Goal: Information Seeking & Learning: Find specific fact

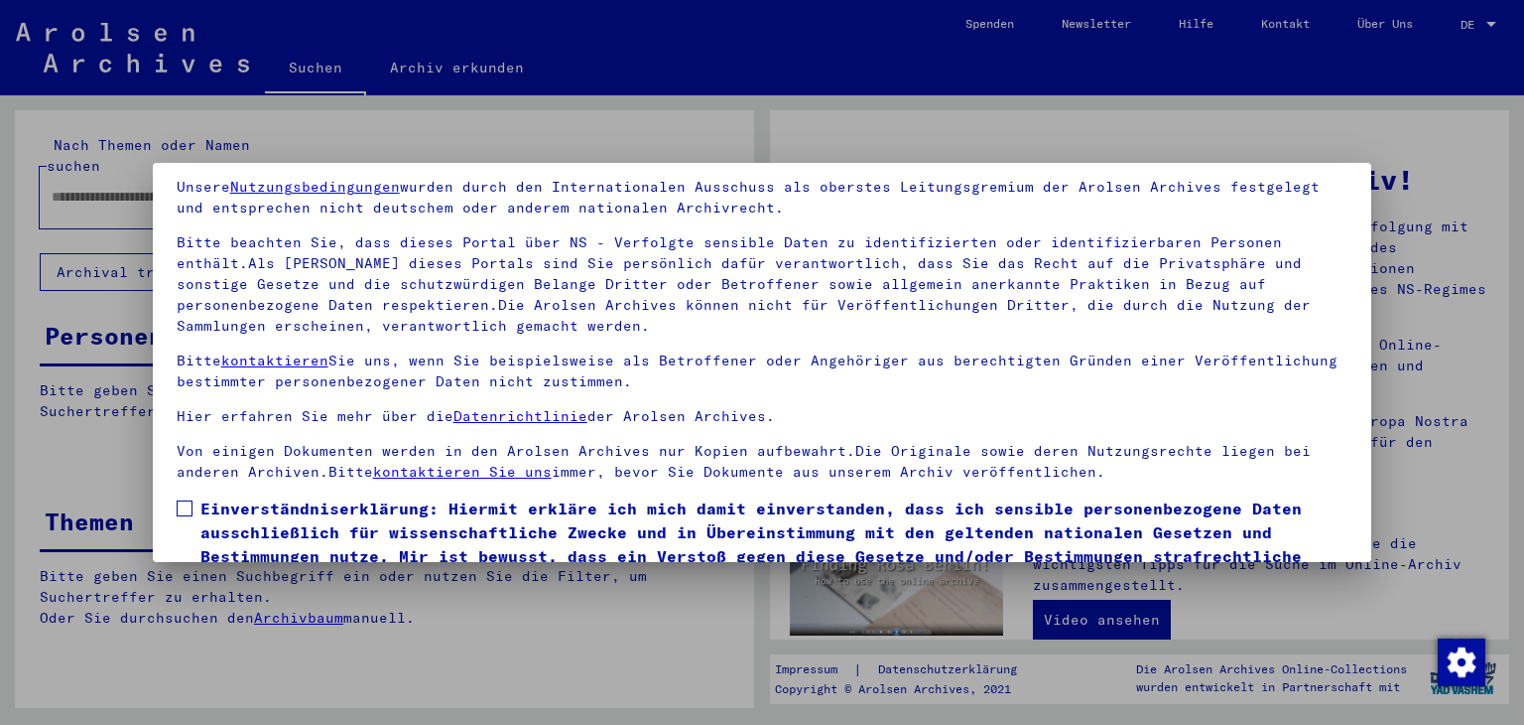
scroll to position [171, 0]
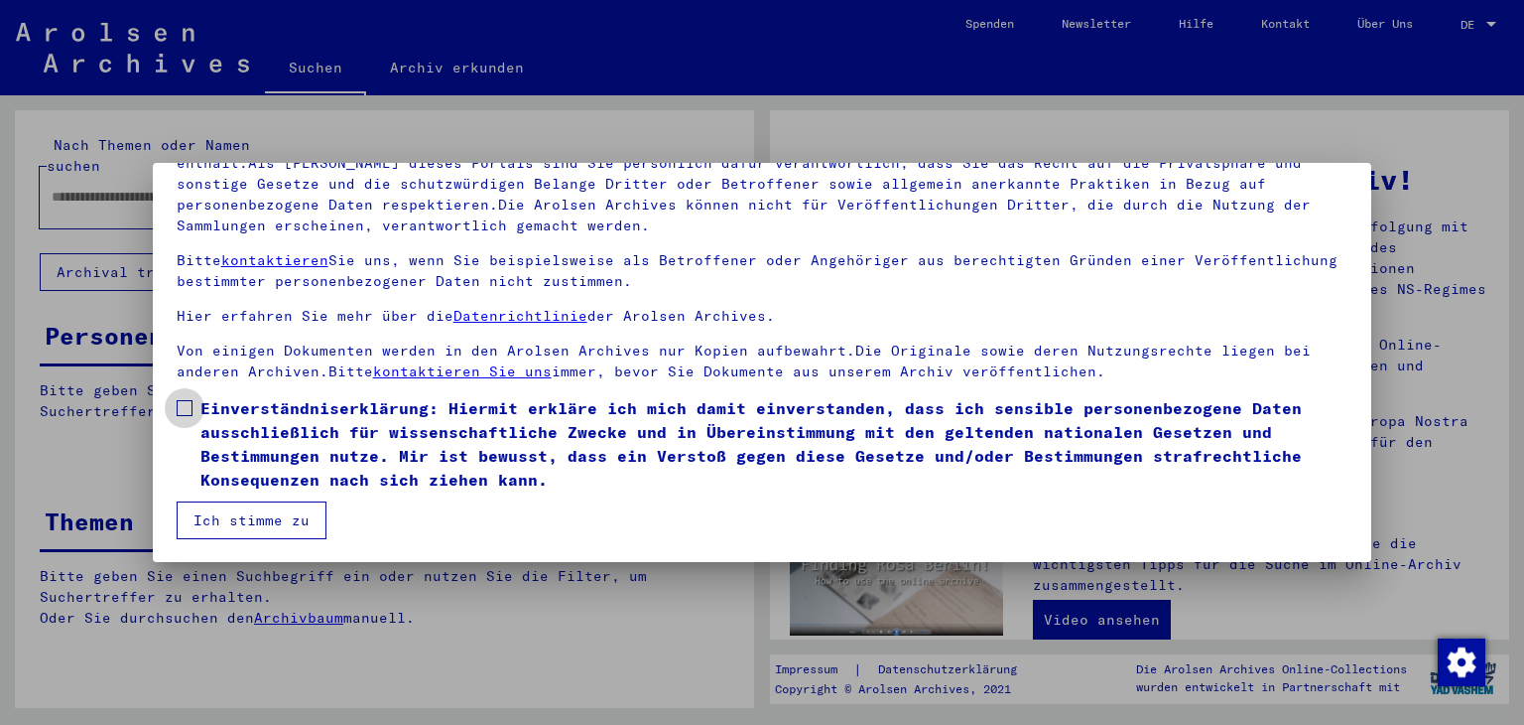
click at [185, 402] on span at bounding box center [185, 408] width 16 height 16
click at [246, 510] on button "Ich stimme zu" at bounding box center [252, 520] width 150 height 38
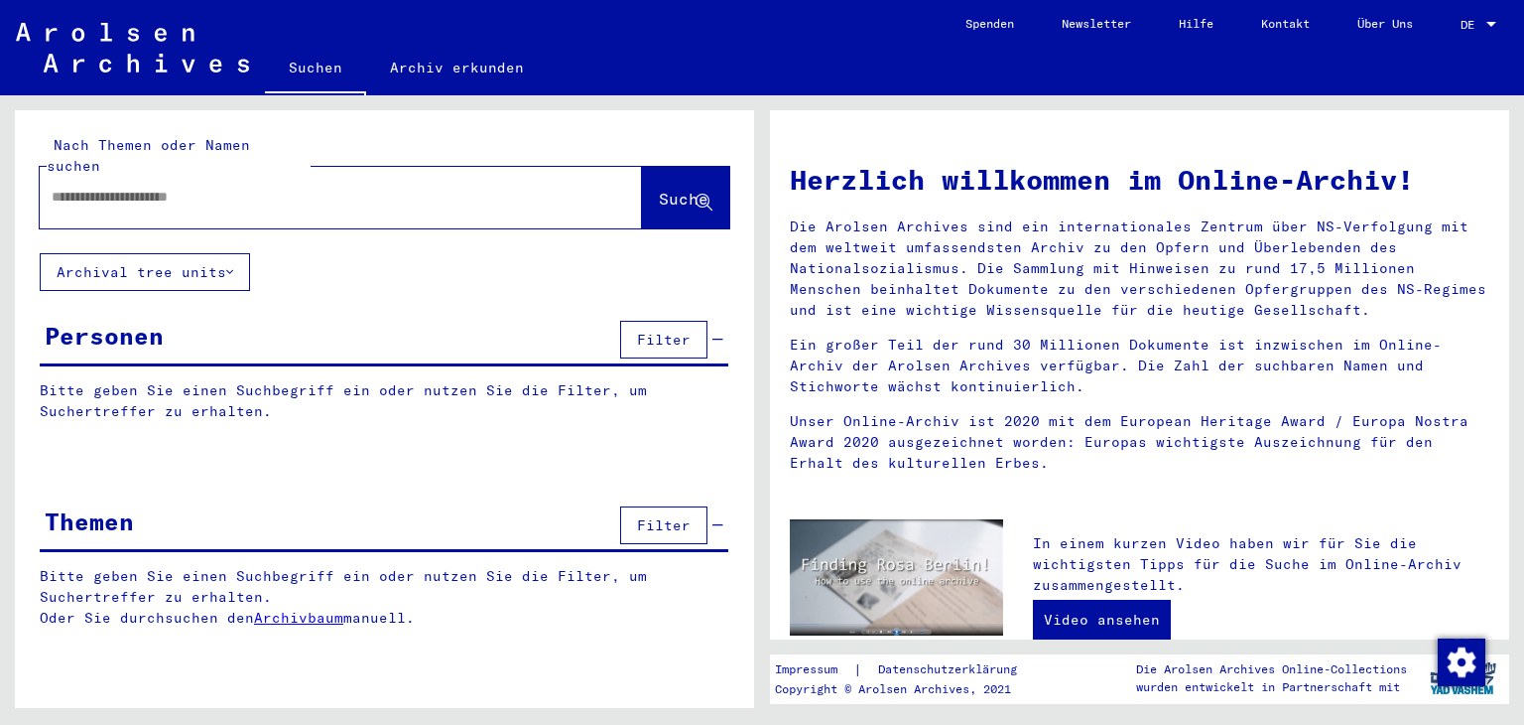
click at [114, 187] on input "text" at bounding box center [317, 197] width 531 height 21
type input "**********"
click at [659, 189] on span "Suche" at bounding box center [684, 199] width 50 height 20
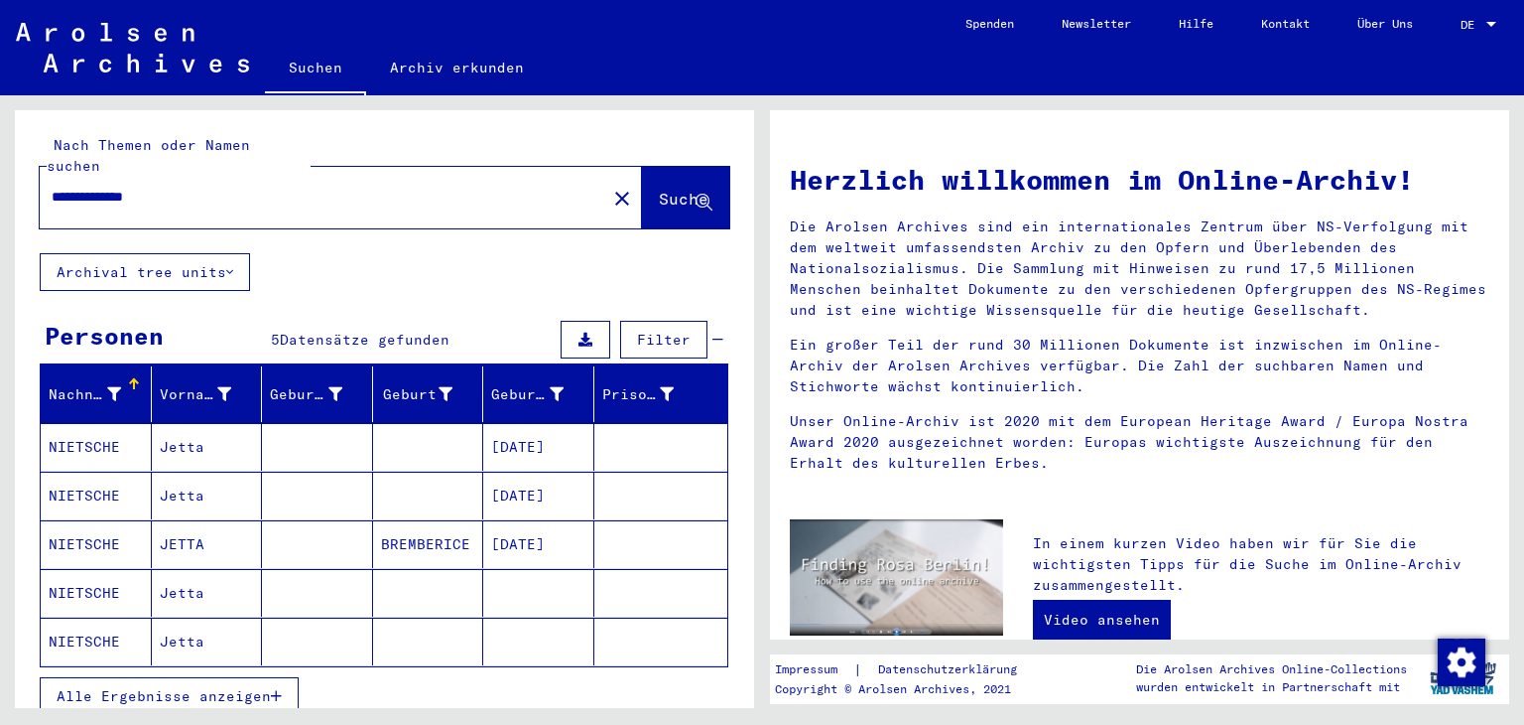
click at [487, 526] on mat-cell "[DATE]" at bounding box center [538, 544] width 111 height 48
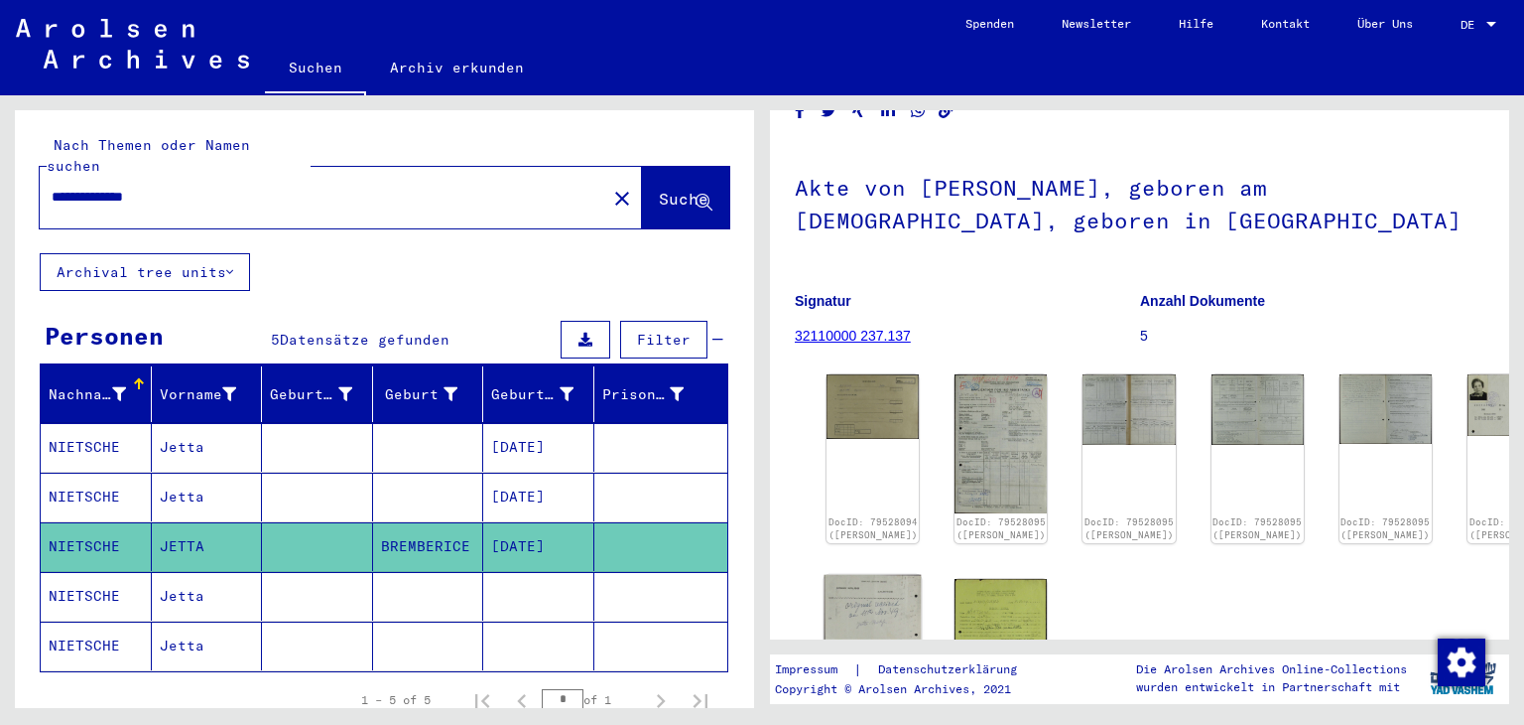
scroll to position [99, 0]
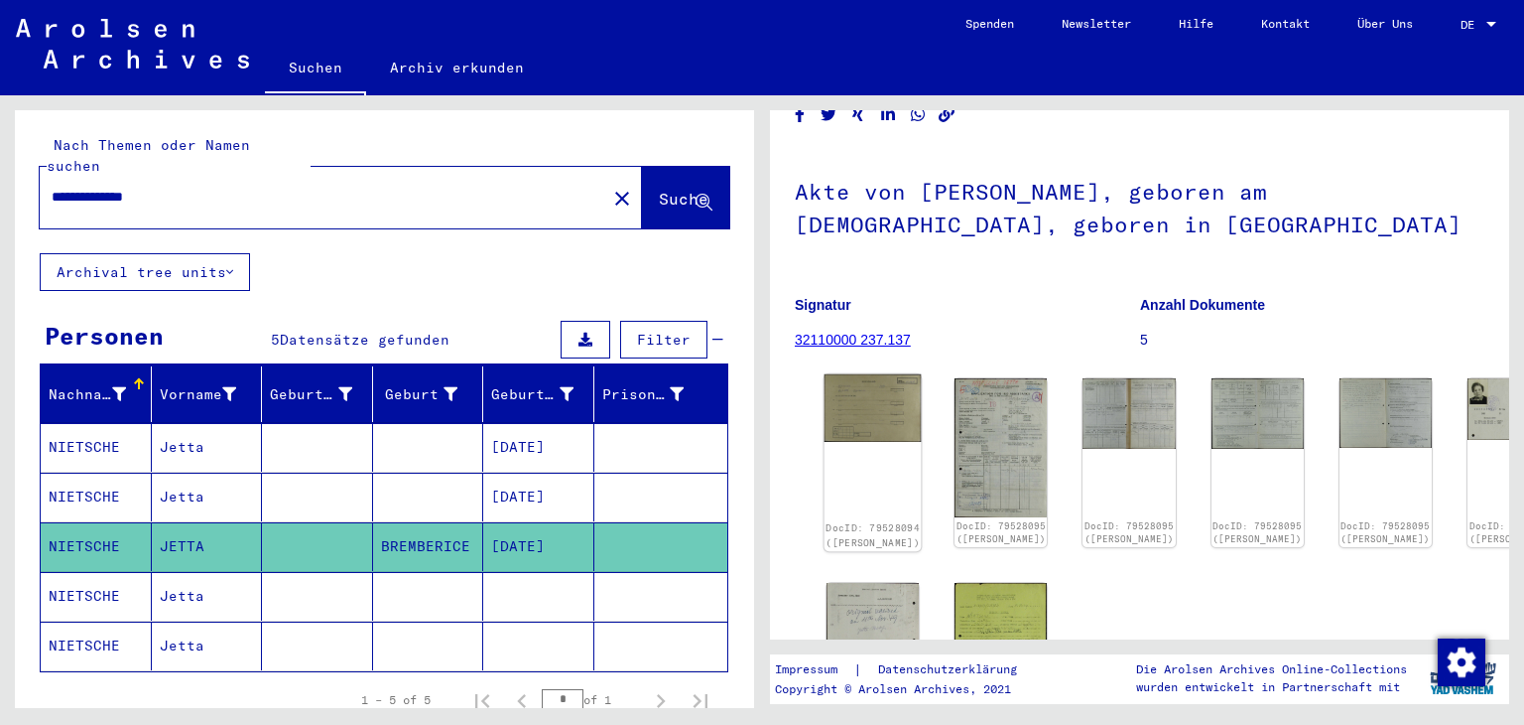
click at [877, 434] on div "DocID: 79528094 ([PERSON_NAME])" at bounding box center [873, 462] width 97 height 177
click at [872, 406] on img at bounding box center [873, 407] width 97 height 67
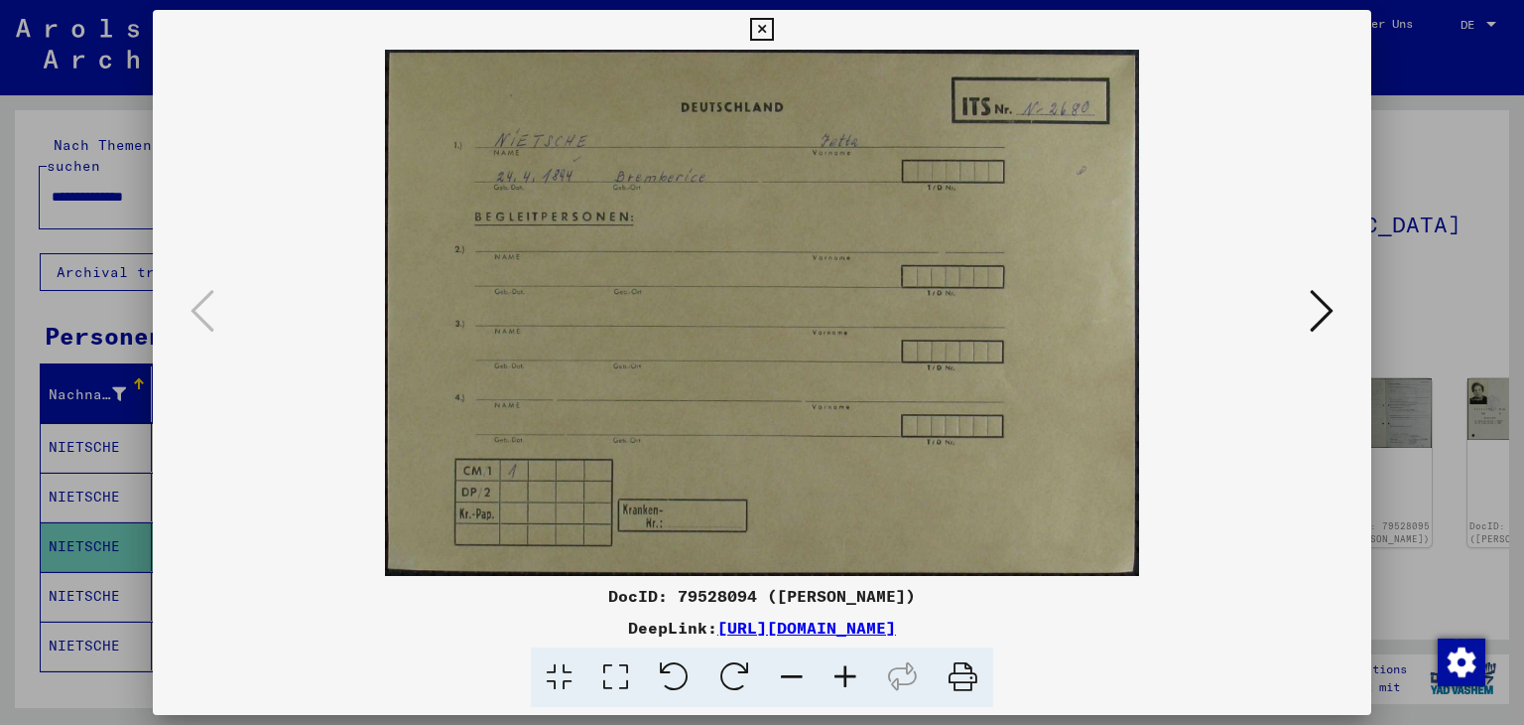
click at [872, 406] on img at bounding box center [762, 313] width 1085 height 526
click at [1310, 319] on icon at bounding box center [1322, 311] width 24 height 48
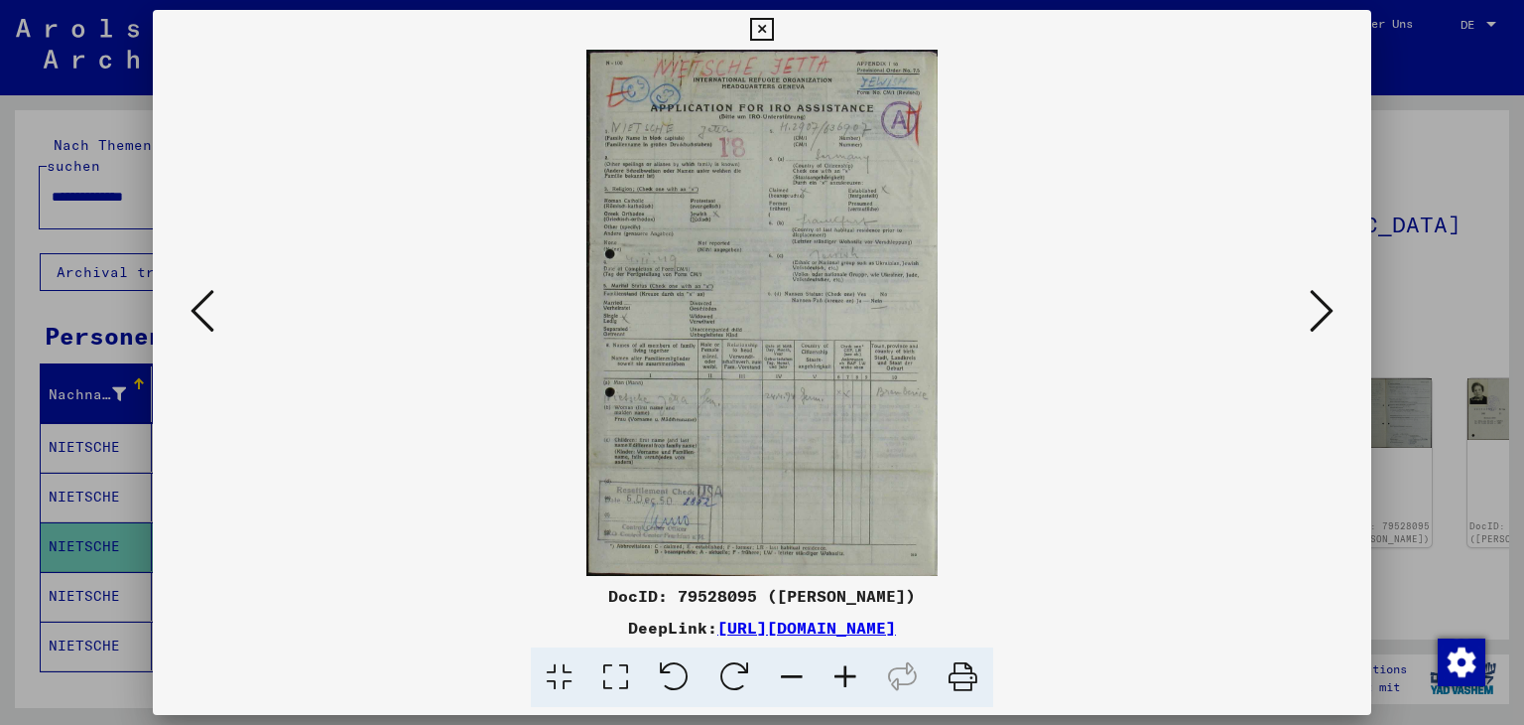
click at [1322, 316] on icon at bounding box center [1322, 311] width 24 height 48
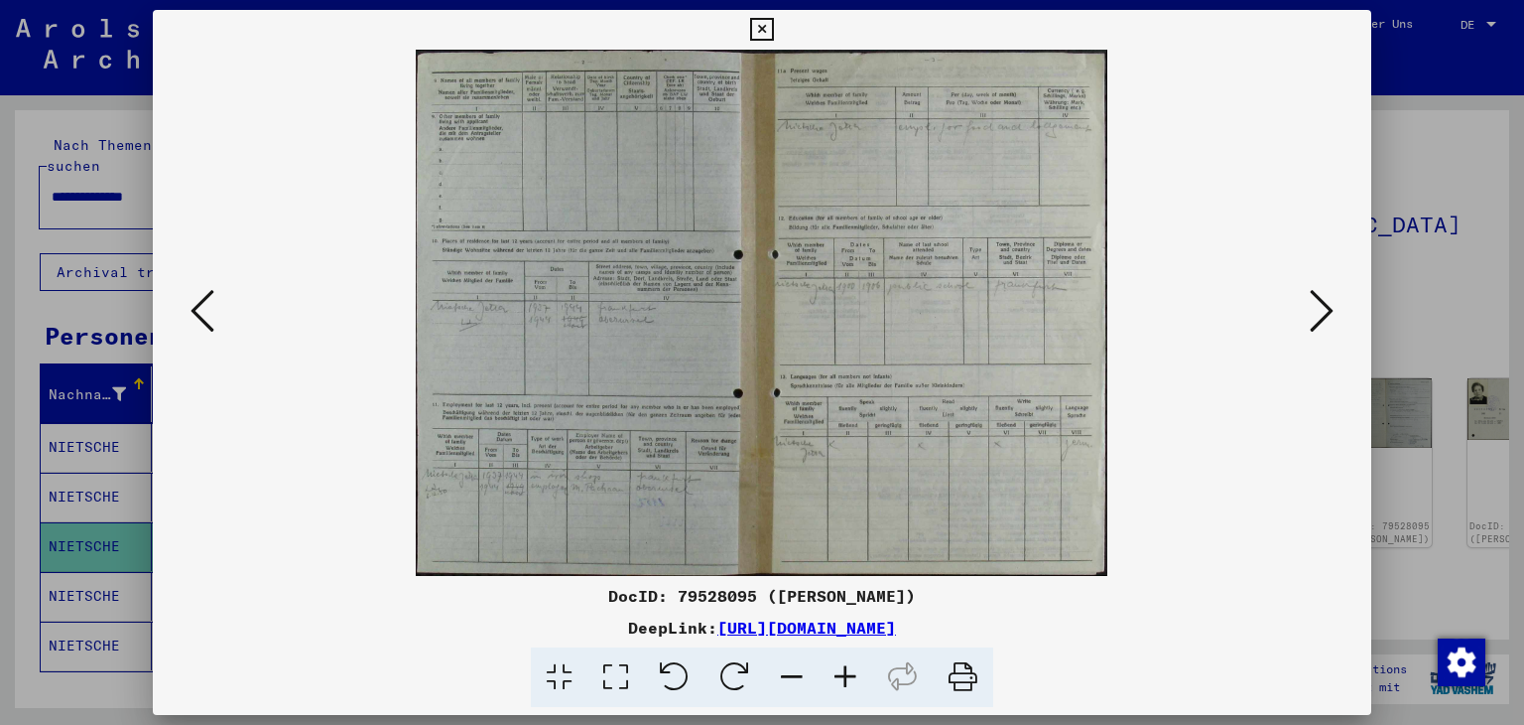
click at [1322, 316] on icon at bounding box center [1322, 311] width 24 height 48
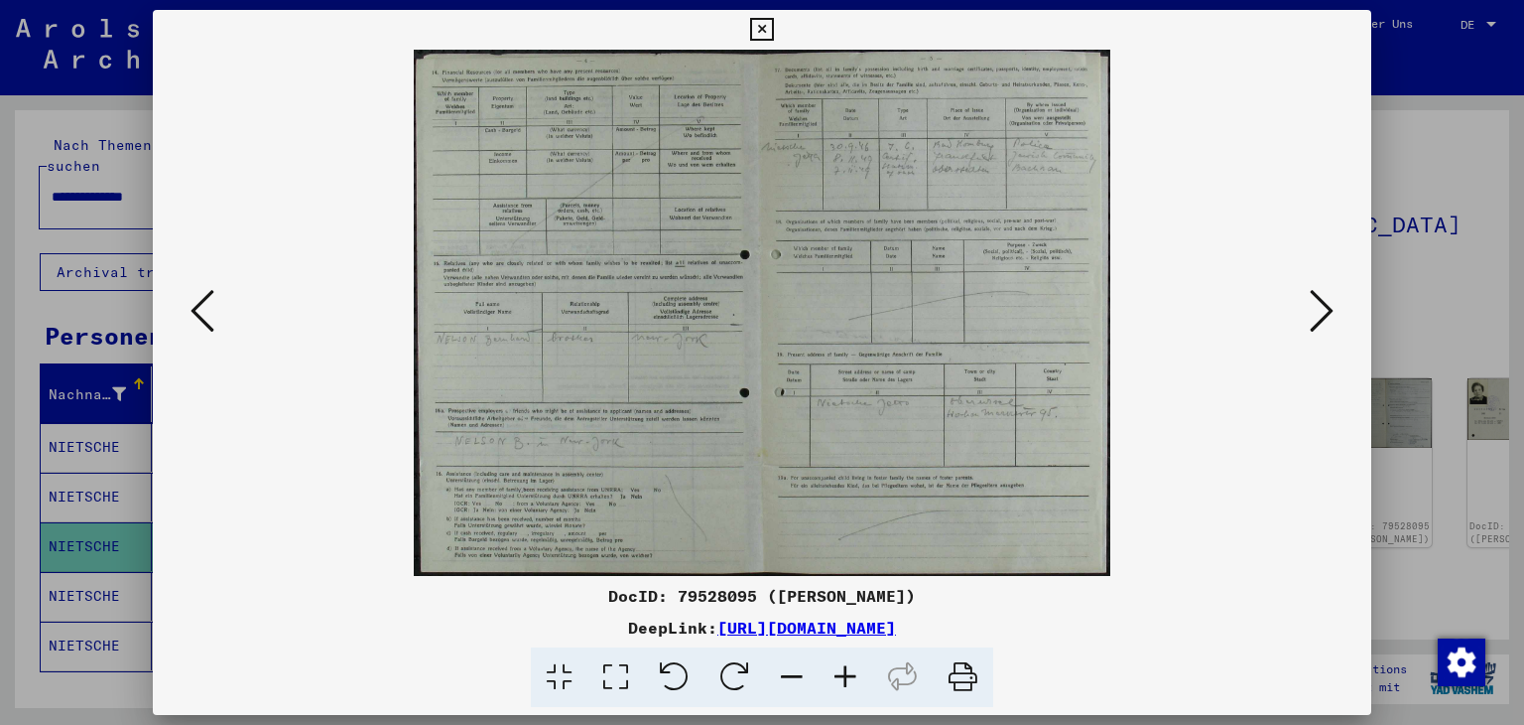
click at [1322, 316] on icon at bounding box center [1322, 311] width 24 height 48
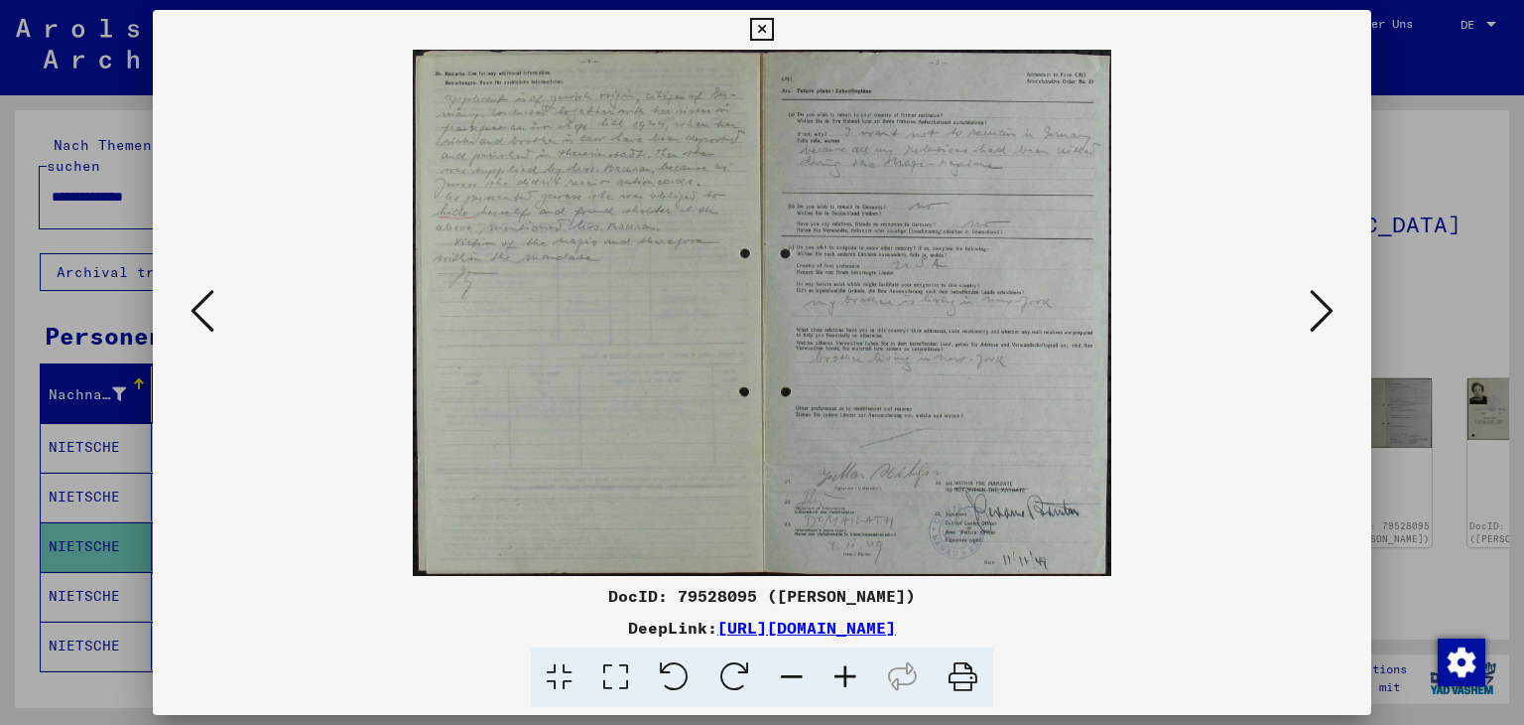
click at [1322, 316] on icon at bounding box center [1322, 311] width 24 height 48
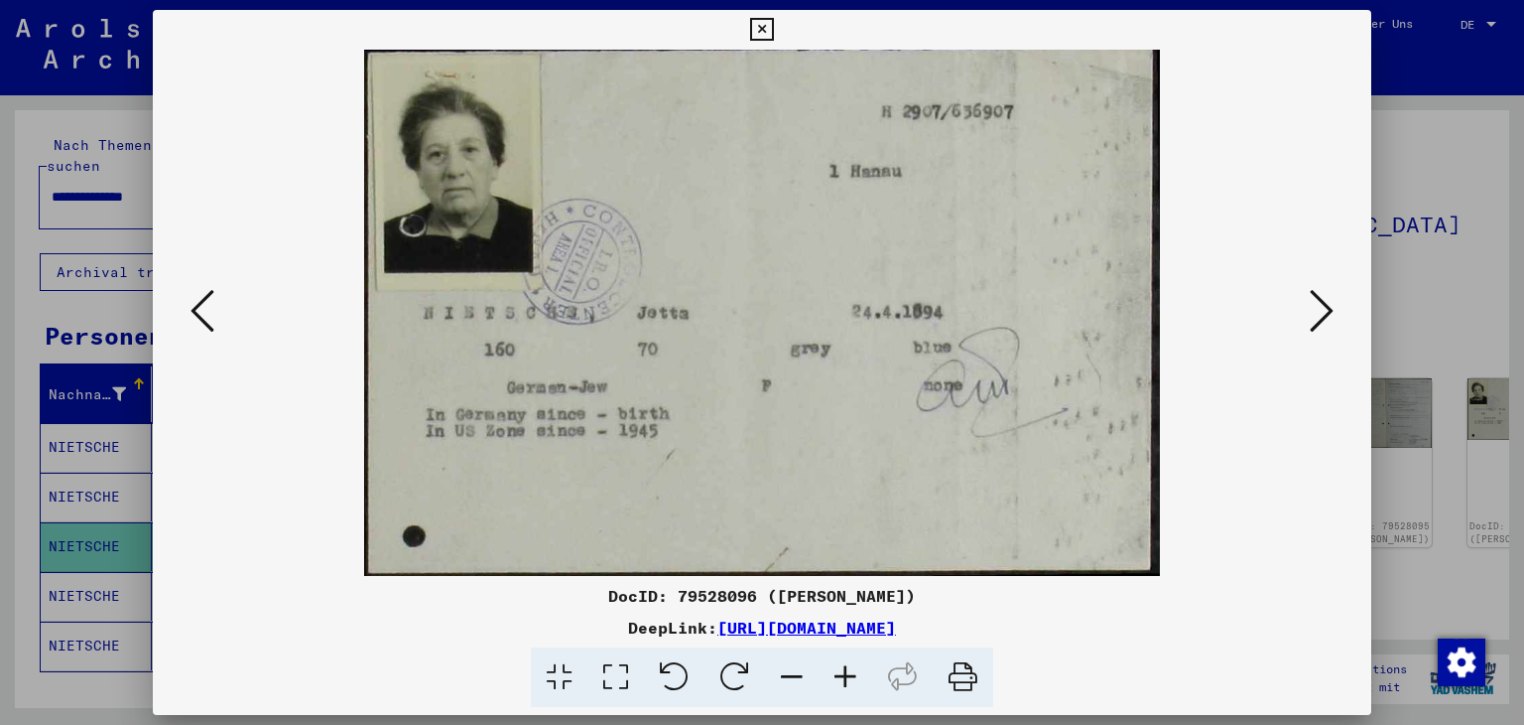
click at [1322, 316] on icon at bounding box center [1322, 311] width 24 height 48
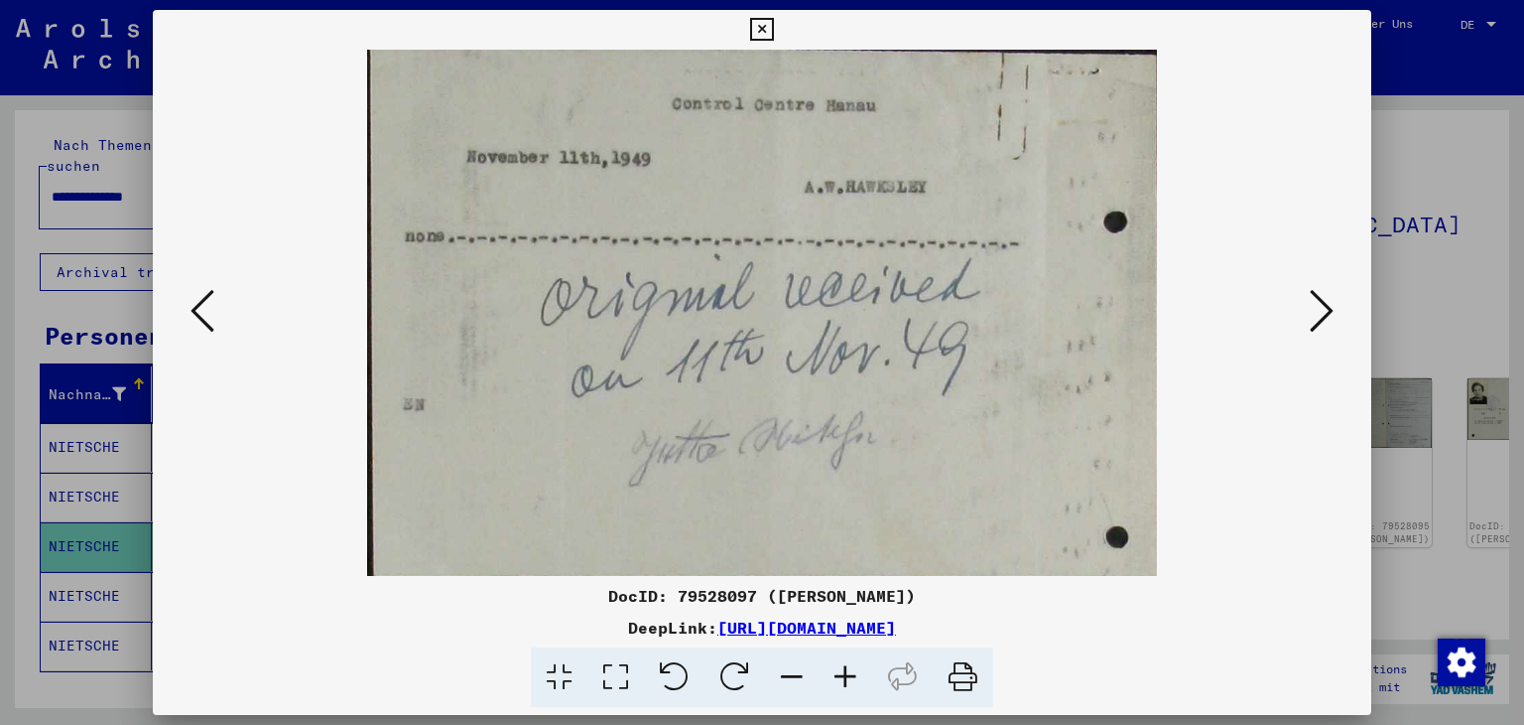
click at [1322, 316] on icon at bounding box center [1322, 311] width 24 height 48
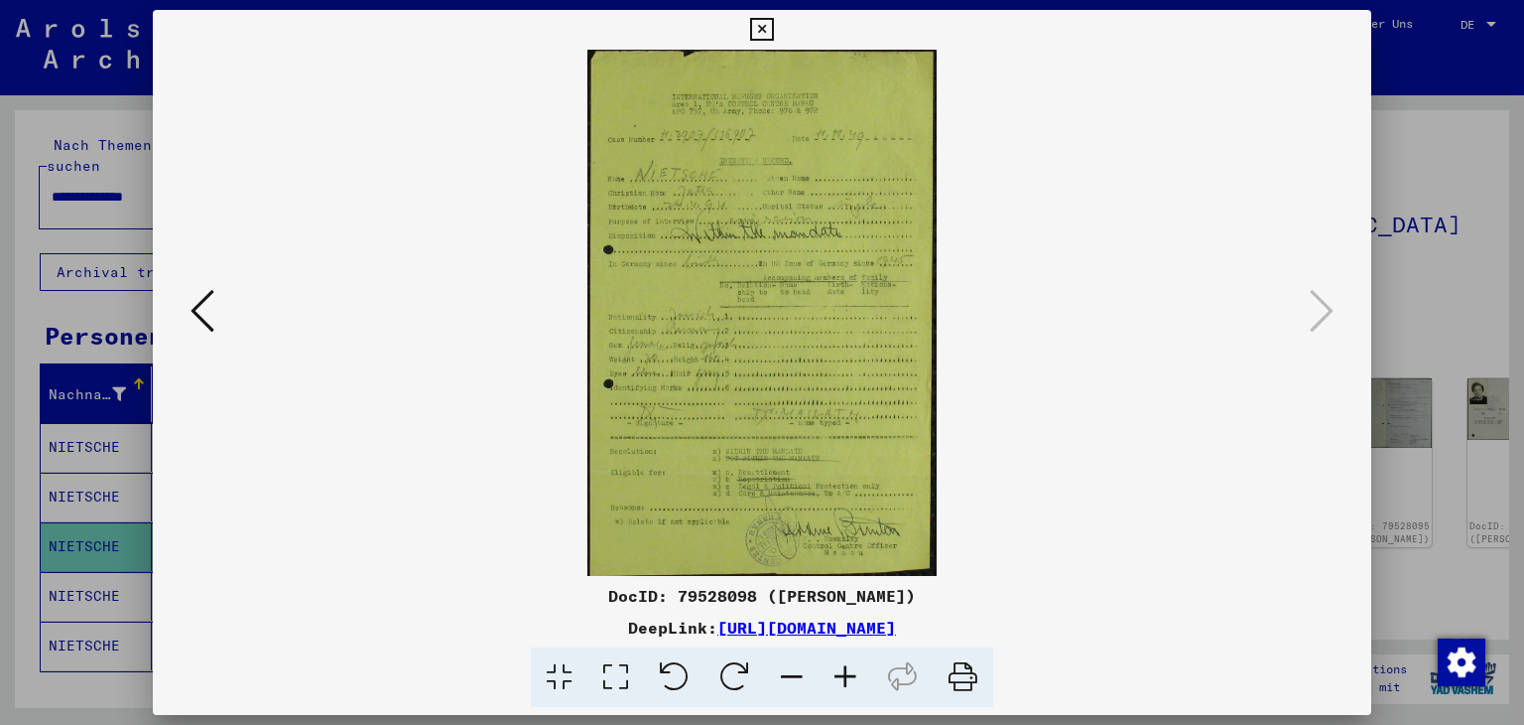
click at [200, 291] on icon at bounding box center [203, 311] width 24 height 48
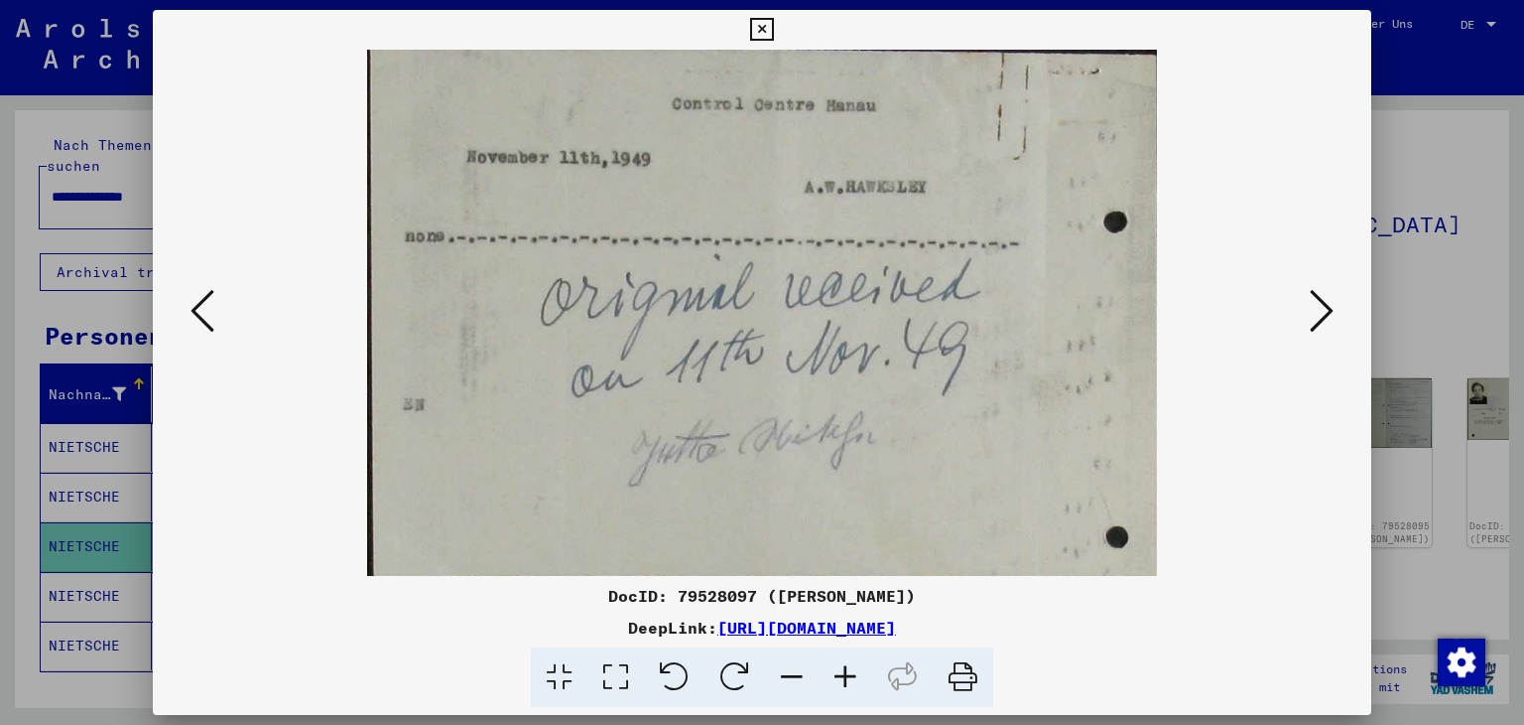
click at [200, 291] on icon at bounding box center [203, 311] width 24 height 48
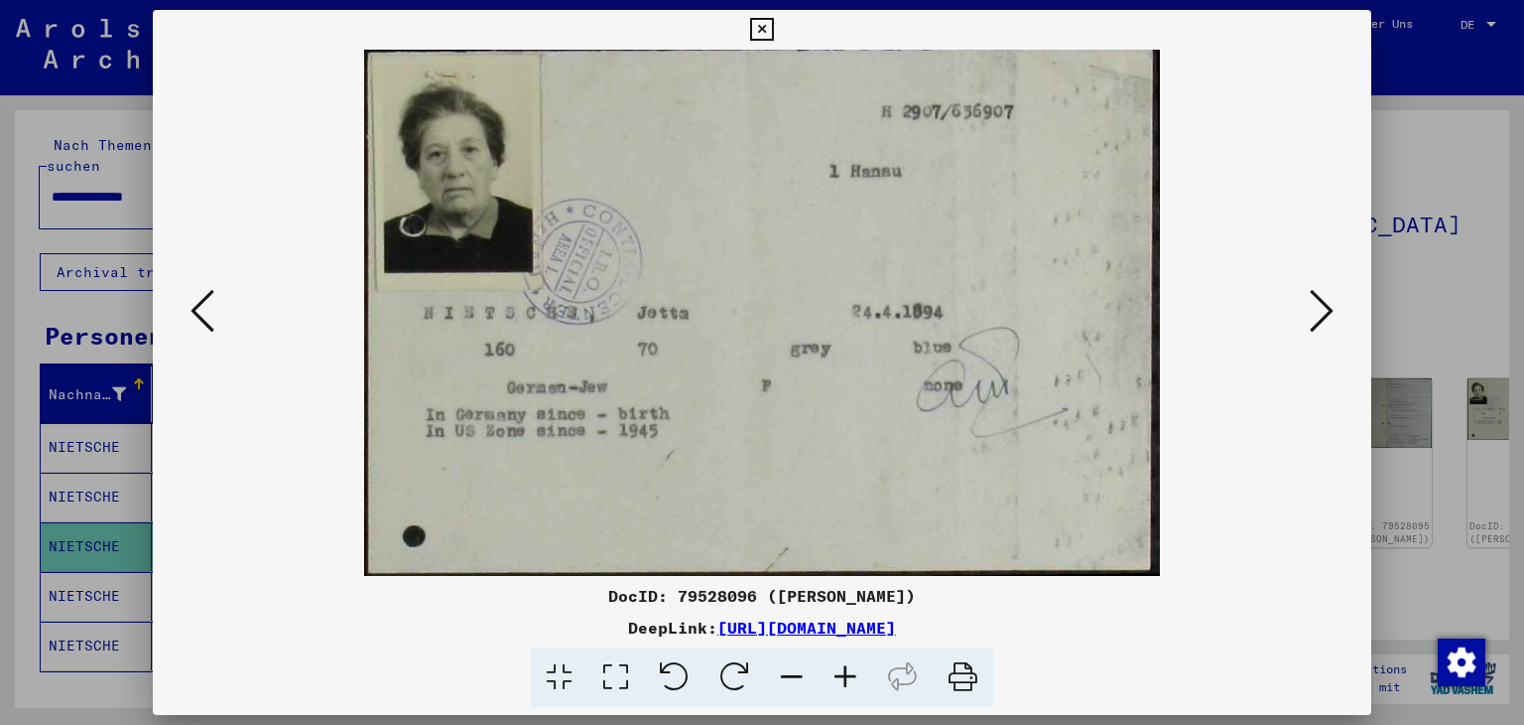
click at [200, 291] on icon at bounding box center [203, 311] width 24 height 48
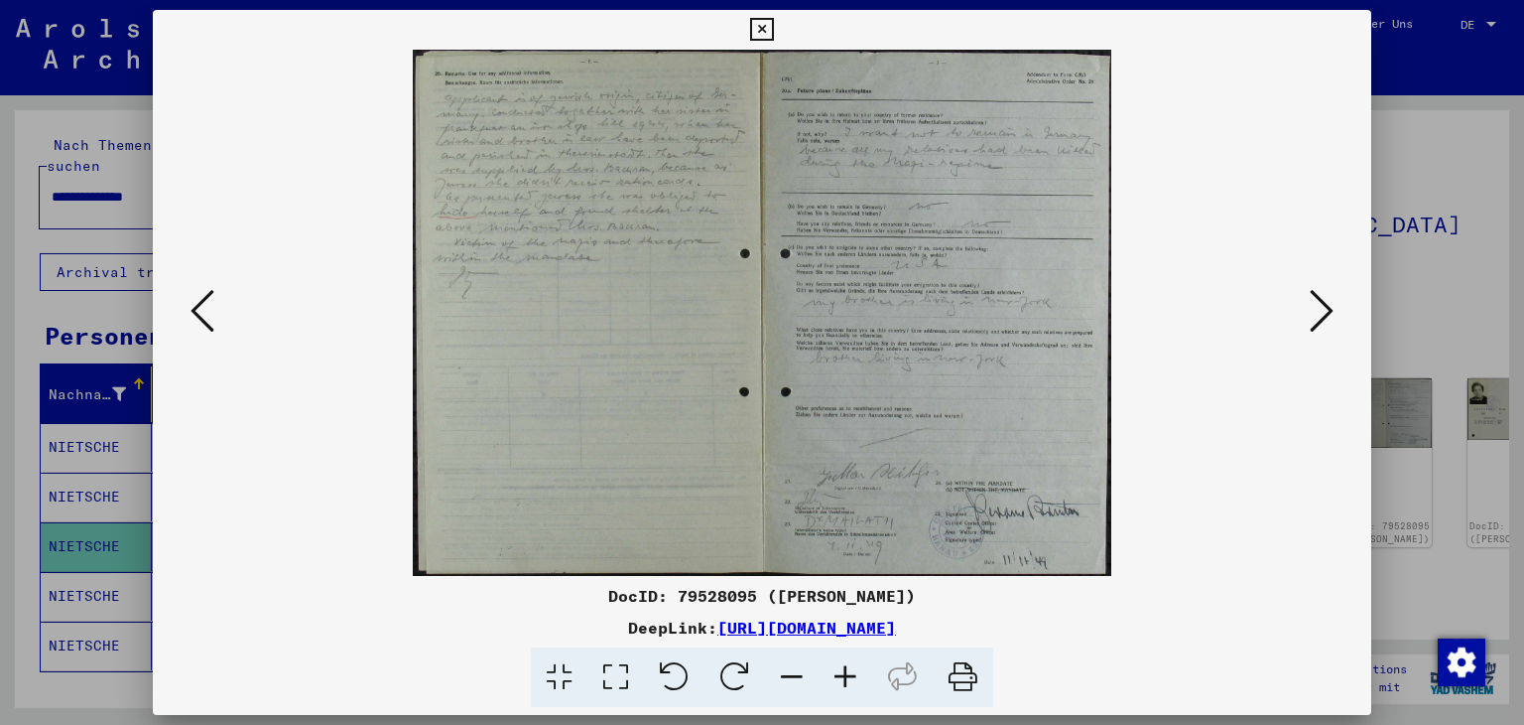
click at [200, 291] on icon at bounding box center [203, 311] width 24 height 48
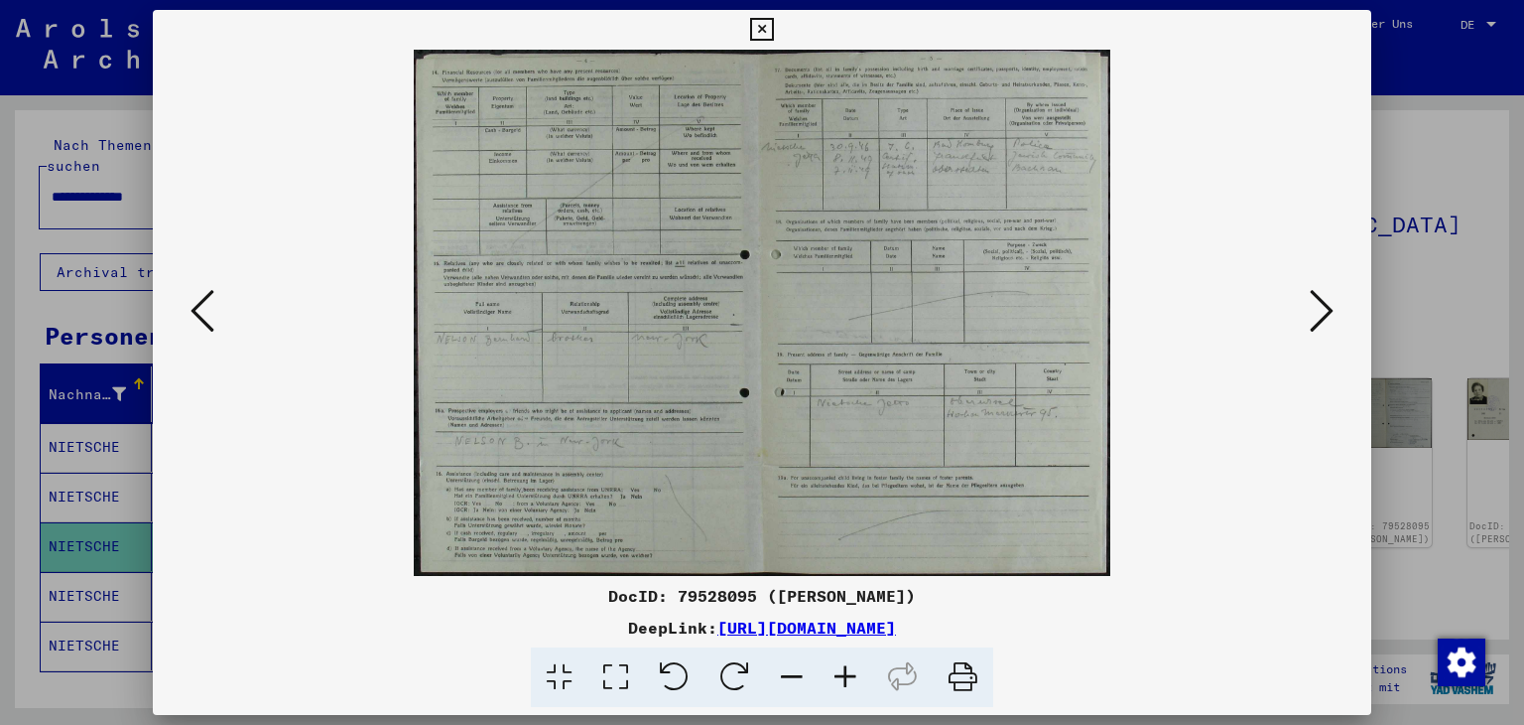
click at [200, 291] on icon at bounding box center [203, 311] width 24 height 48
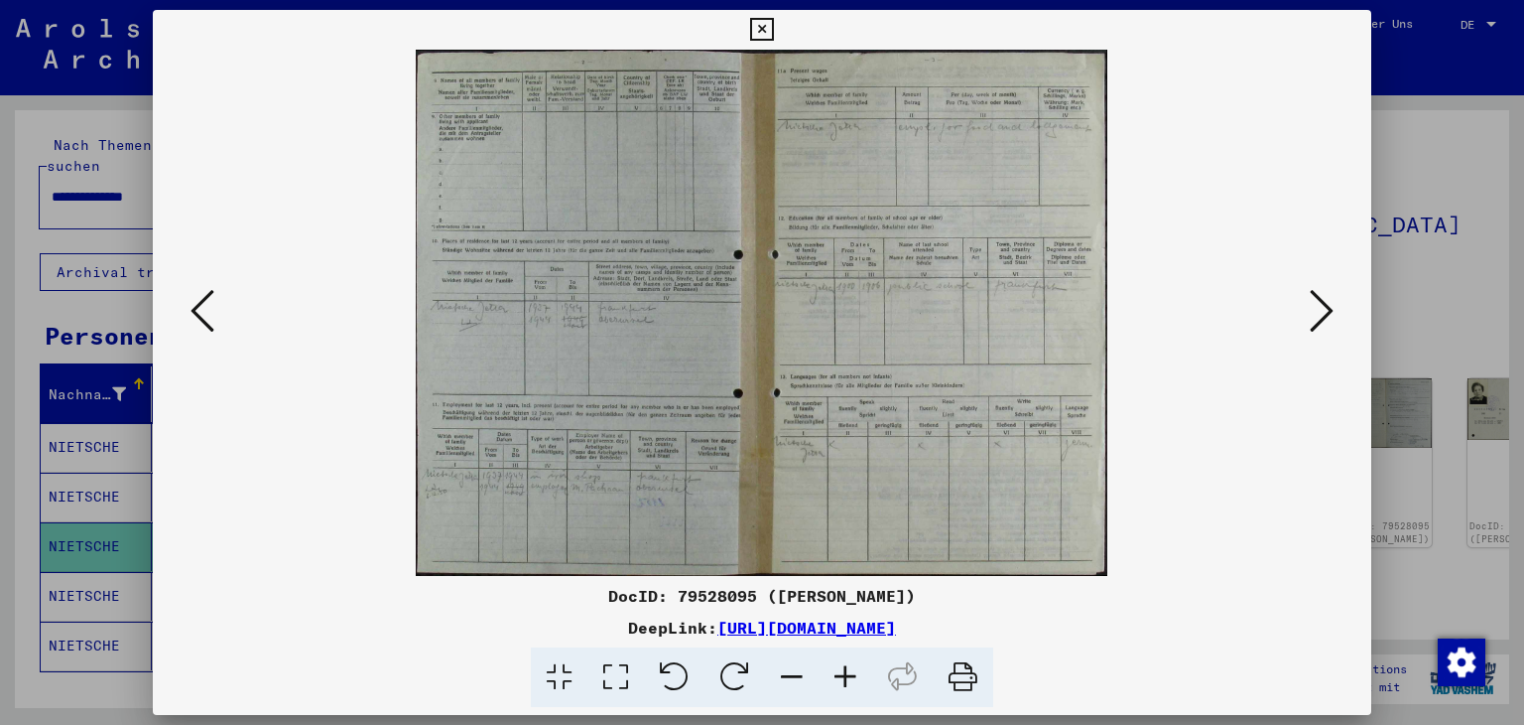
click at [200, 291] on icon at bounding box center [203, 311] width 24 height 48
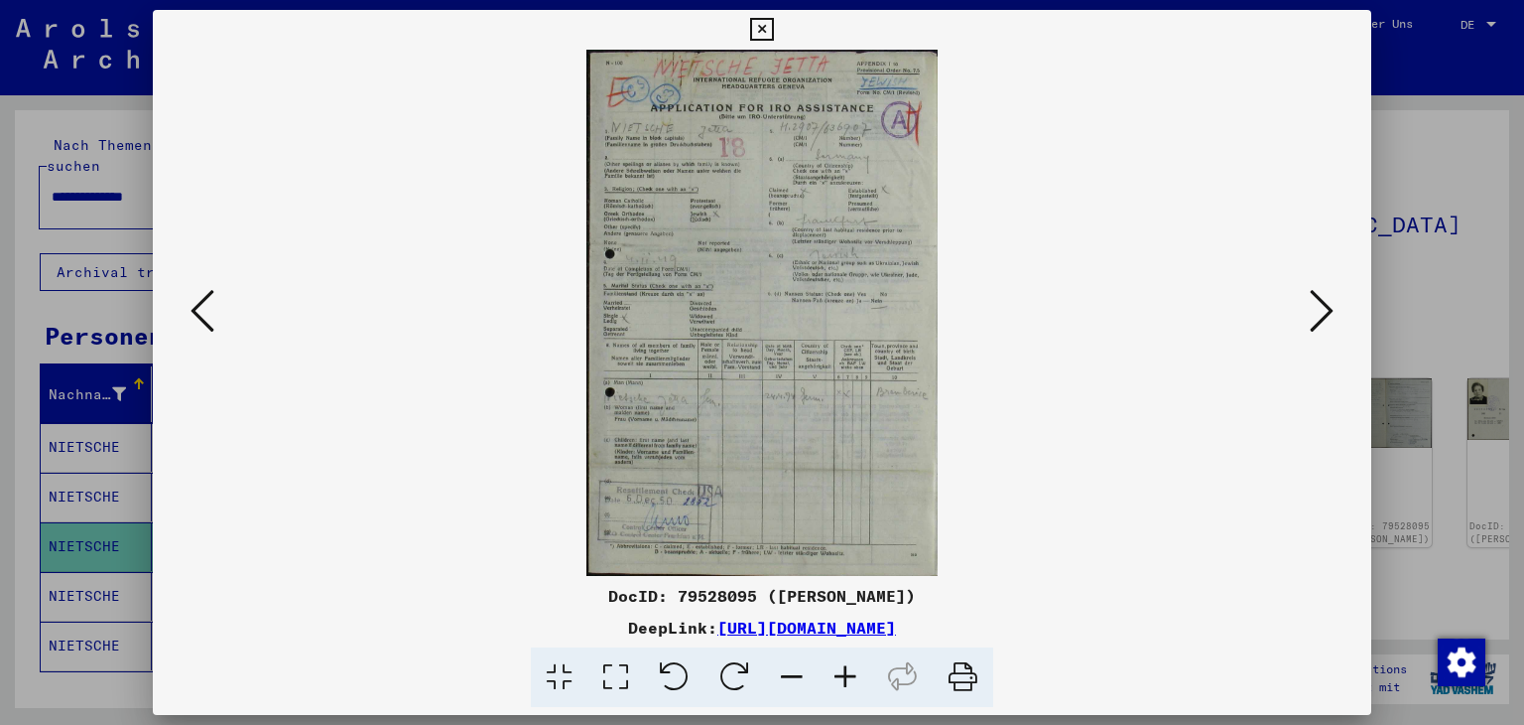
click at [200, 291] on icon at bounding box center [203, 311] width 24 height 48
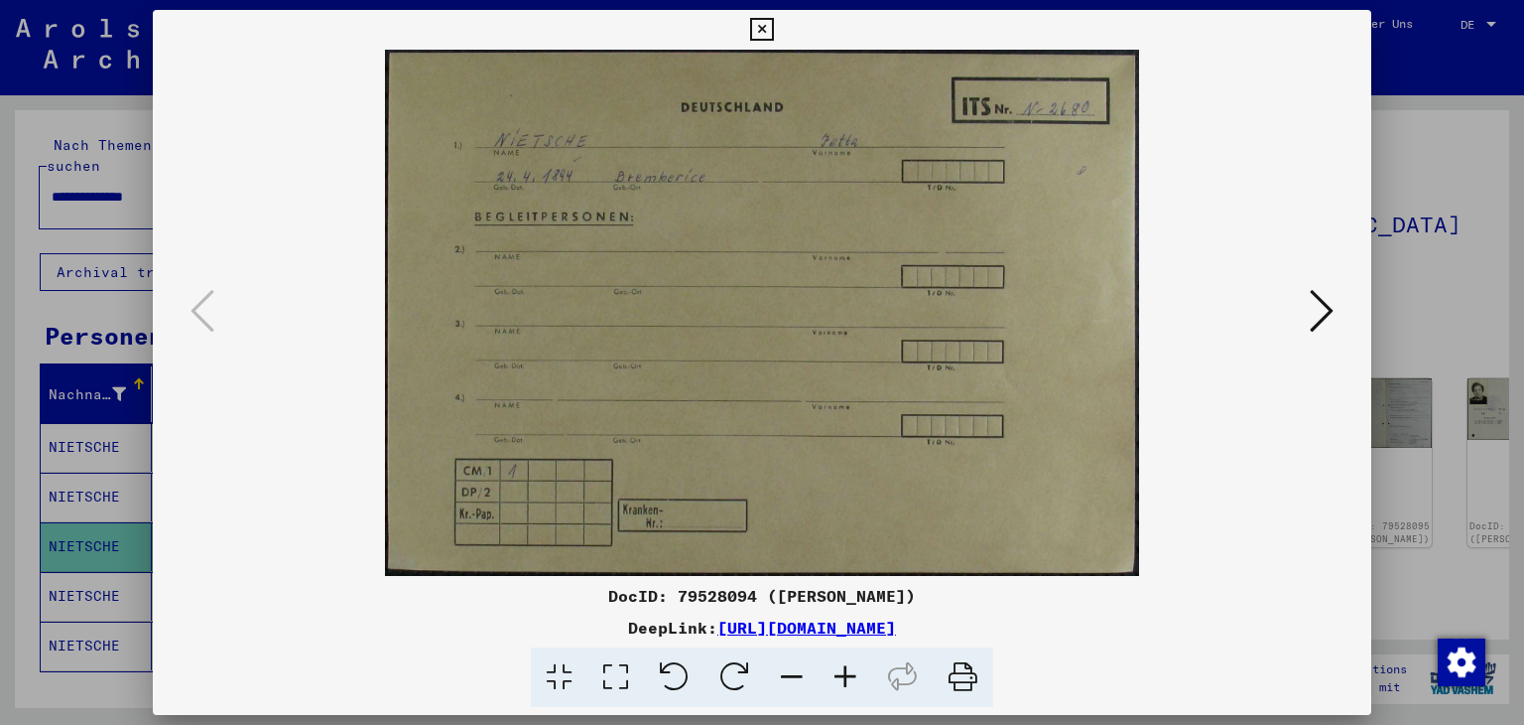
click at [956, 680] on icon at bounding box center [963, 677] width 61 height 61
click at [1322, 320] on icon at bounding box center [1322, 311] width 24 height 48
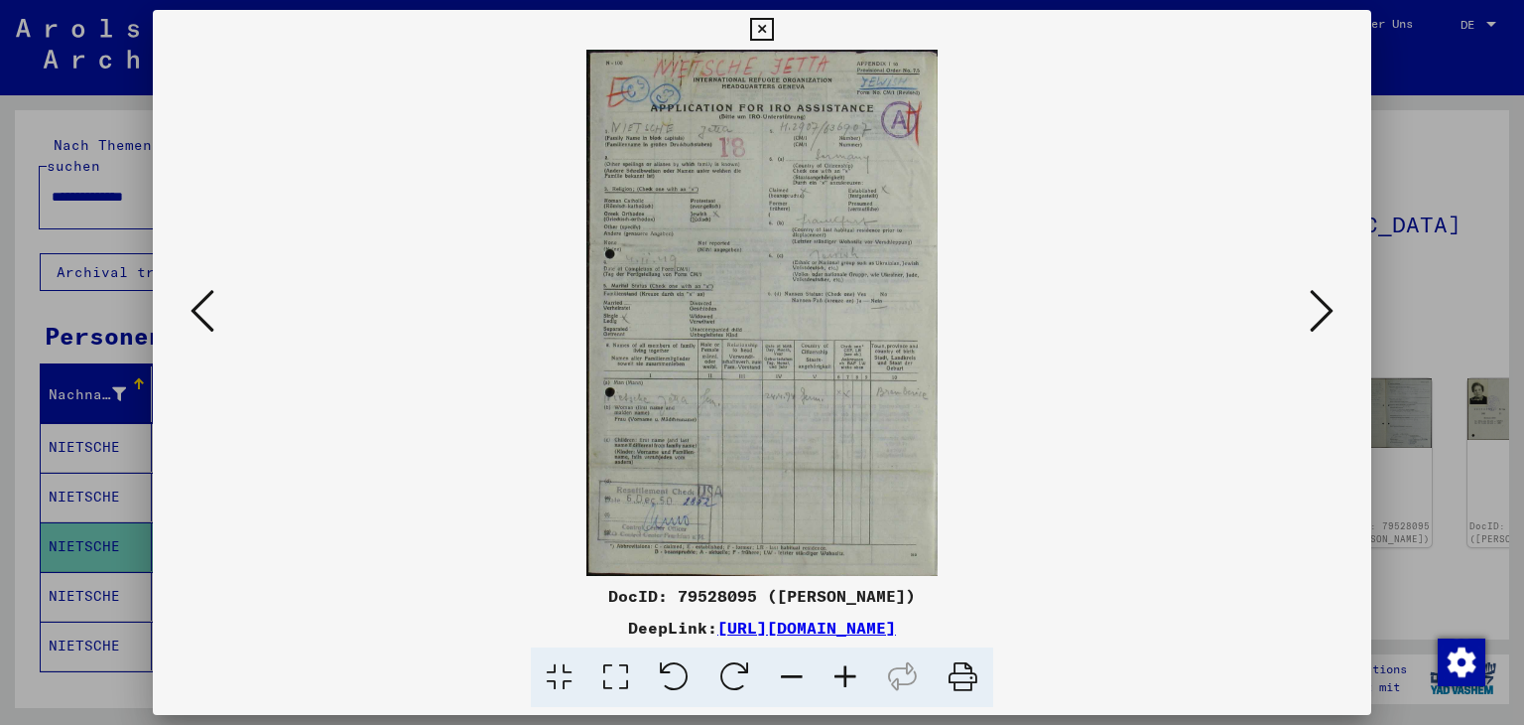
drag, startPoint x: 966, startPoint y: 672, endPoint x: 1352, endPoint y: 690, distance: 386.5
click at [966, 672] on icon at bounding box center [963, 677] width 61 height 61
click at [1325, 307] on icon at bounding box center [1322, 311] width 24 height 48
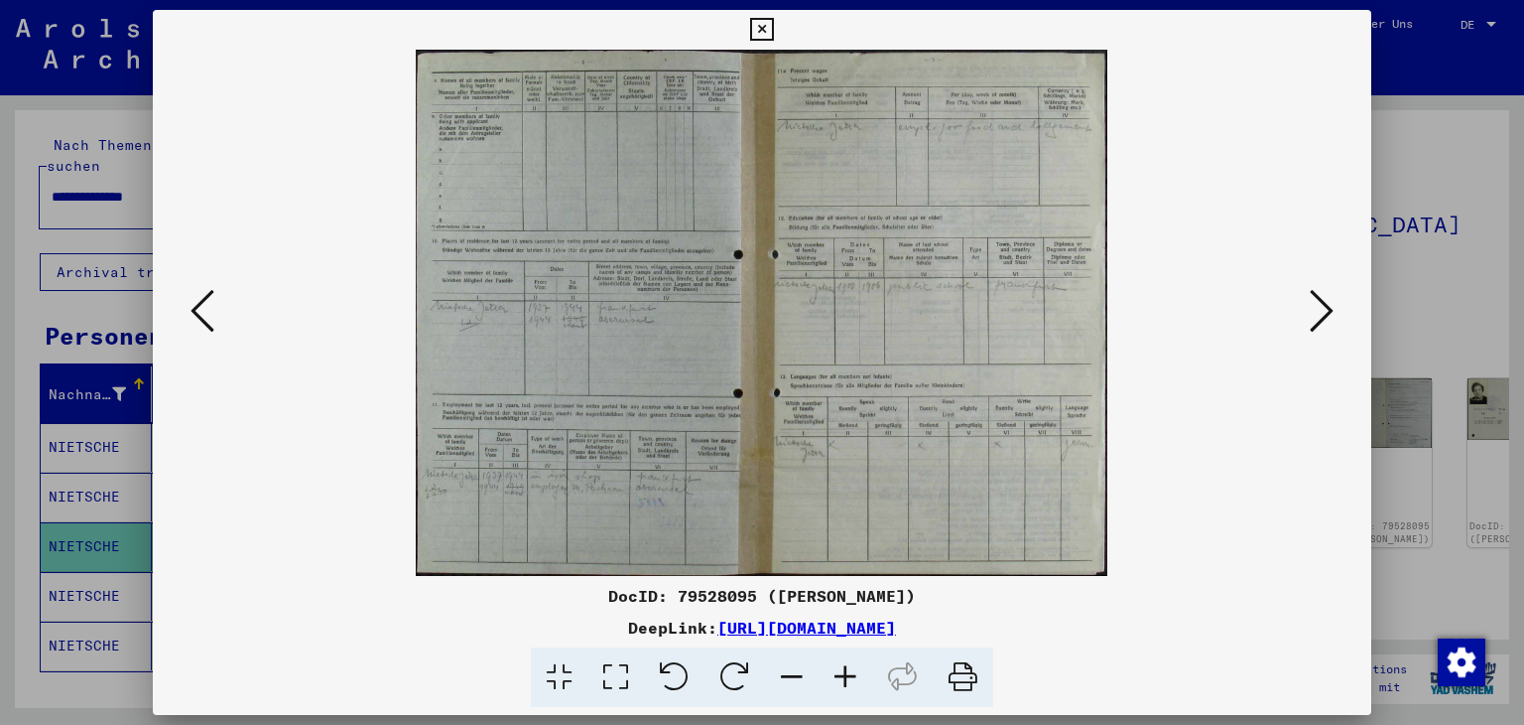
click at [969, 678] on icon at bounding box center [963, 677] width 61 height 61
click at [1322, 318] on icon at bounding box center [1322, 311] width 24 height 48
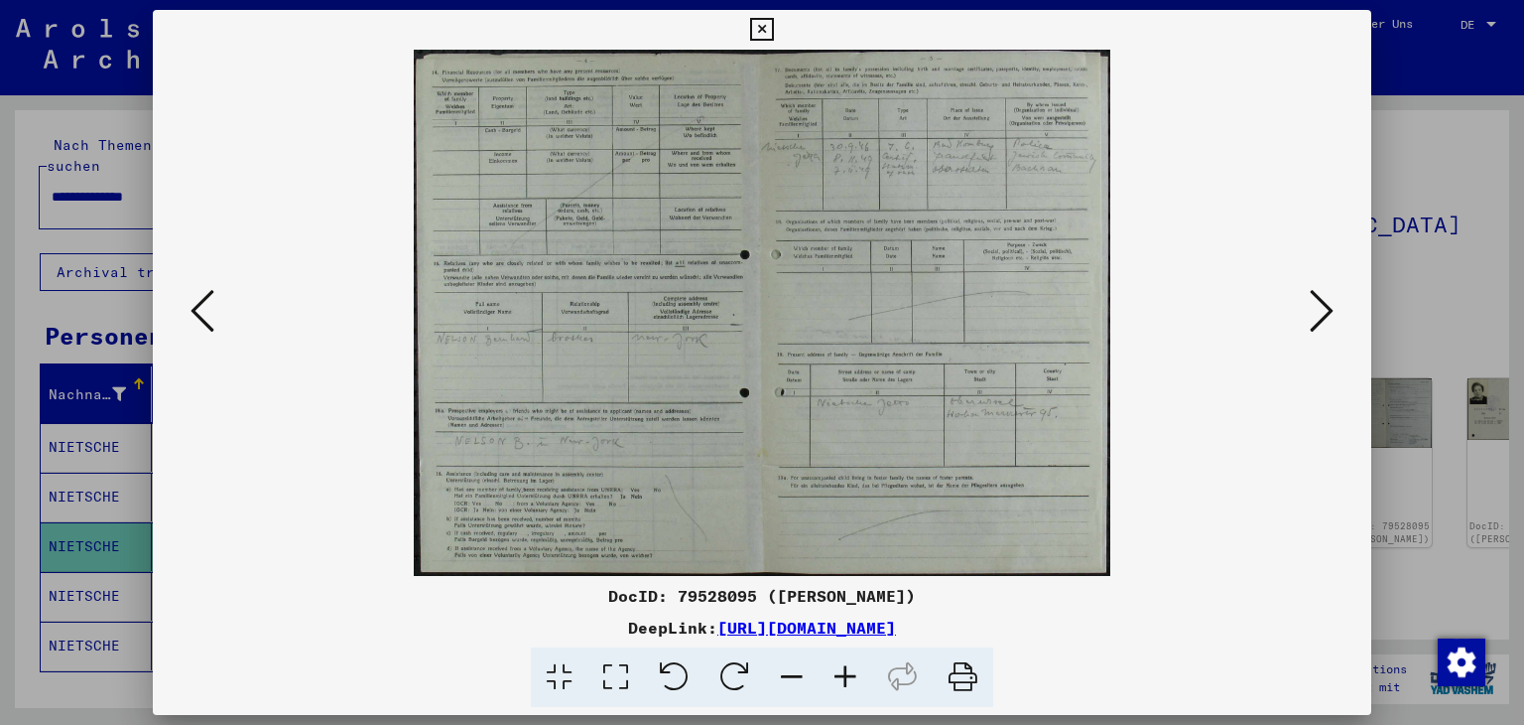
drag, startPoint x: 955, startPoint y: 680, endPoint x: 1356, endPoint y: 684, distance: 401.0
click at [955, 680] on icon at bounding box center [963, 677] width 61 height 61
click at [1318, 310] on icon at bounding box center [1322, 311] width 24 height 48
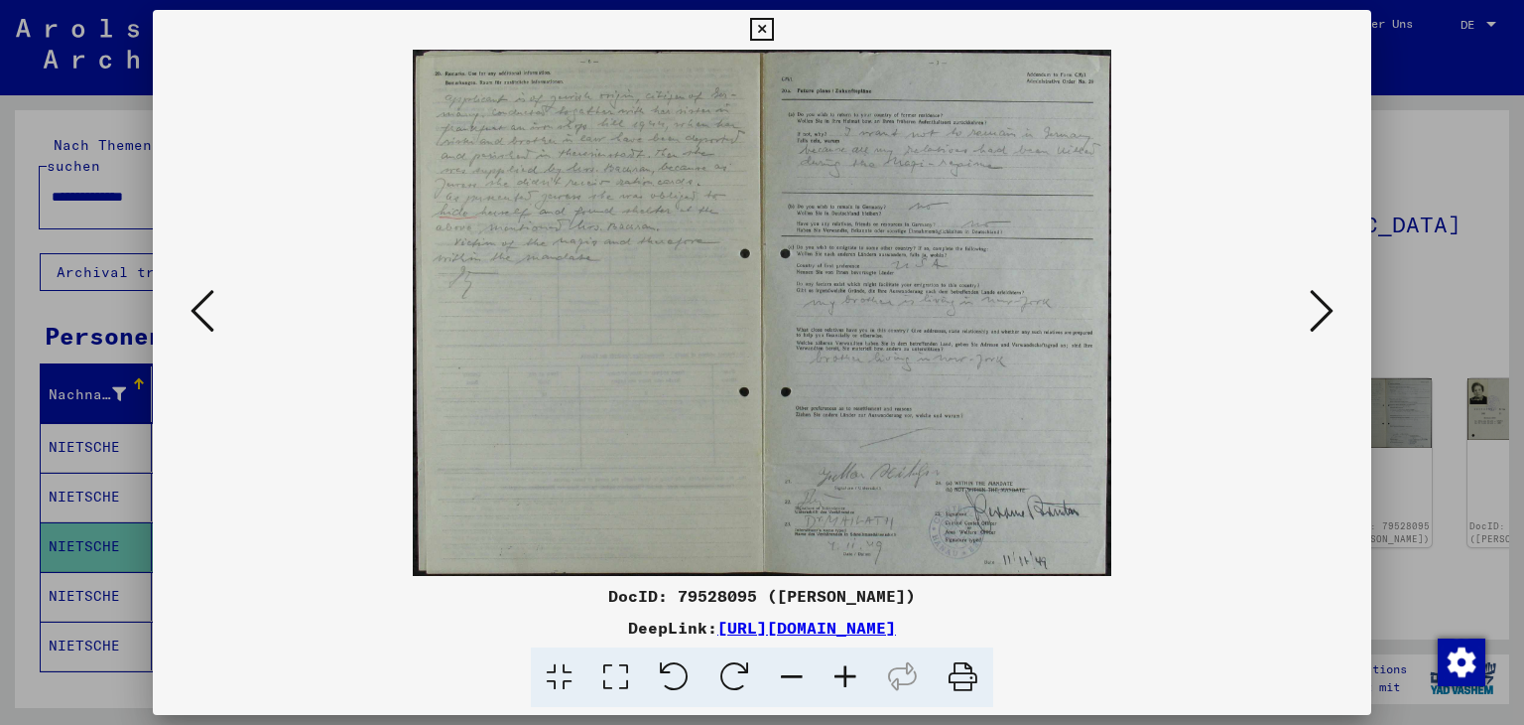
drag, startPoint x: 953, startPoint y: 676, endPoint x: 1360, endPoint y: 685, distance: 407.0
click at [953, 676] on icon at bounding box center [963, 677] width 61 height 61
click at [1313, 319] on icon at bounding box center [1322, 311] width 24 height 48
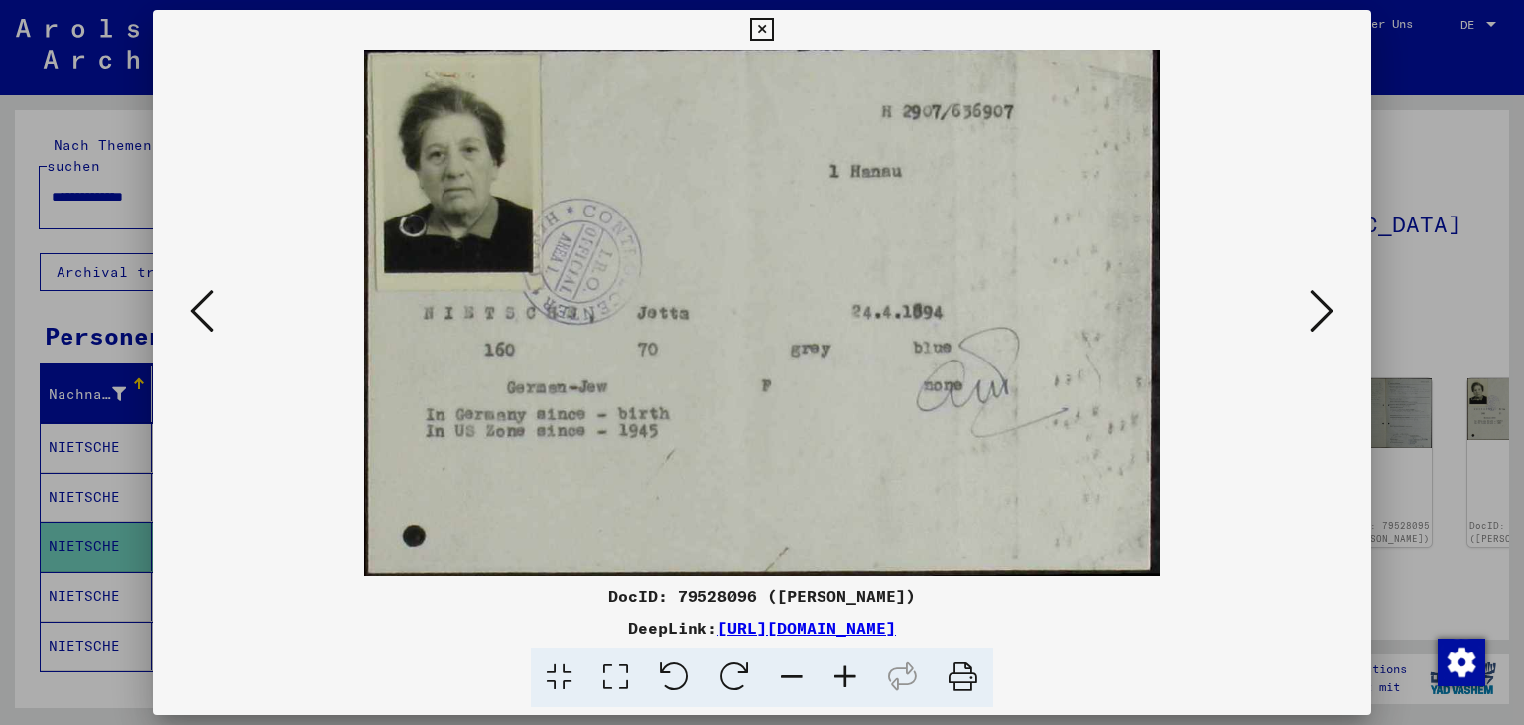
click at [965, 669] on icon at bounding box center [963, 677] width 61 height 61
click at [1319, 313] on icon at bounding box center [1322, 311] width 24 height 48
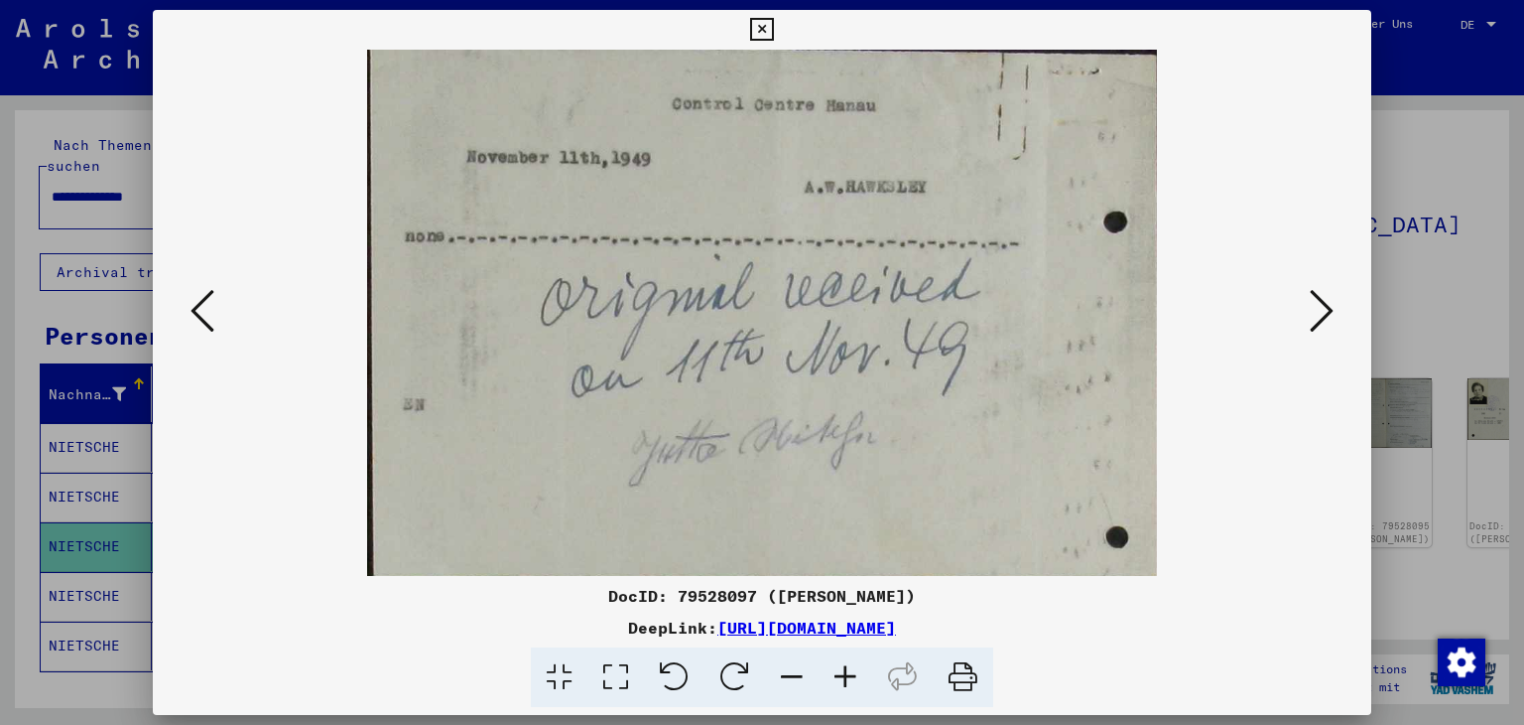
drag, startPoint x: 957, startPoint y: 679, endPoint x: 1354, endPoint y: 689, distance: 397.1
click at [957, 679] on icon at bounding box center [963, 677] width 61 height 61
click at [1314, 323] on icon at bounding box center [1322, 311] width 24 height 48
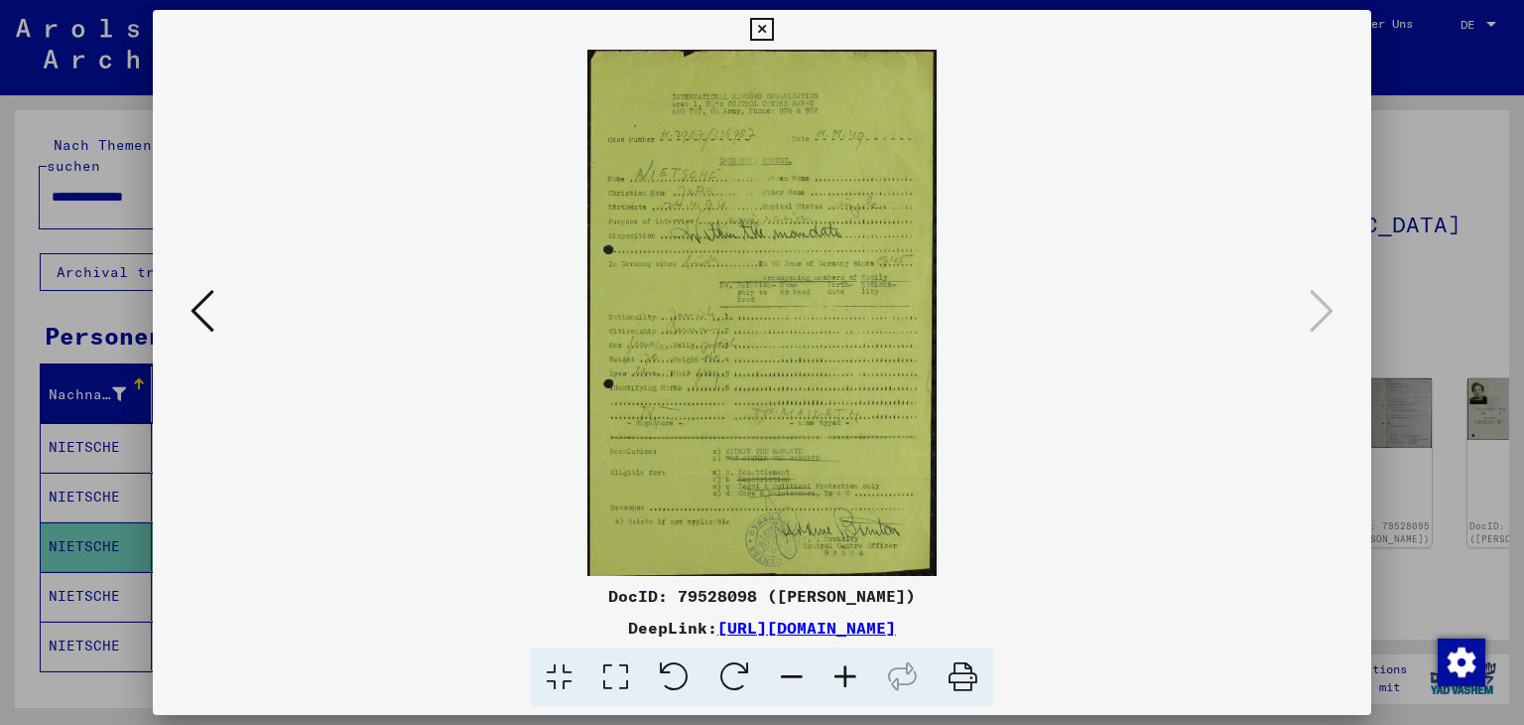
click at [963, 670] on icon at bounding box center [963, 677] width 61 height 61
click at [755, 29] on icon at bounding box center [761, 30] width 23 height 24
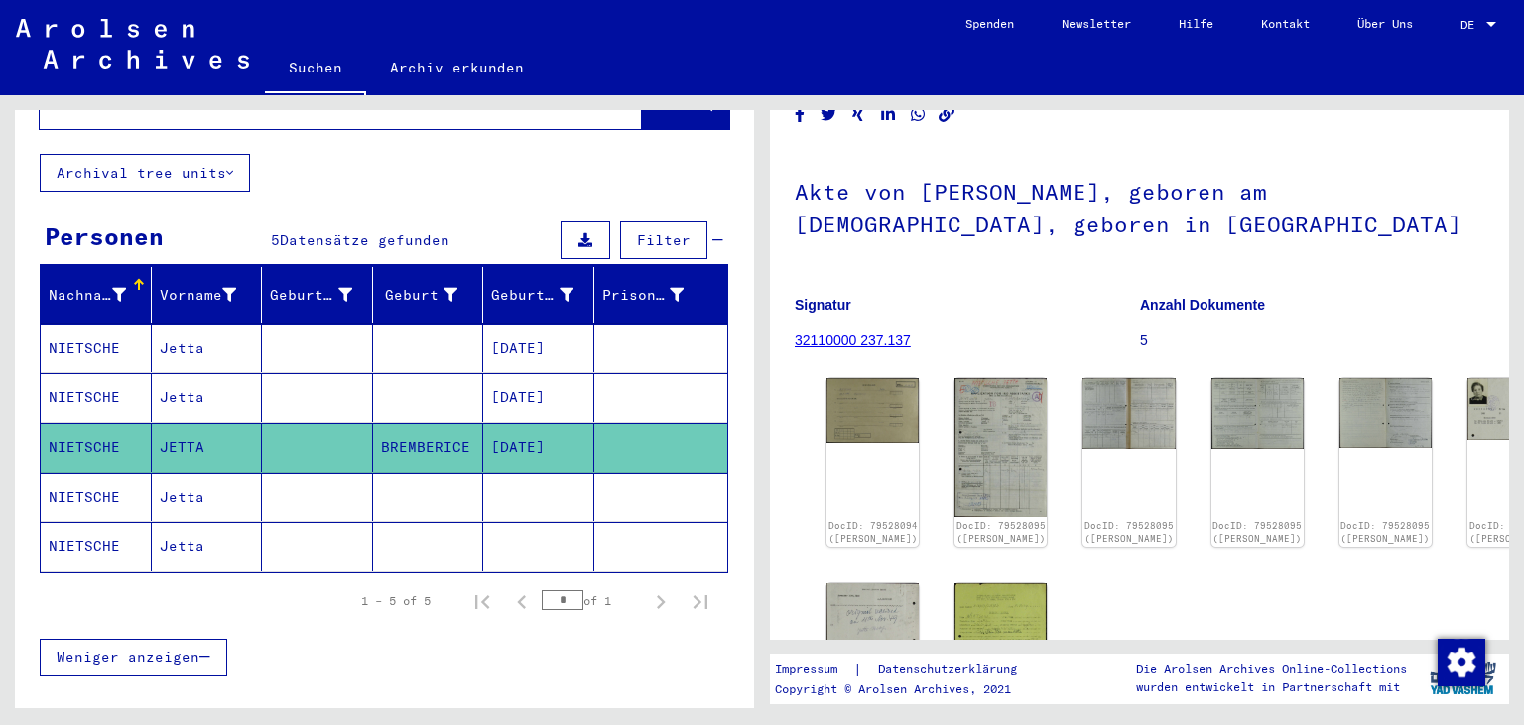
click at [166, 324] on mat-cell "Jetta" at bounding box center [207, 348] width 111 height 49
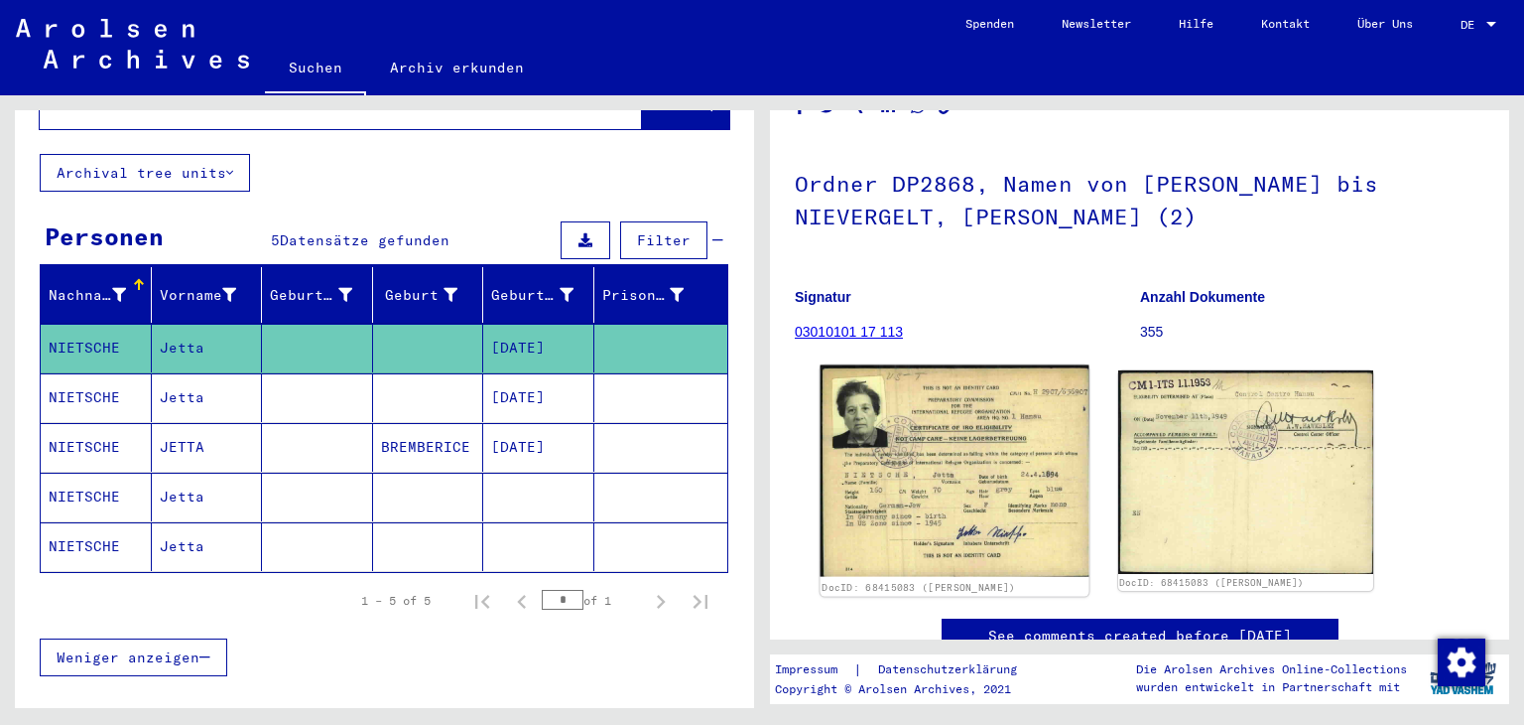
scroll to position [198, 0]
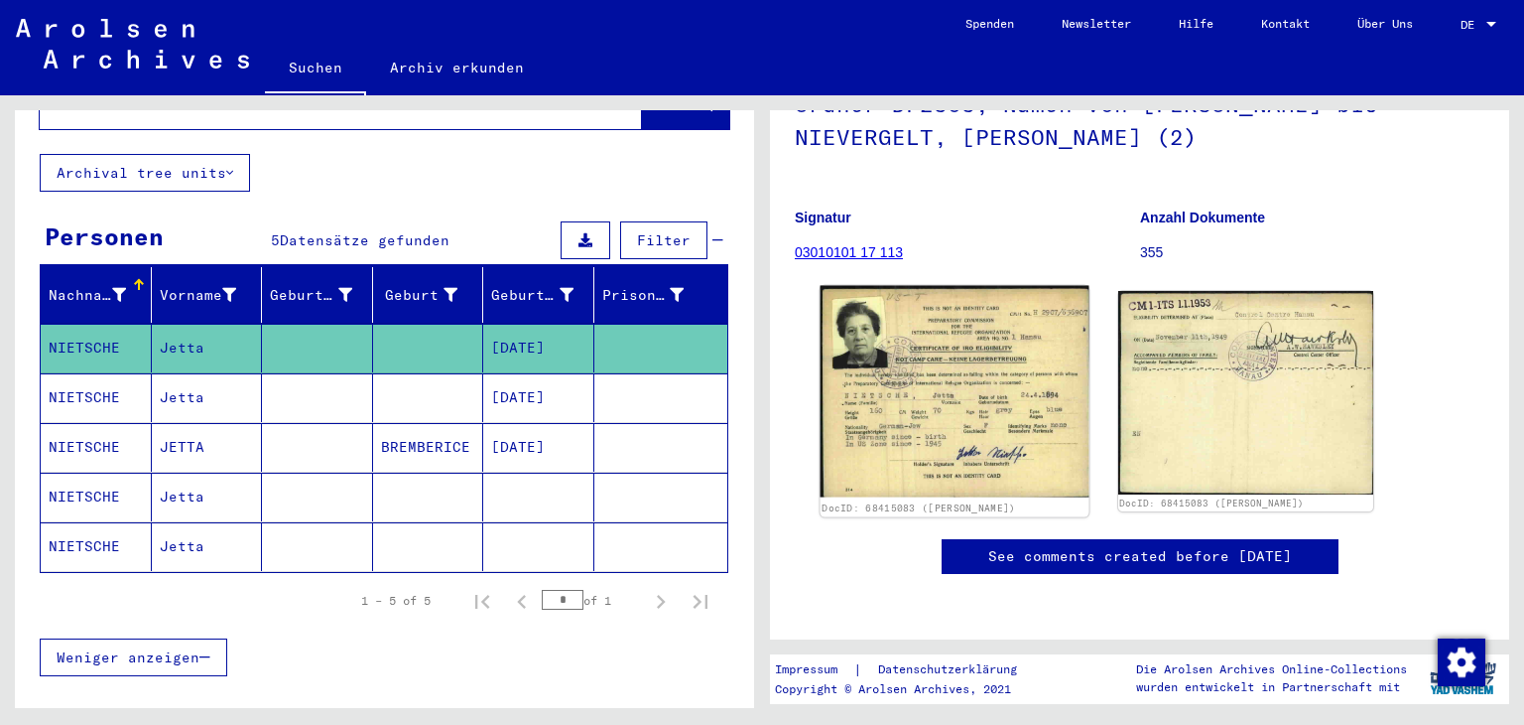
click at [981, 369] on img at bounding box center [955, 391] width 268 height 211
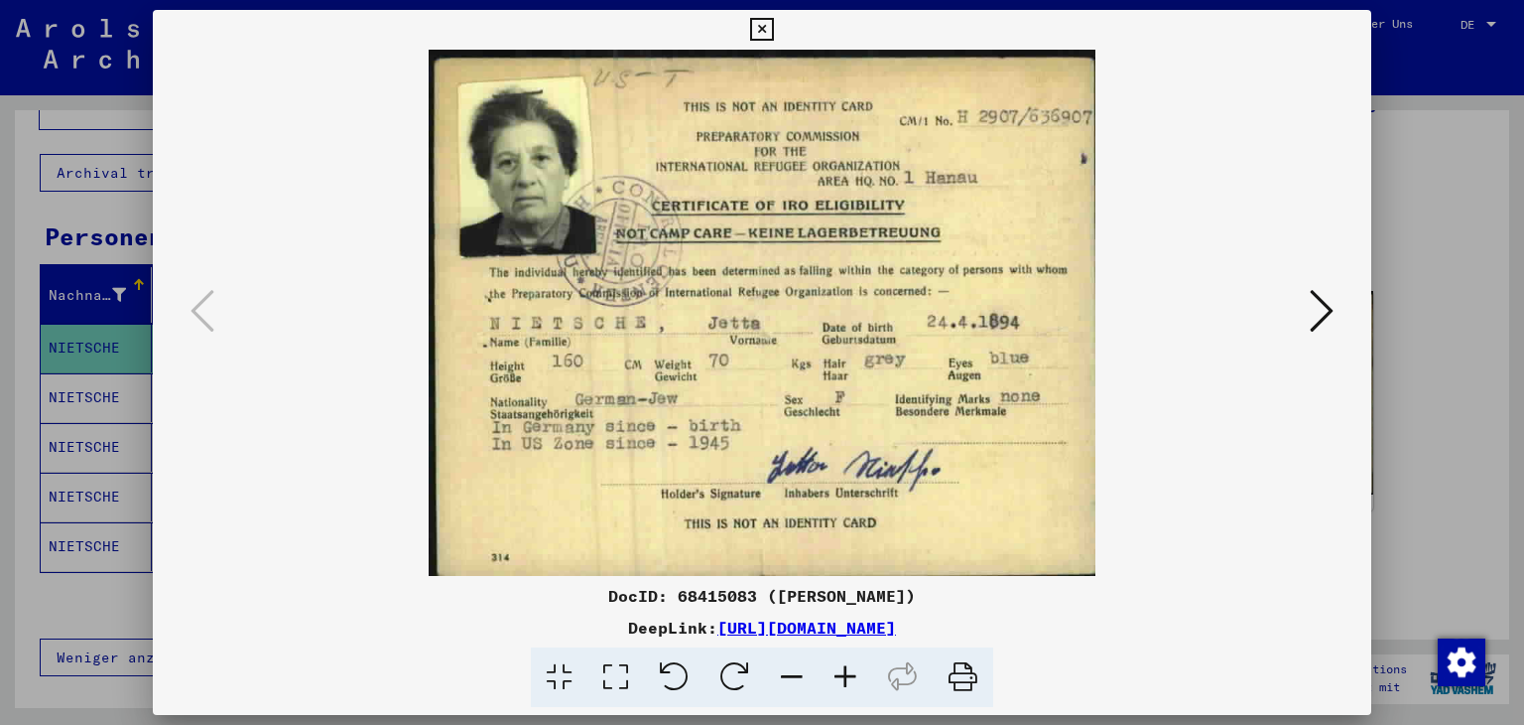
click at [981, 369] on img at bounding box center [762, 313] width 1085 height 526
click at [1325, 309] on icon at bounding box center [1322, 311] width 24 height 48
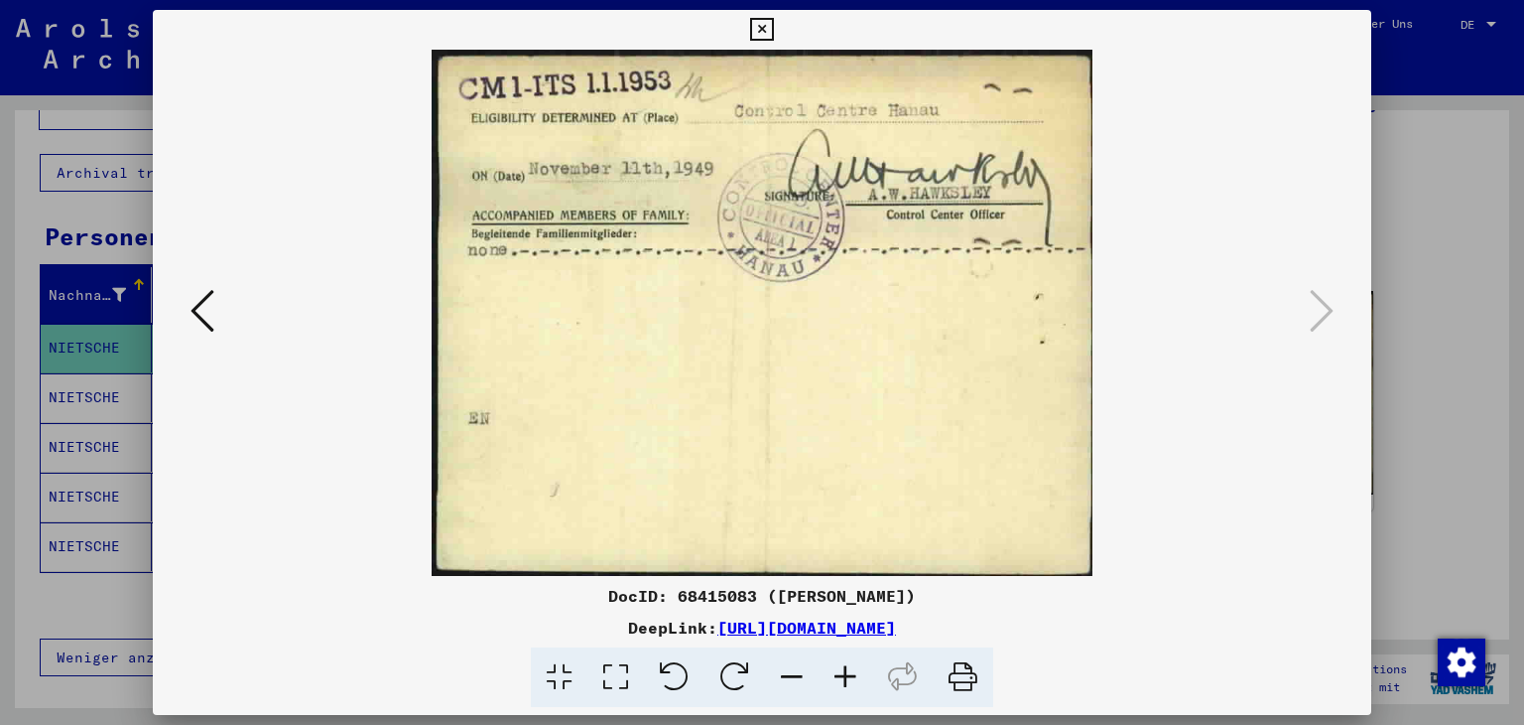
click at [193, 307] on icon at bounding box center [203, 311] width 24 height 48
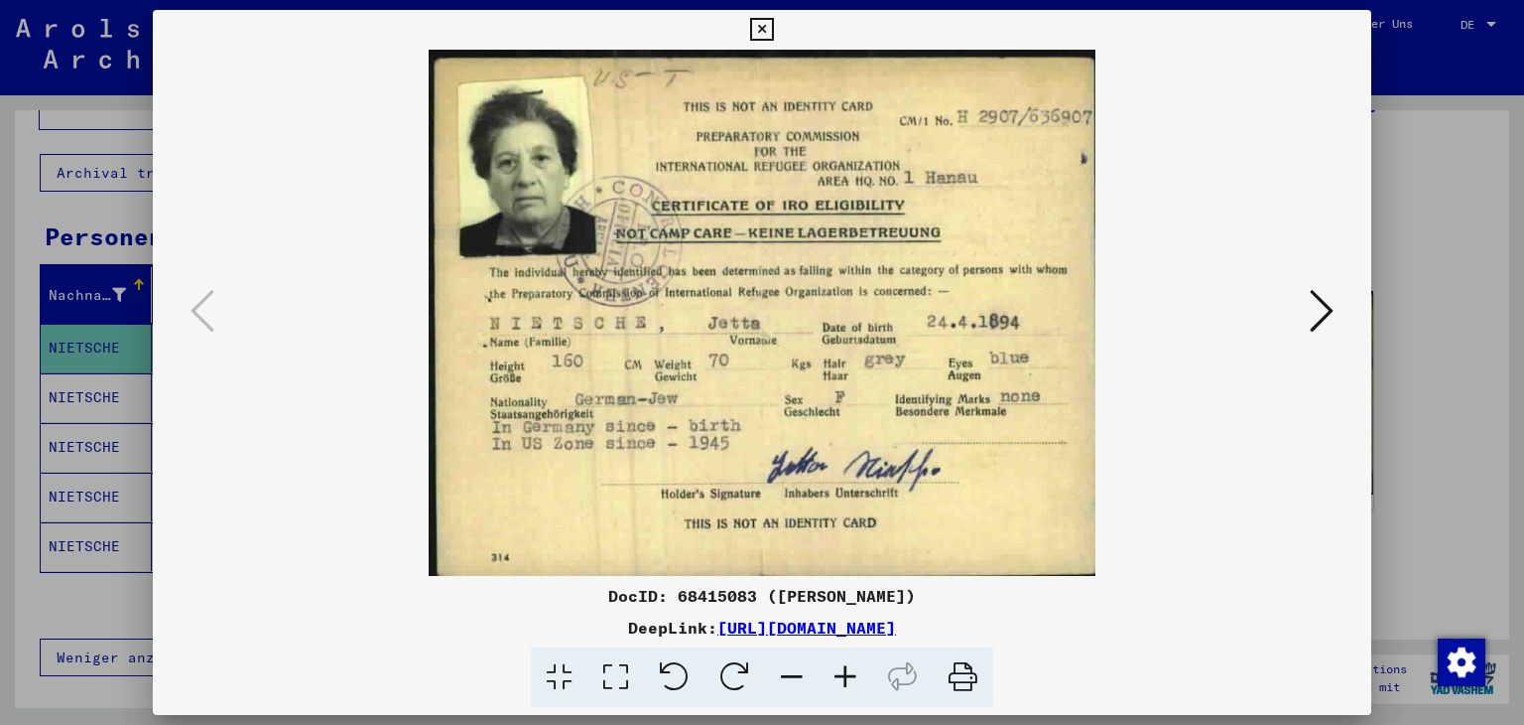
click at [965, 672] on icon at bounding box center [963, 677] width 61 height 61
click at [1321, 313] on icon at bounding box center [1322, 311] width 24 height 48
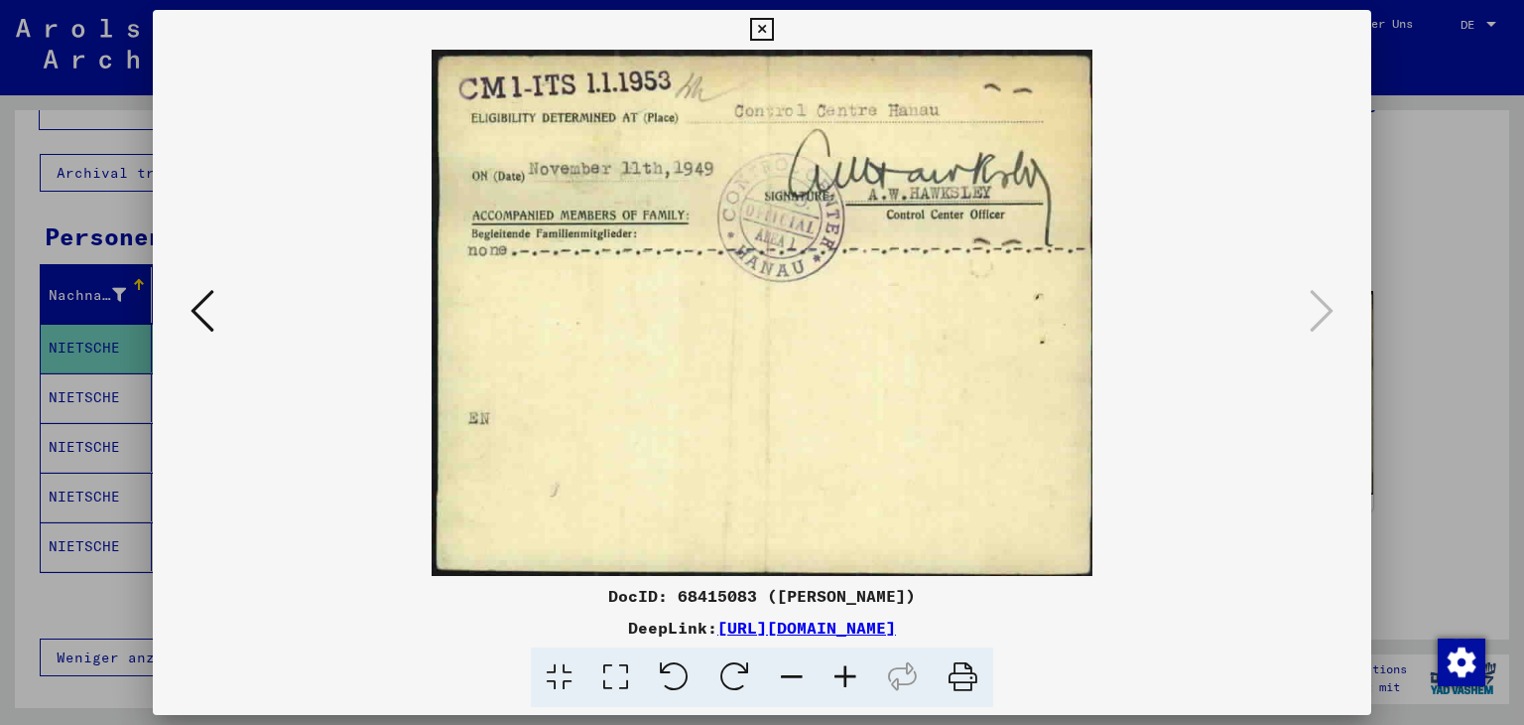
click at [960, 673] on icon at bounding box center [963, 677] width 61 height 61
drag, startPoint x: 955, startPoint y: 674, endPoint x: 1177, endPoint y: 636, distance: 225.5
click at [956, 674] on icon at bounding box center [963, 677] width 61 height 61
click at [206, 307] on icon at bounding box center [203, 311] width 24 height 48
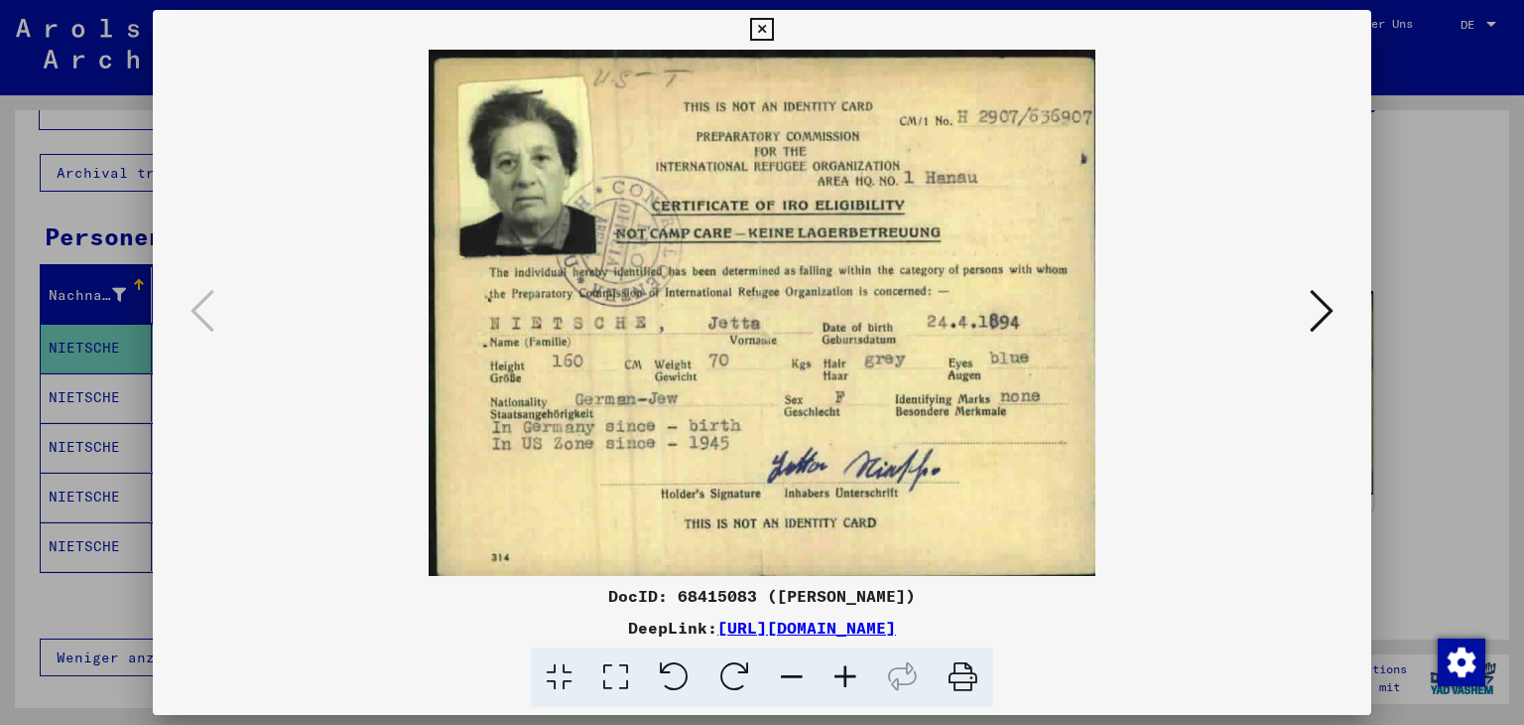
click at [966, 676] on icon at bounding box center [963, 677] width 61 height 61
click at [1332, 318] on icon at bounding box center [1322, 311] width 24 height 48
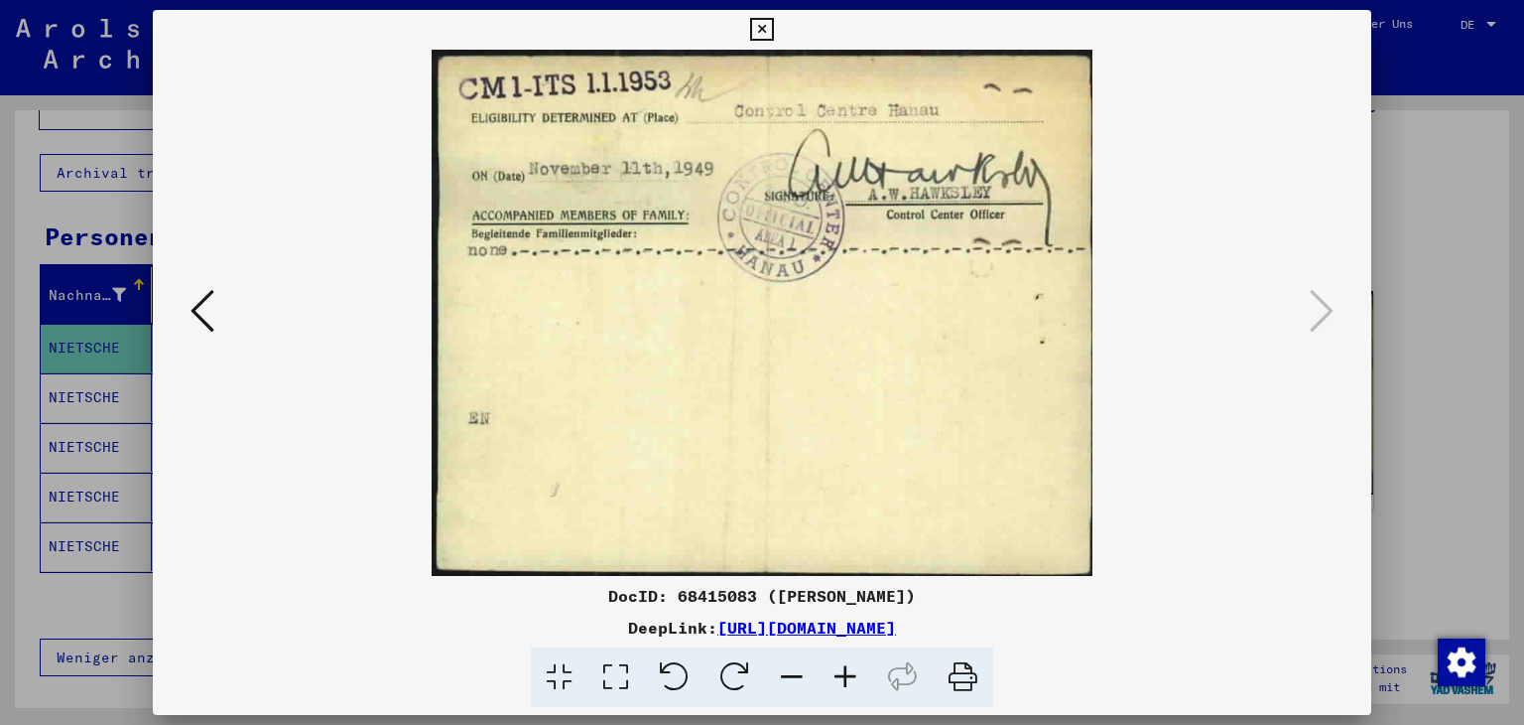
click at [1303, 460] on img at bounding box center [762, 313] width 1085 height 526
click at [757, 24] on icon at bounding box center [761, 30] width 23 height 24
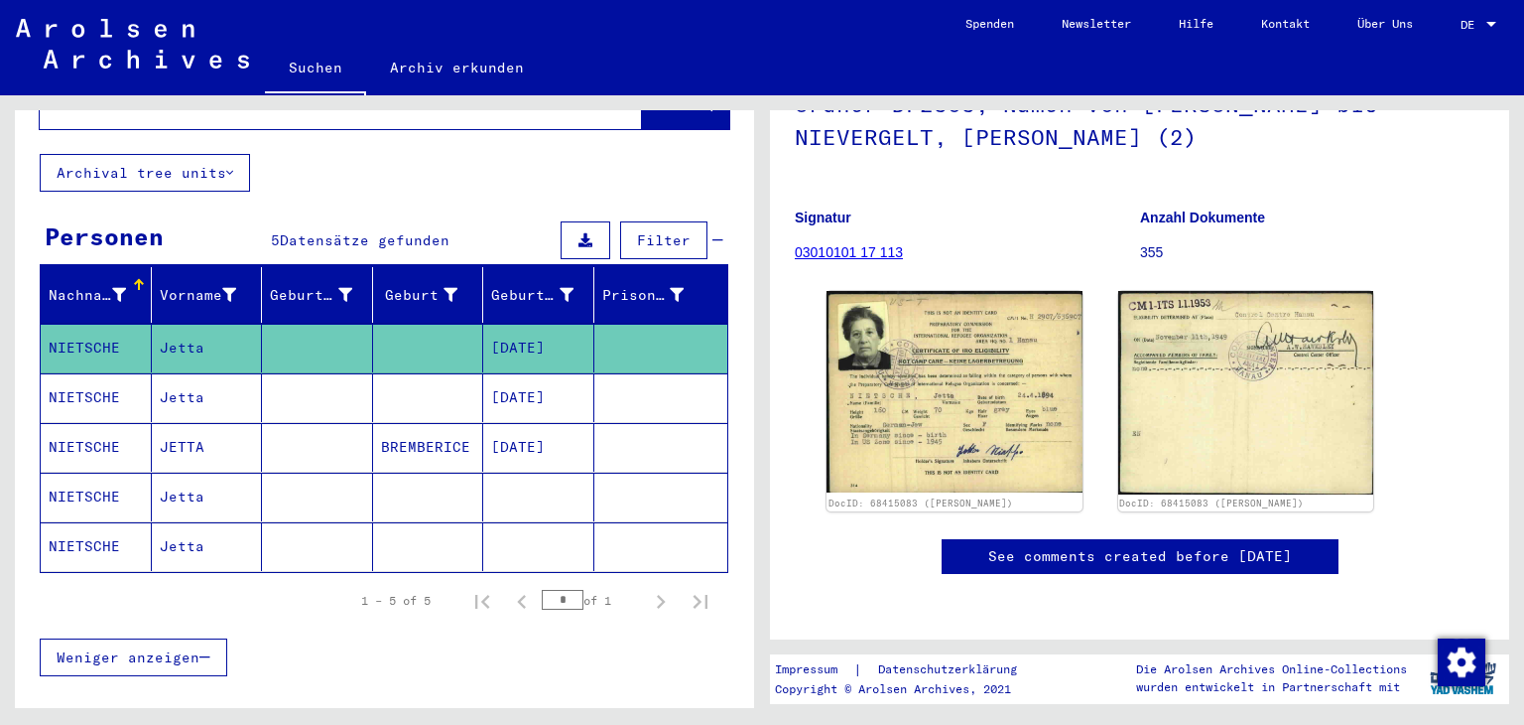
click at [1147, 242] on p "355" at bounding box center [1312, 252] width 344 height 21
click at [883, 244] on link "03010101 17 113" at bounding box center [849, 252] width 108 height 16
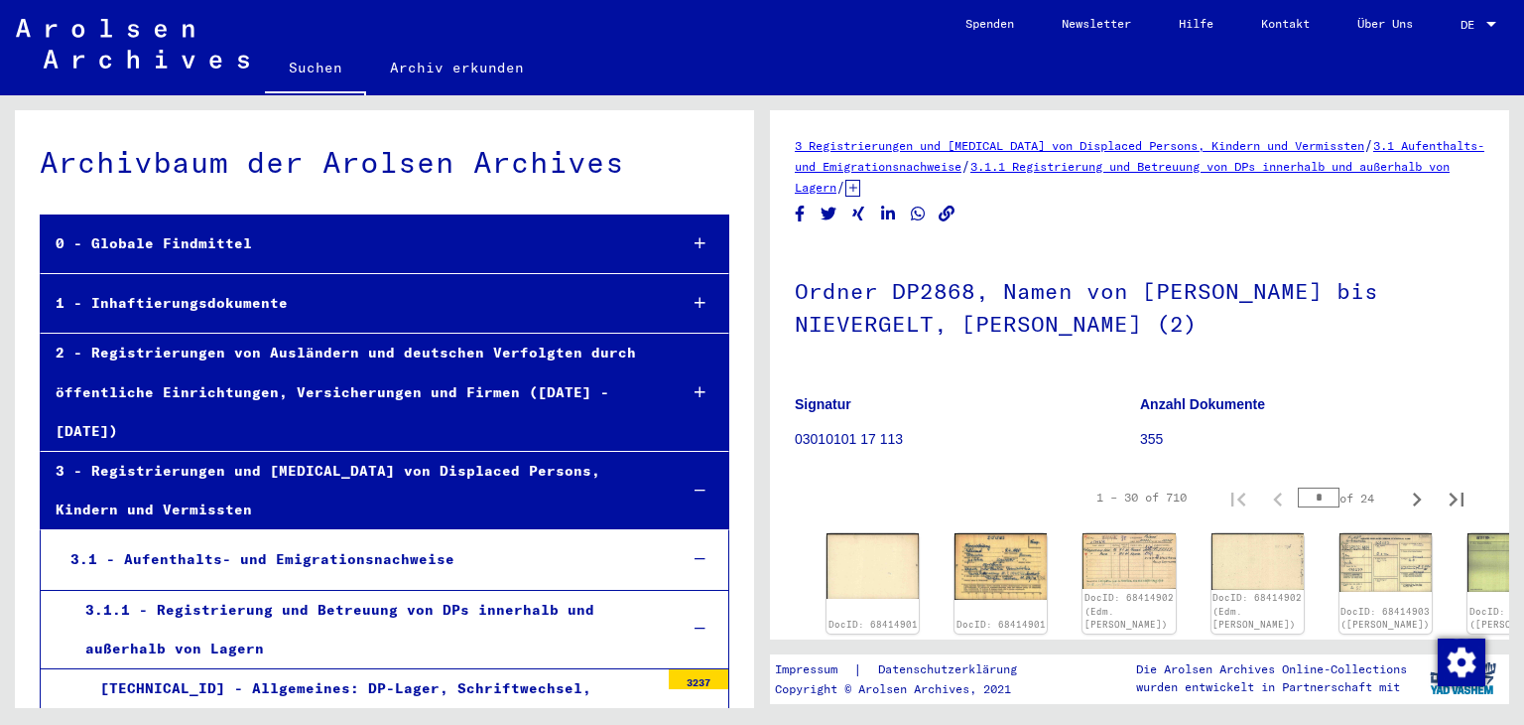
scroll to position [12430, 0]
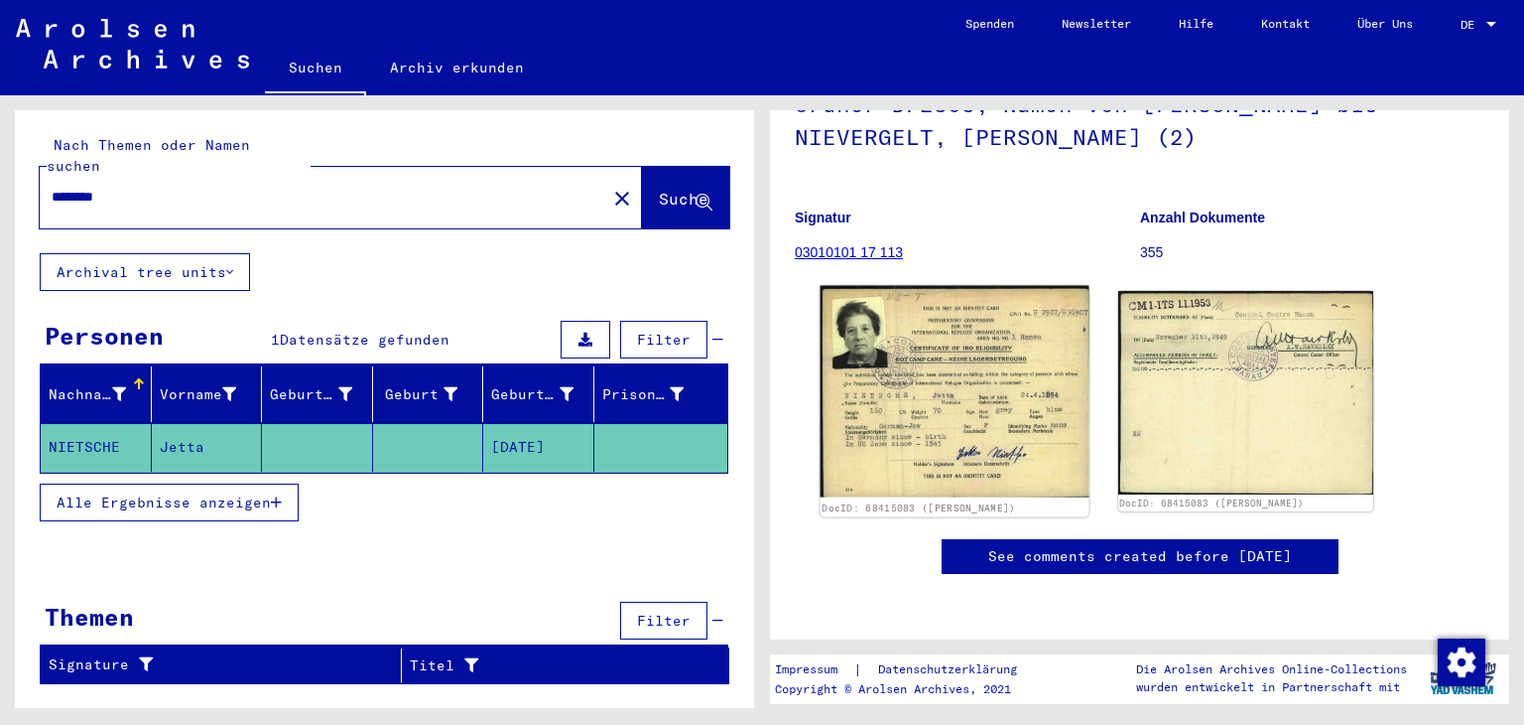
scroll to position [298, 0]
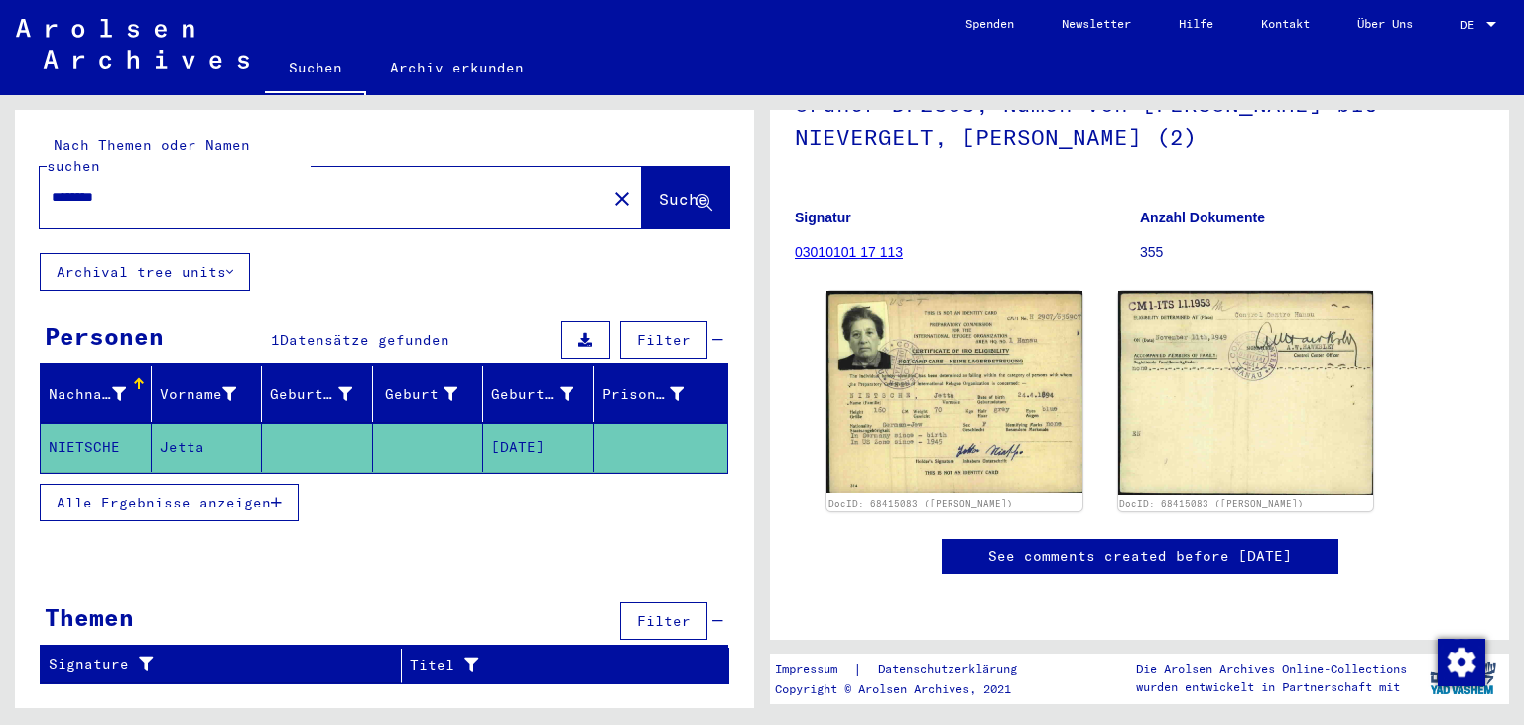
drag, startPoint x: 126, startPoint y: 171, endPoint x: 10, endPoint y: 173, distance: 116.1
click at [10, 173] on div "Nach Themen oder Namen suchen ******** close Suche Archival tree units Personen…" at bounding box center [381, 401] width 762 height 612
type input "**********"
click at [668, 189] on span "Suche" at bounding box center [684, 199] width 50 height 20
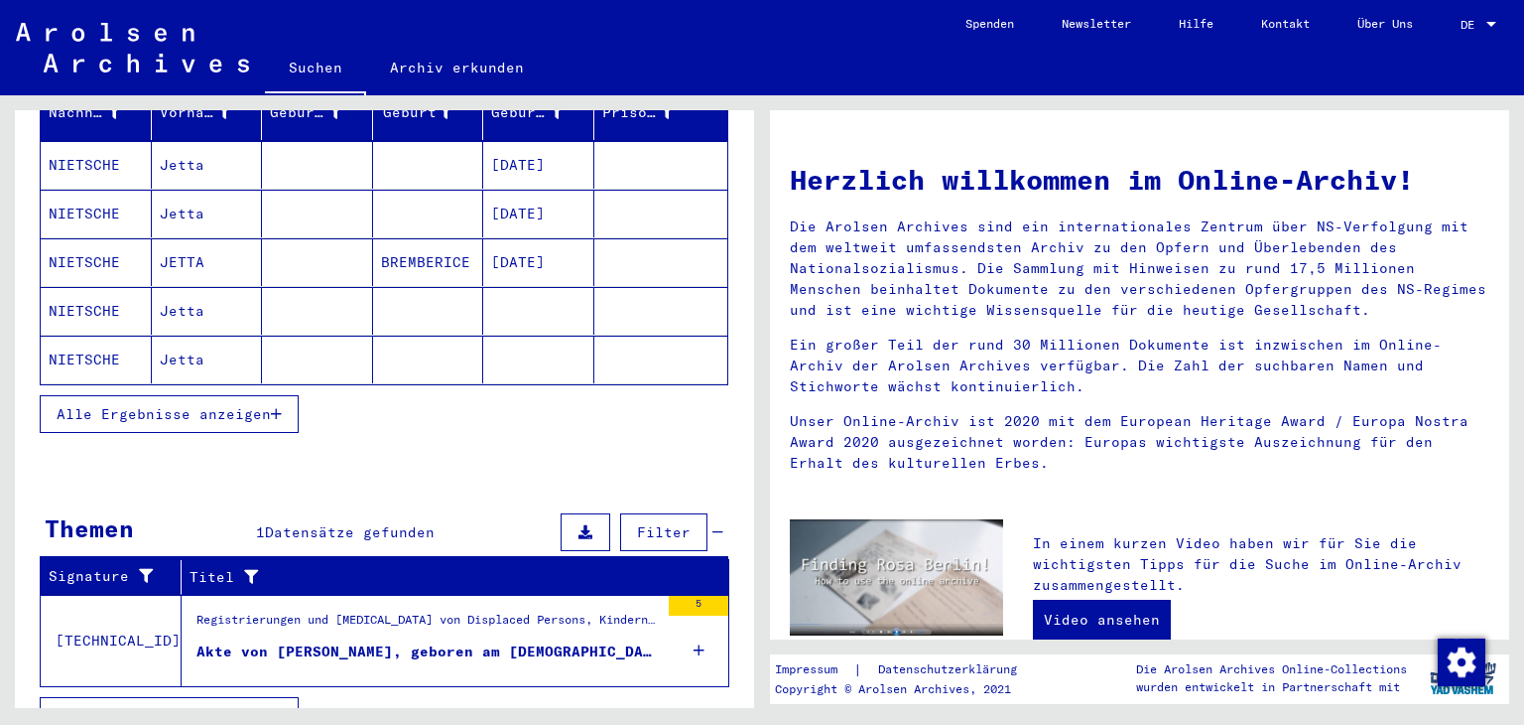
scroll to position [293, 0]
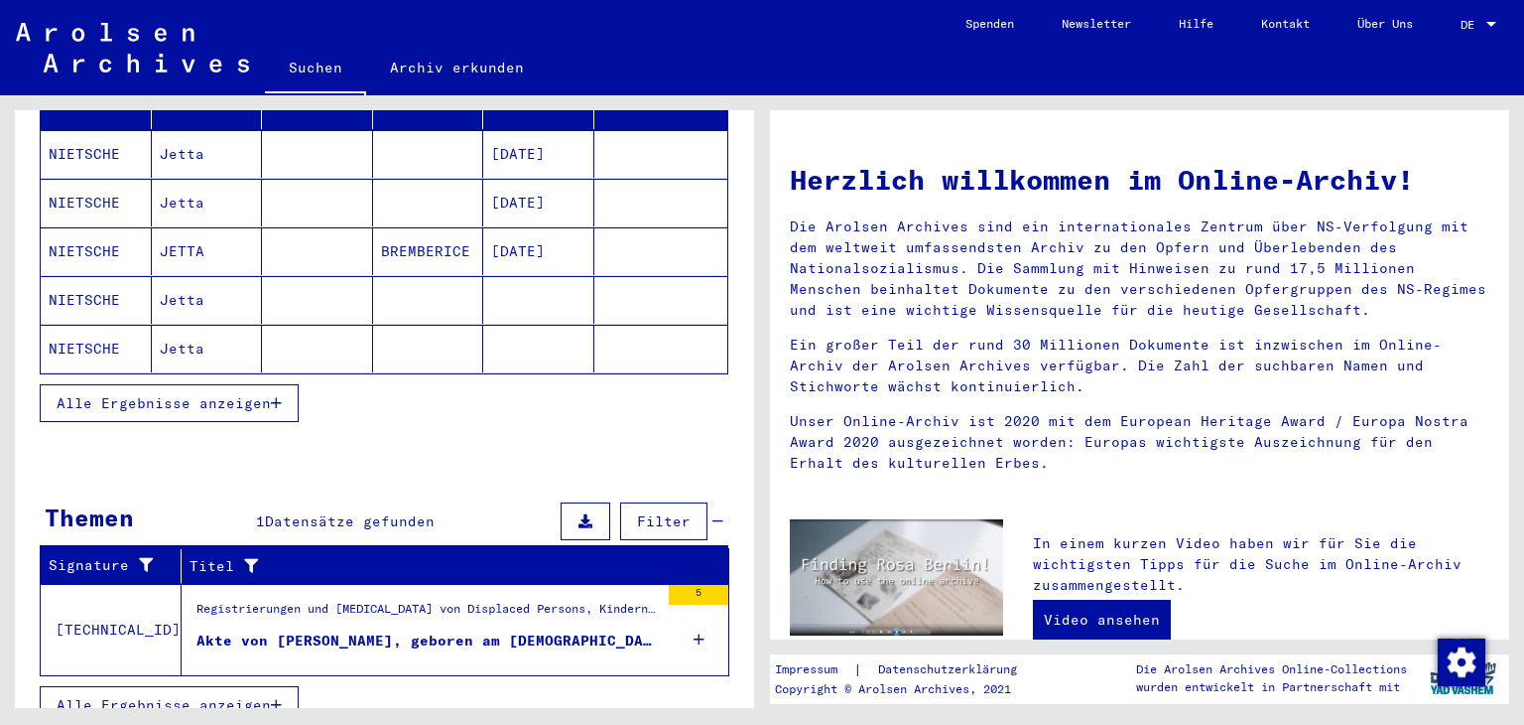
click at [376, 630] on div "Akte von [PERSON_NAME], geboren am [DEMOGRAPHIC_DATA], geboren in [GEOGRAPHIC_D…" at bounding box center [428, 640] width 462 height 21
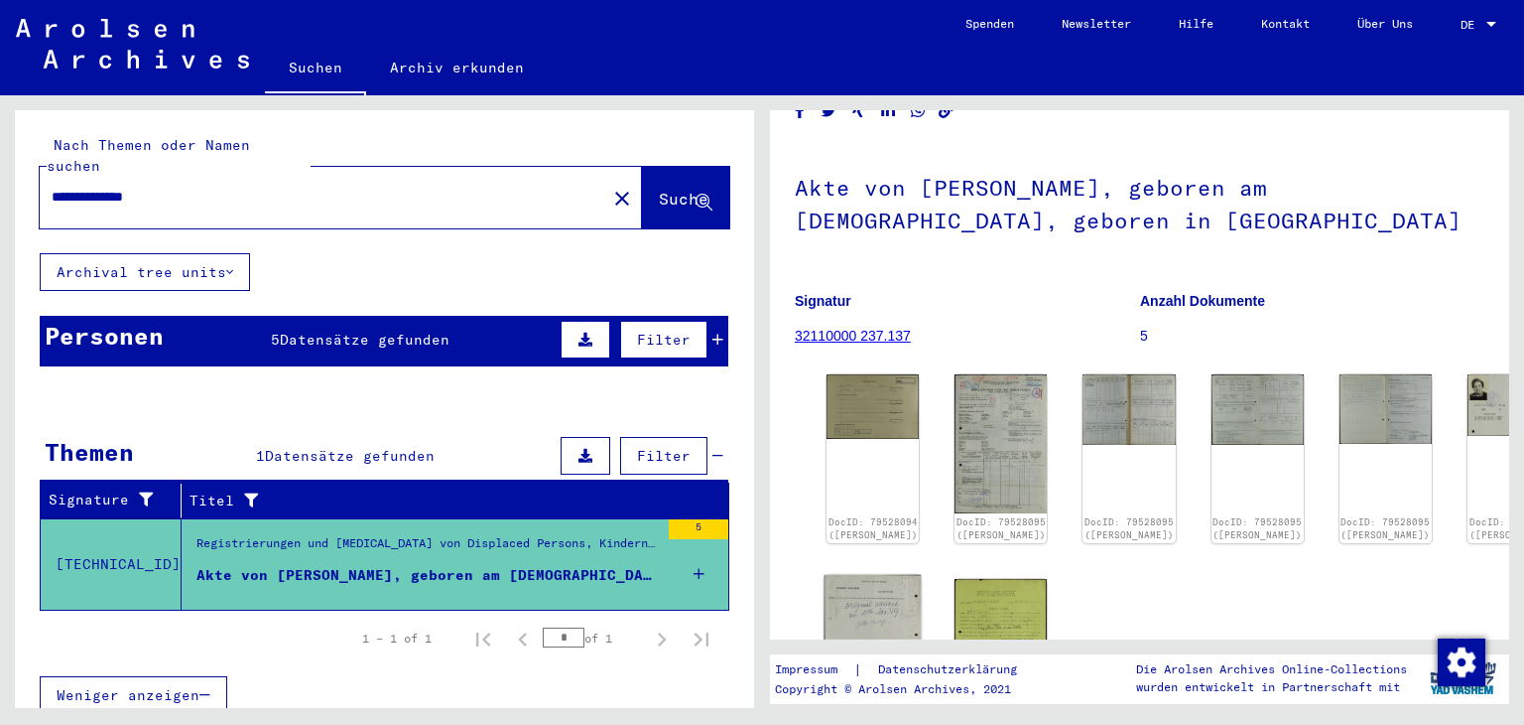
scroll to position [99, 0]
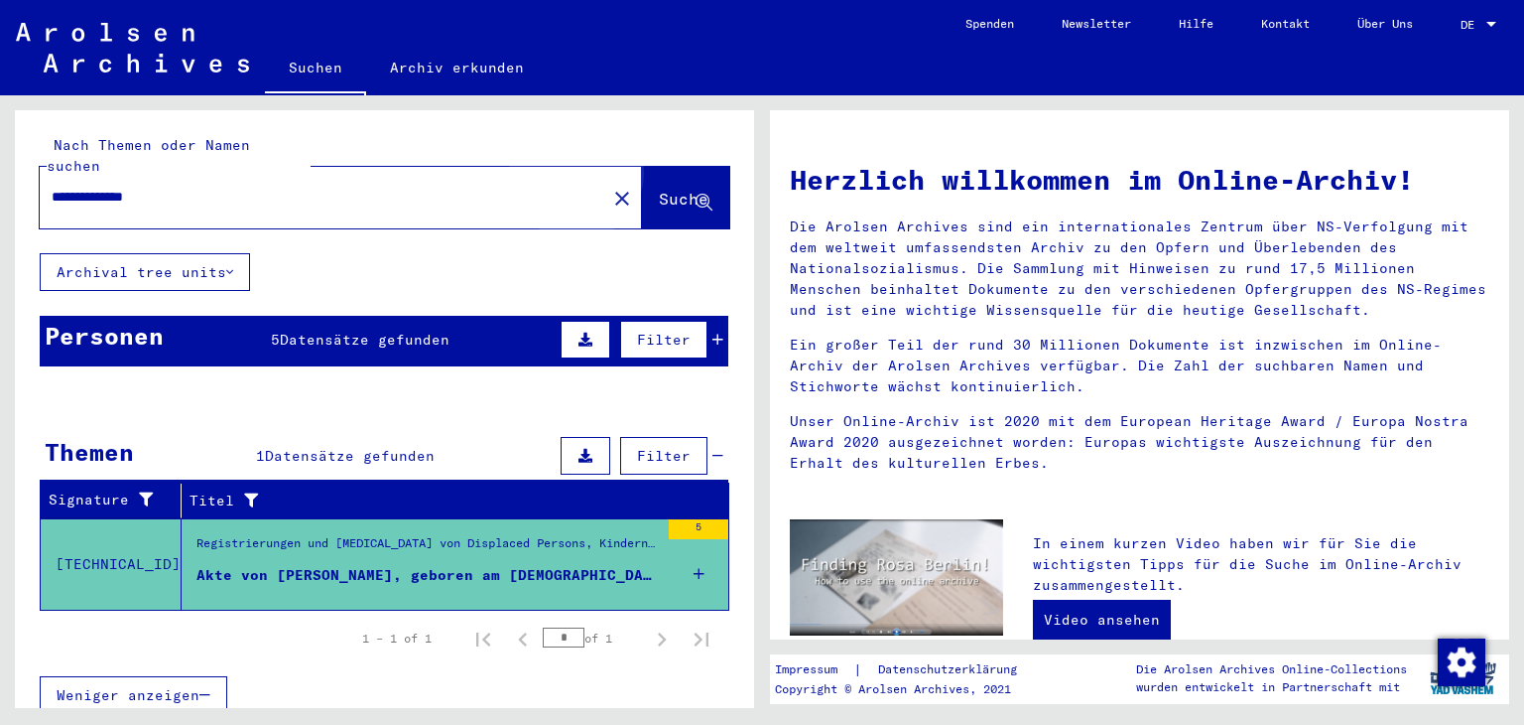
click at [659, 189] on span "Suche" at bounding box center [684, 199] width 50 height 20
click at [456, 316] on div "Personen 5 Datensätze gefunden Filter" at bounding box center [384, 341] width 689 height 51
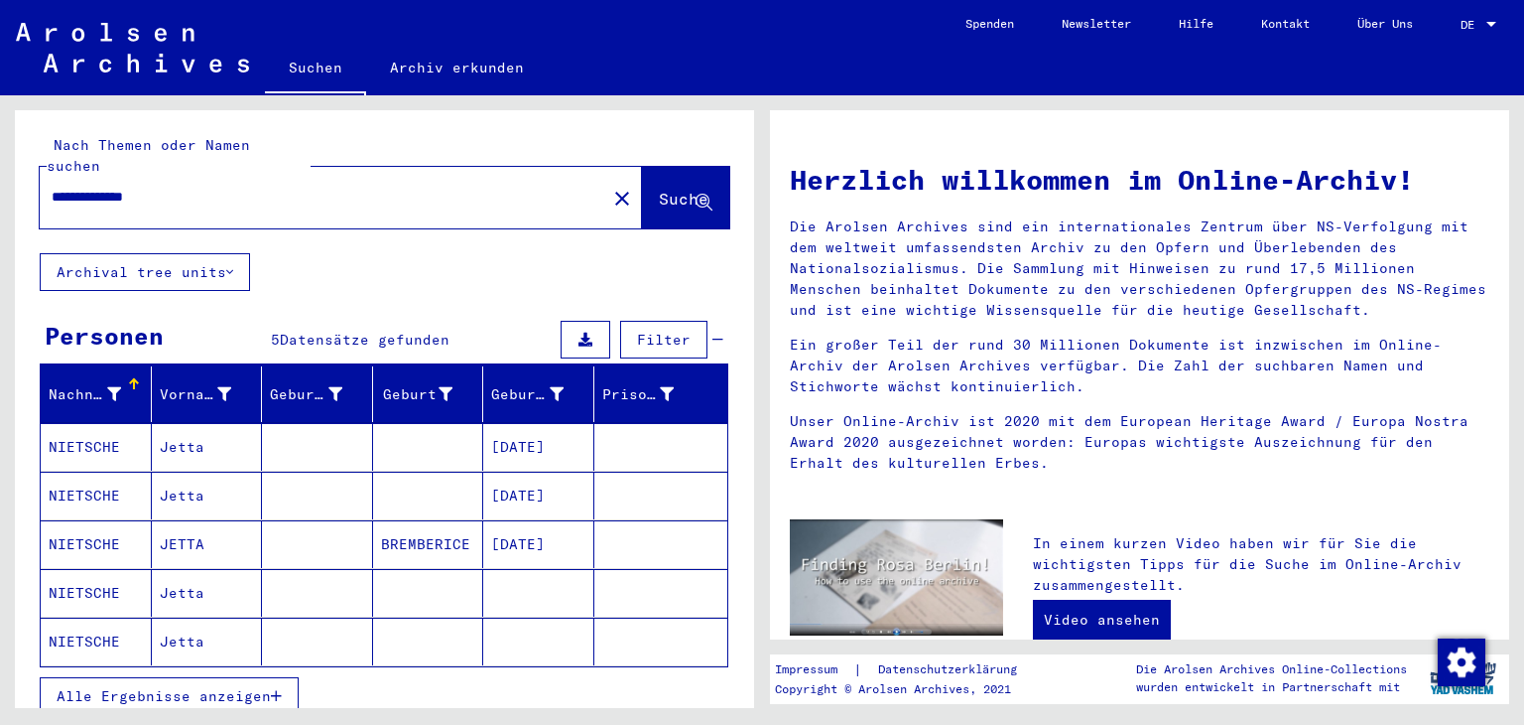
click at [212, 428] on mat-cell "Jetta" at bounding box center [207, 447] width 111 height 48
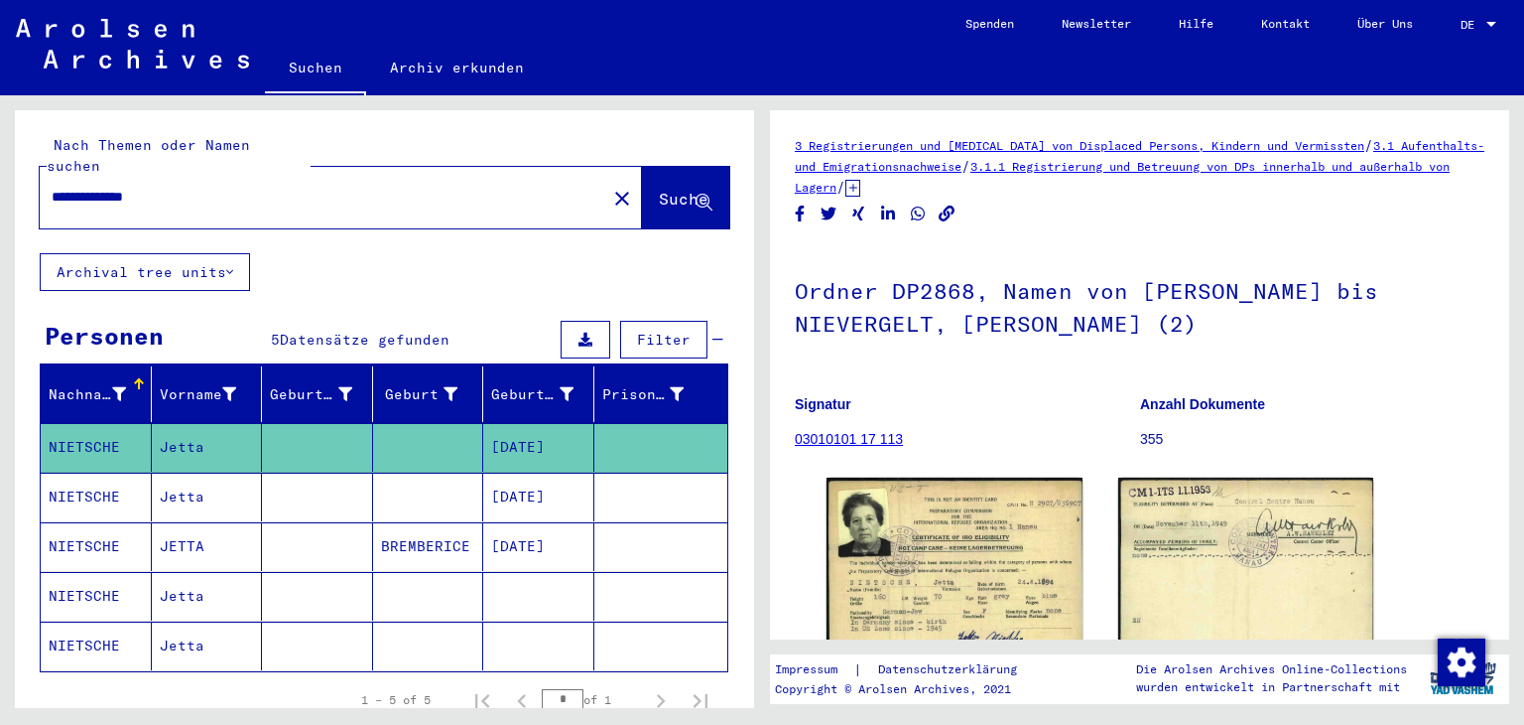
click at [201, 472] on mat-cell "Jetta" at bounding box center [207, 496] width 111 height 49
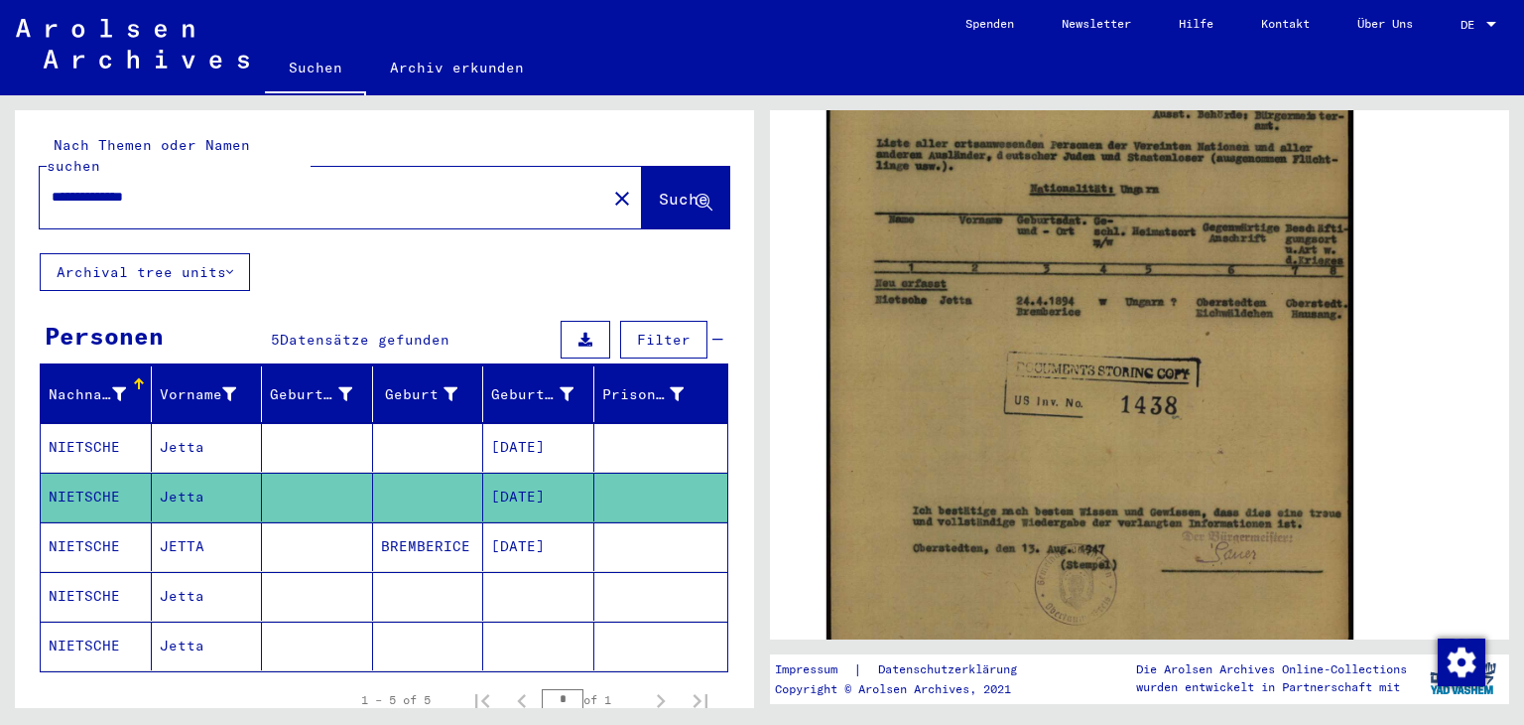
scroll to position [397, 0]
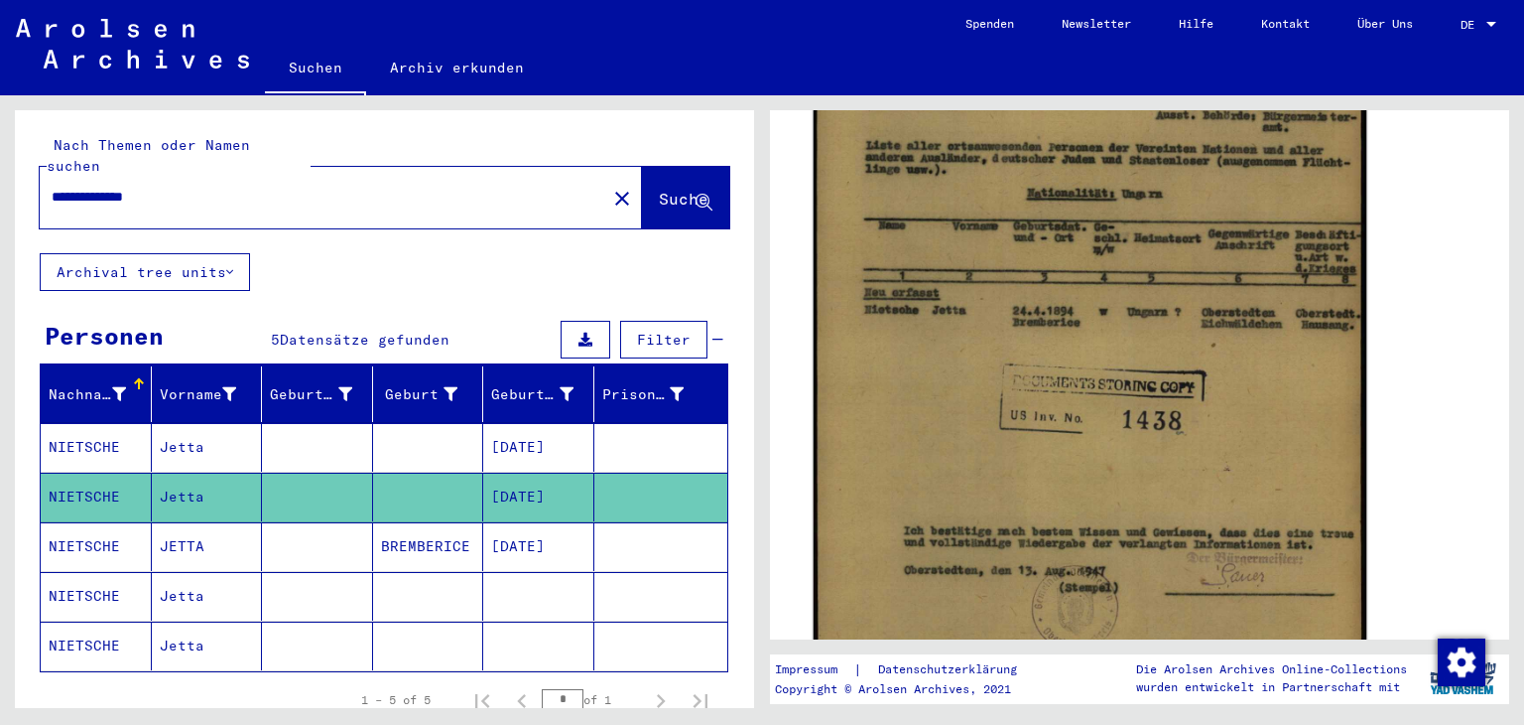
click at [1072, 418] on img at bounding box center [1091, 440] width 554 height 781
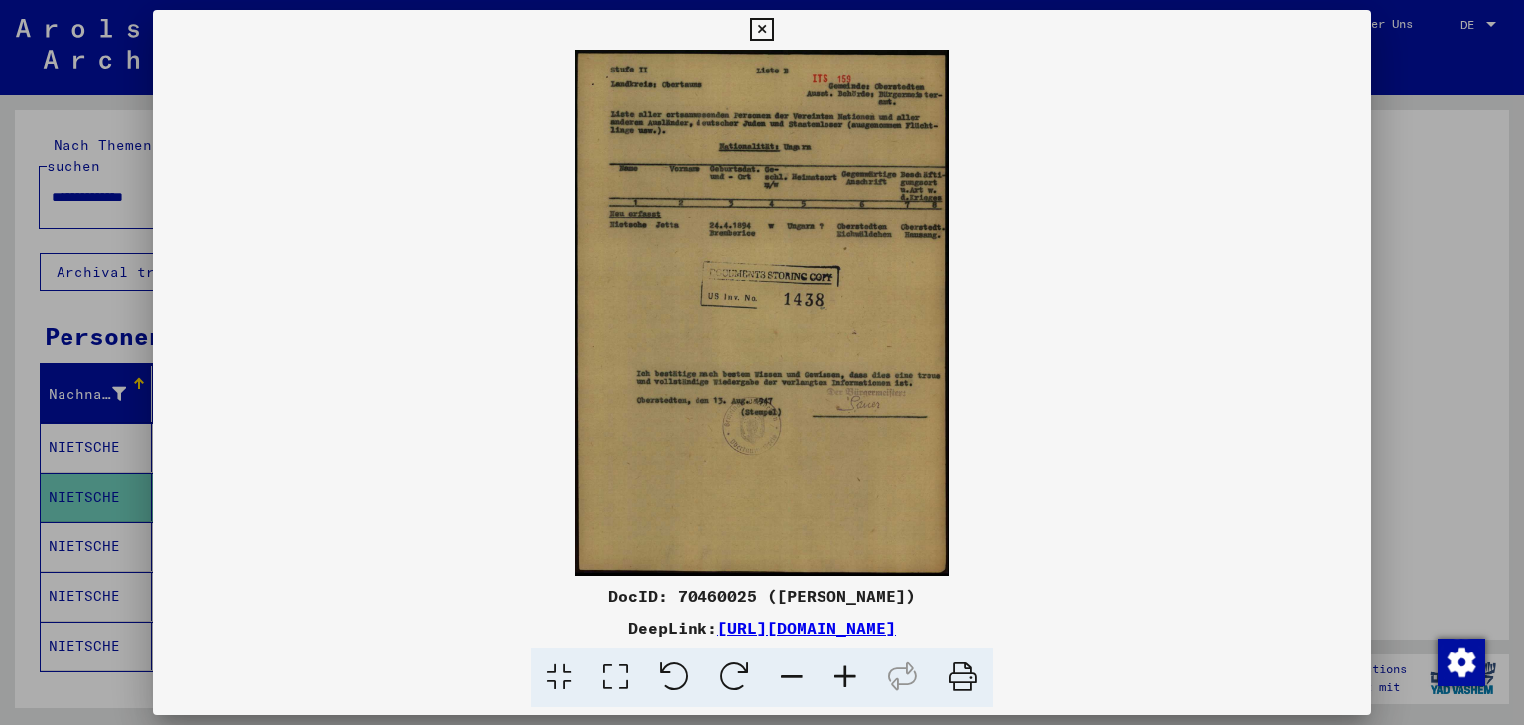
click at [1072, 418] on img at bounding box center [763, 313] width 1220 height 526
click at [846, 680] on icon at bounding box center [846, 677] width 54 height 61
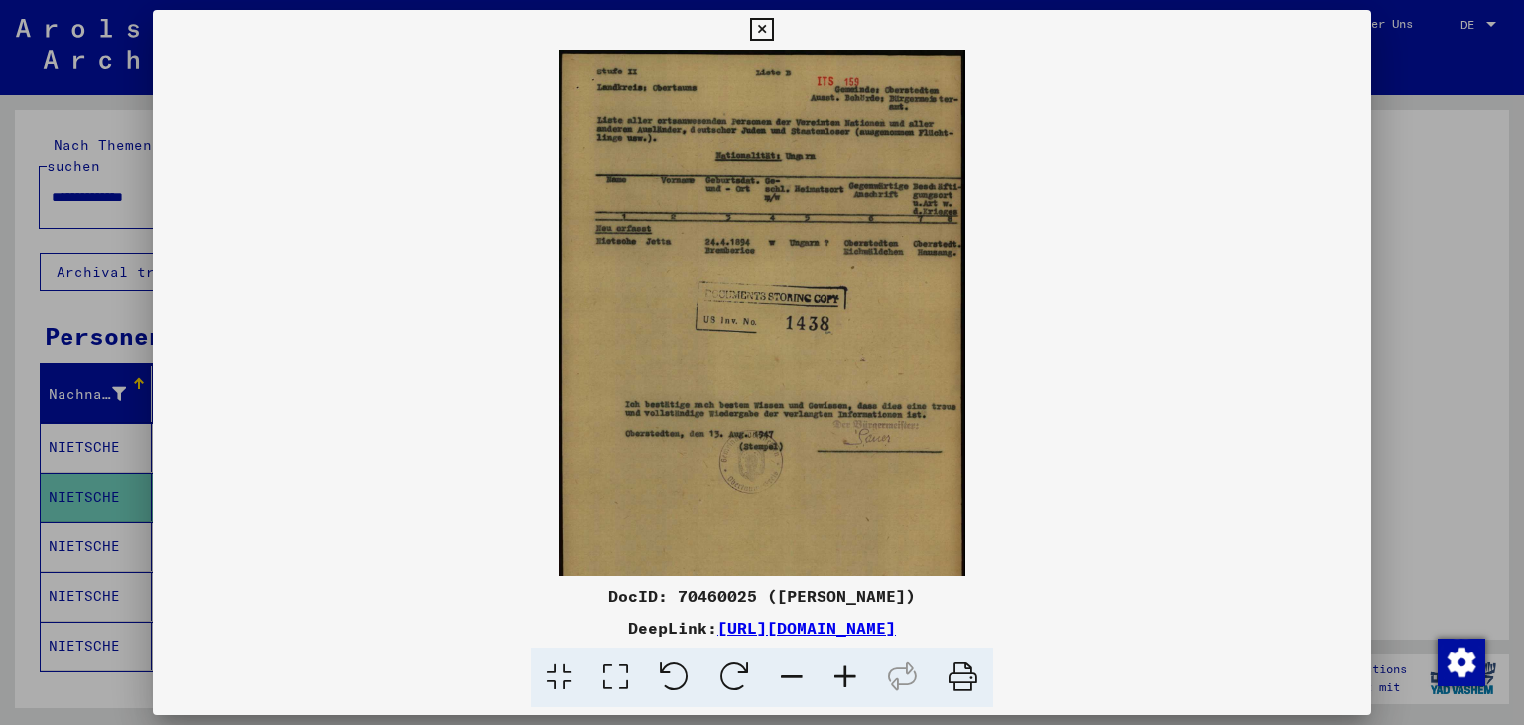
click at [846, 680] on icon at bounding box center [846, 677] width 54 height 61
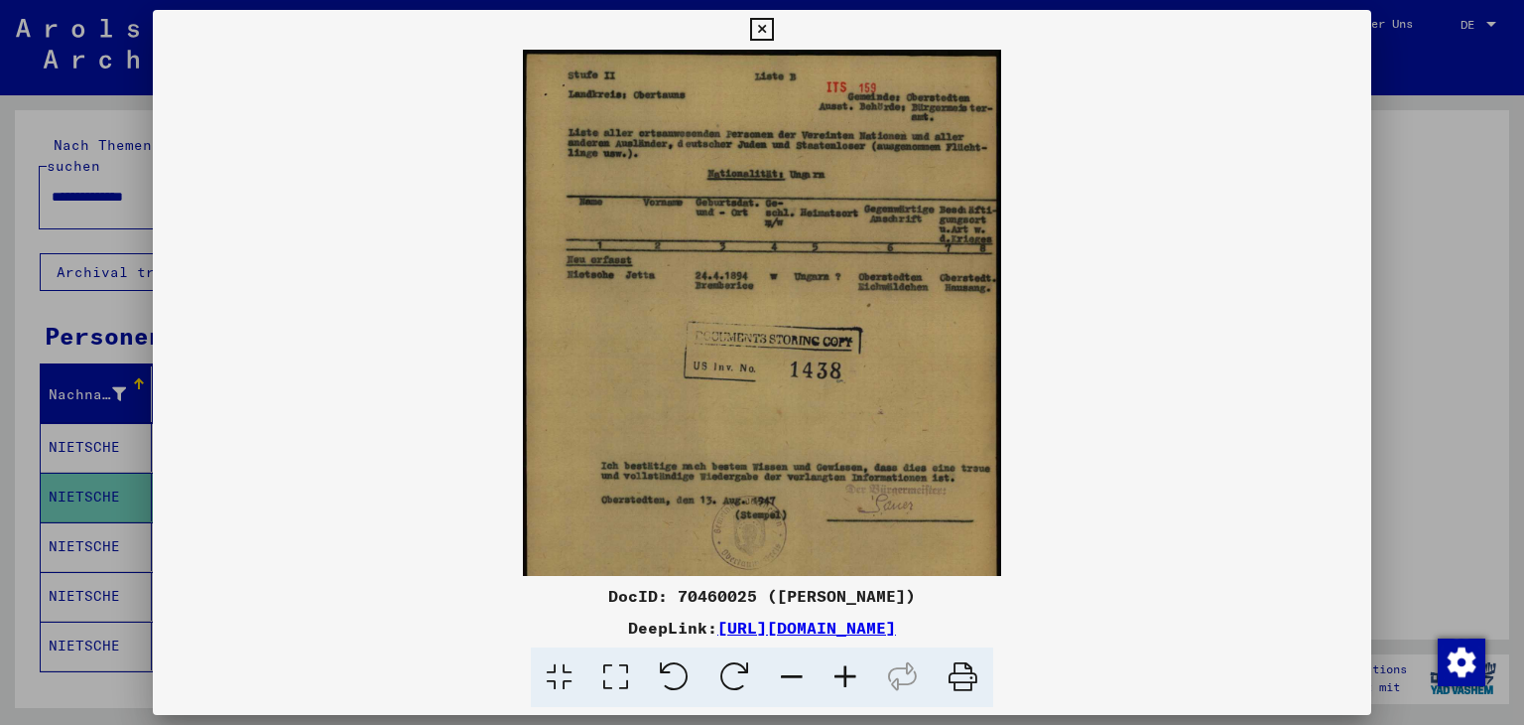
click at [838, 673] on icon at bounding box center [846, 677] width 54 height 61
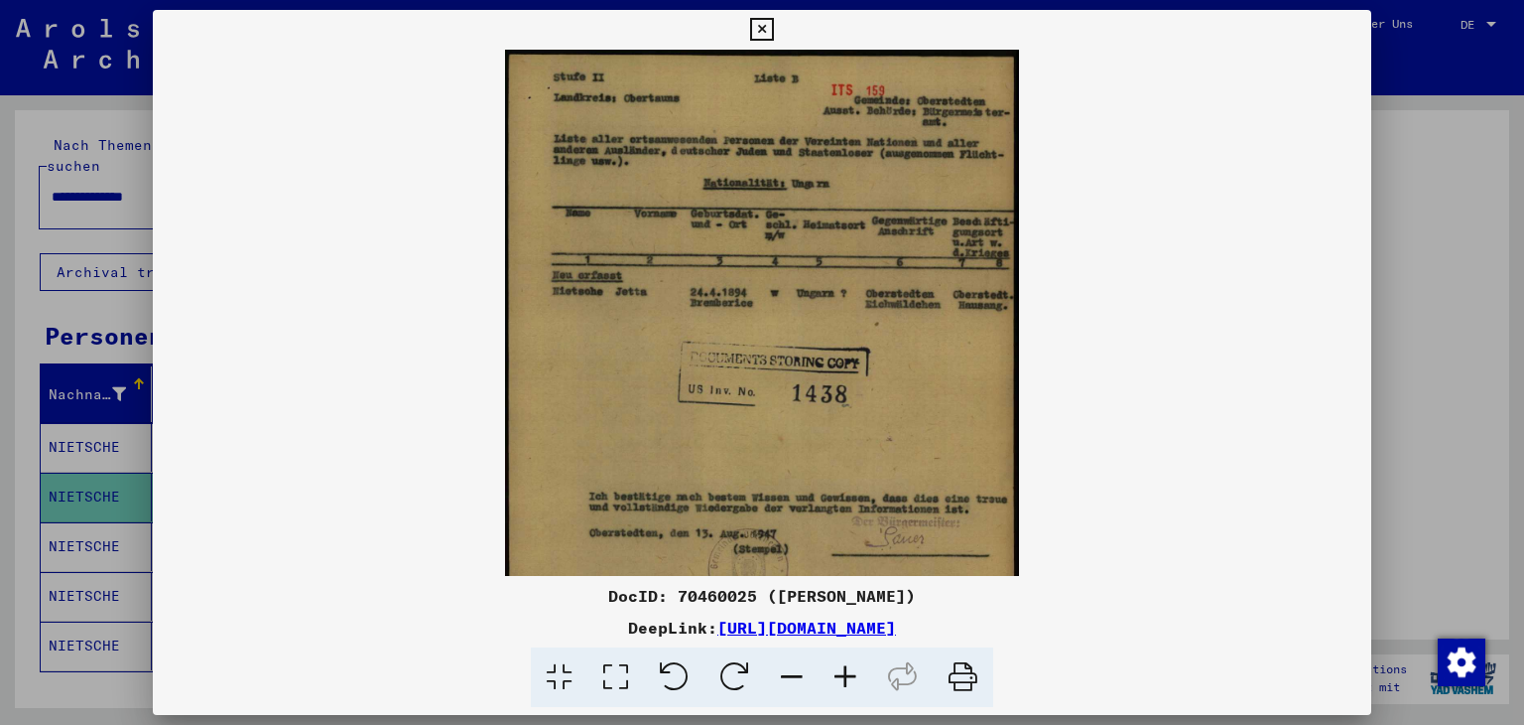
click at [838, 673] on icon at bounding box center [846, 677] width 54 height 61
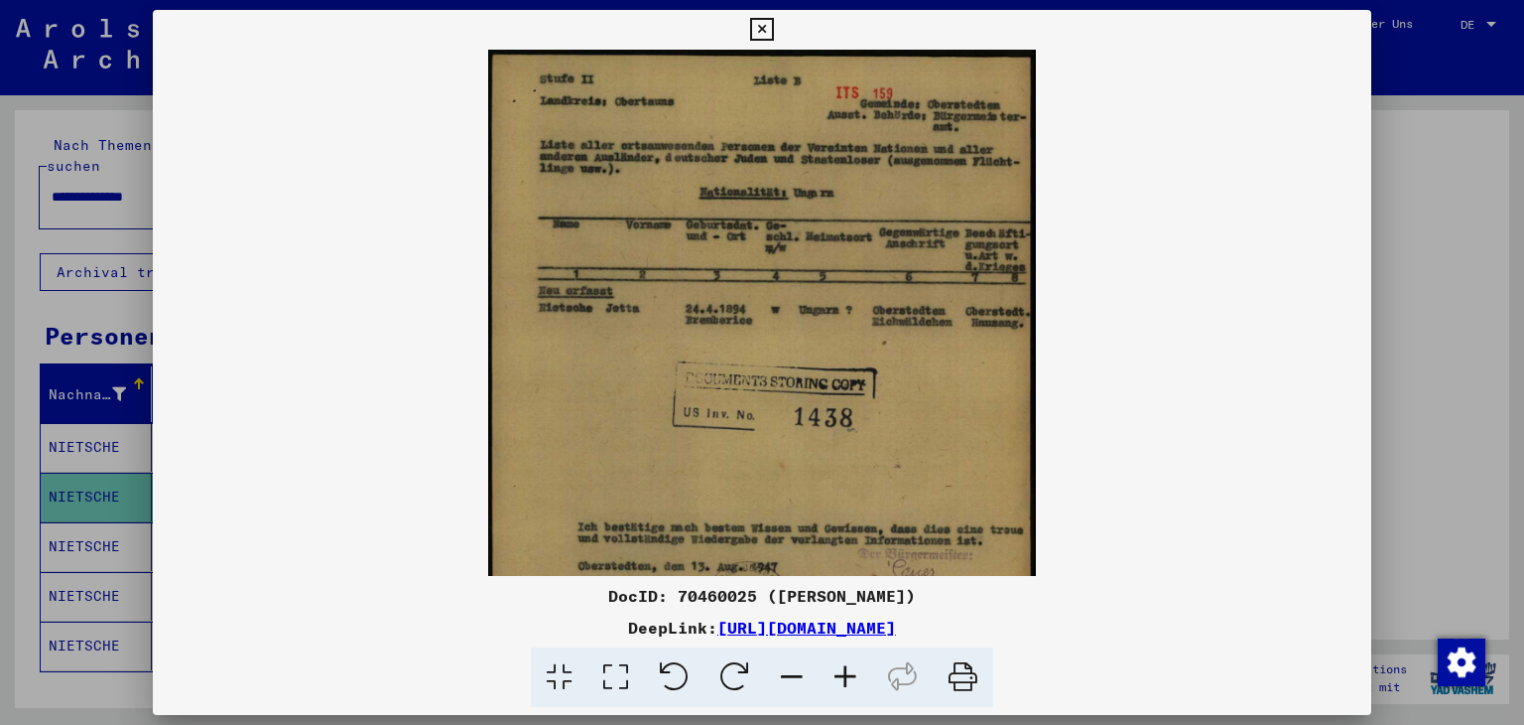
click at [838, 673] on icon at bounding box center [846, 677] width 54 height 61
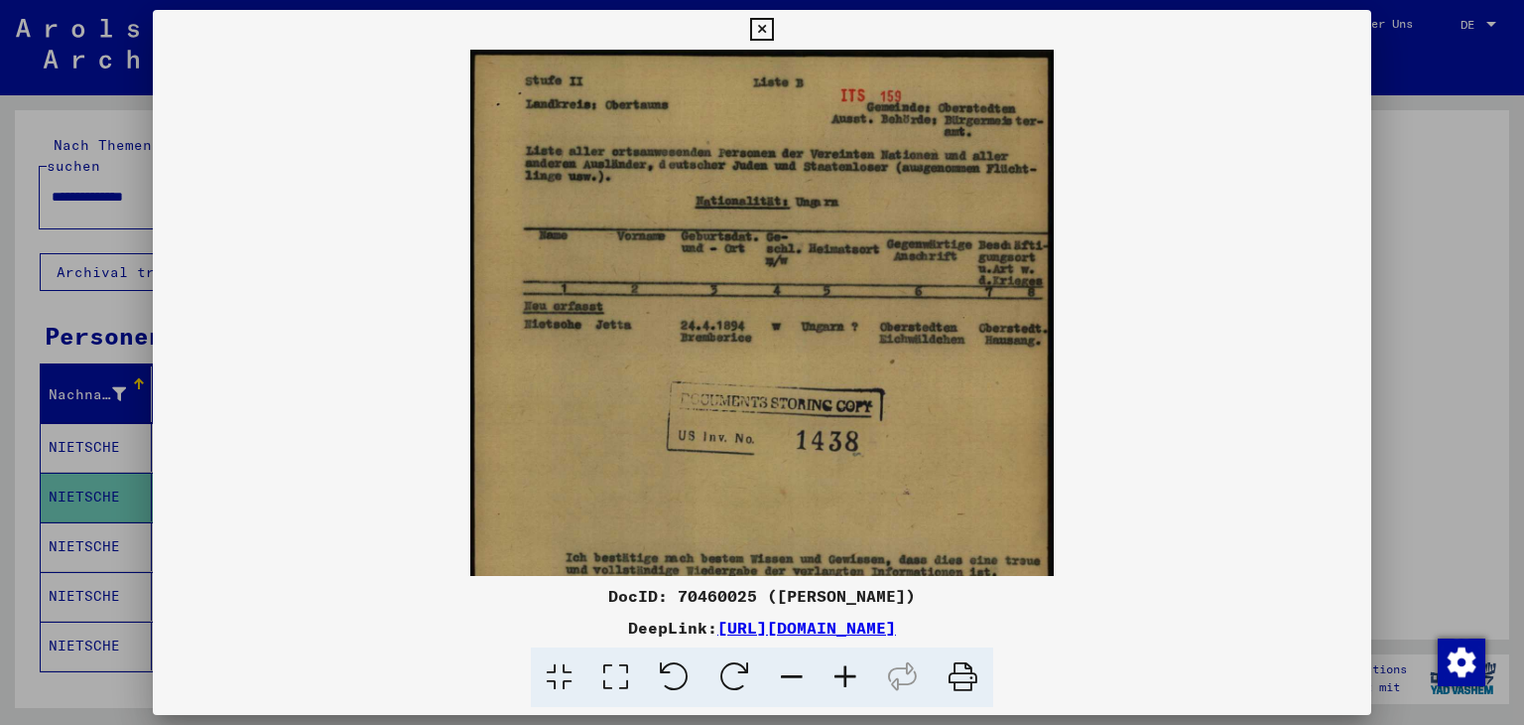
click at [838, 673] on icon at bounding box center [846, 677] width 54 height 61
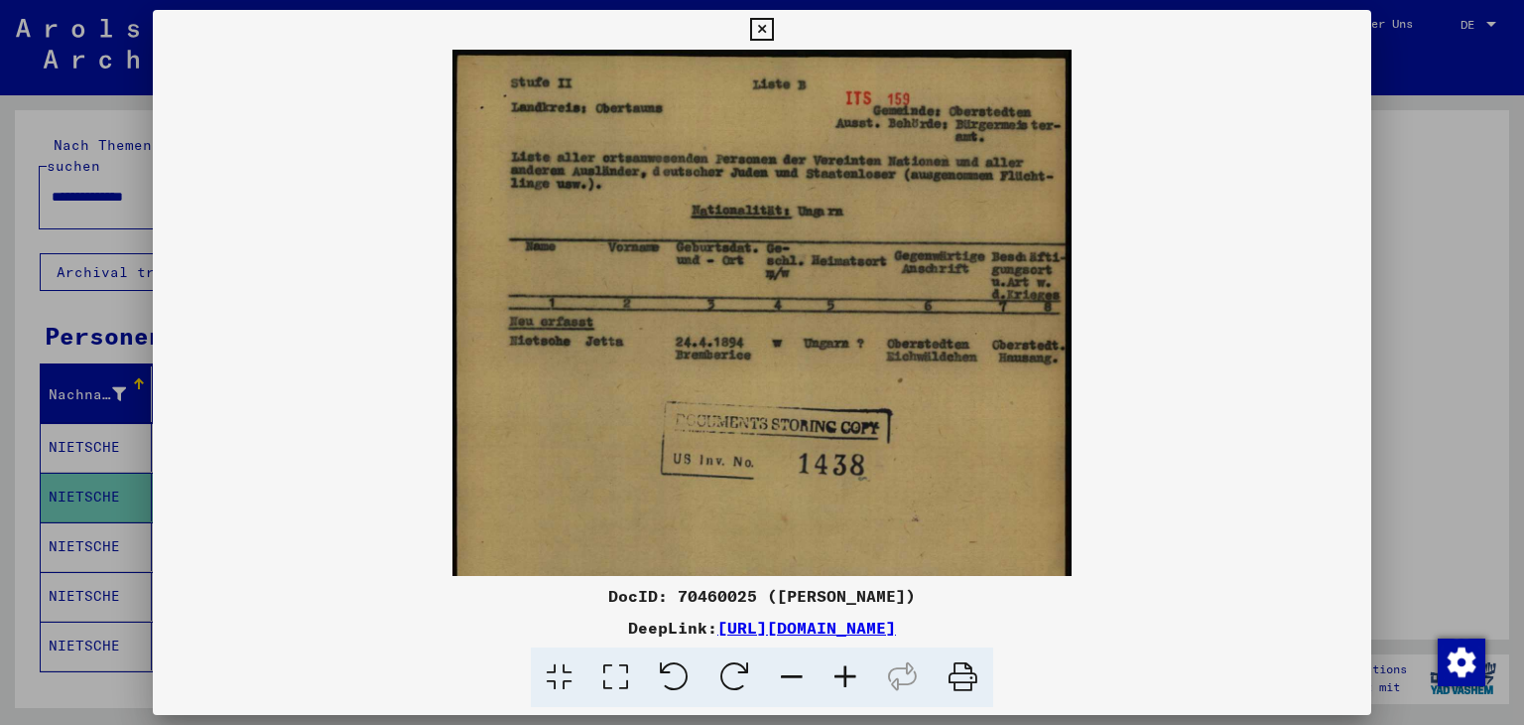
click at [838, 673] on icon at bounding box center [846, 677] width 54 height 61
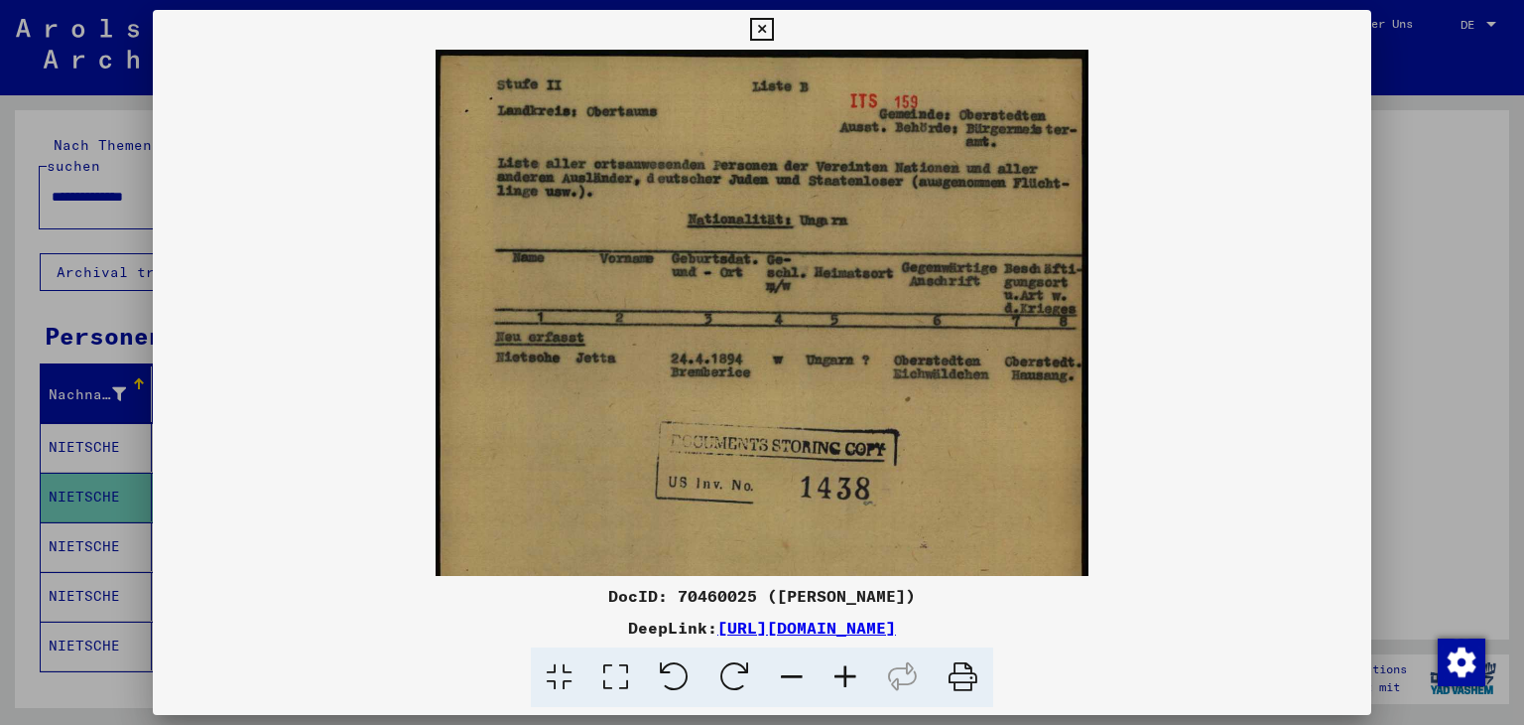
click at [836, 668] on icon at bounding box center [846, 677] width 54 height 61
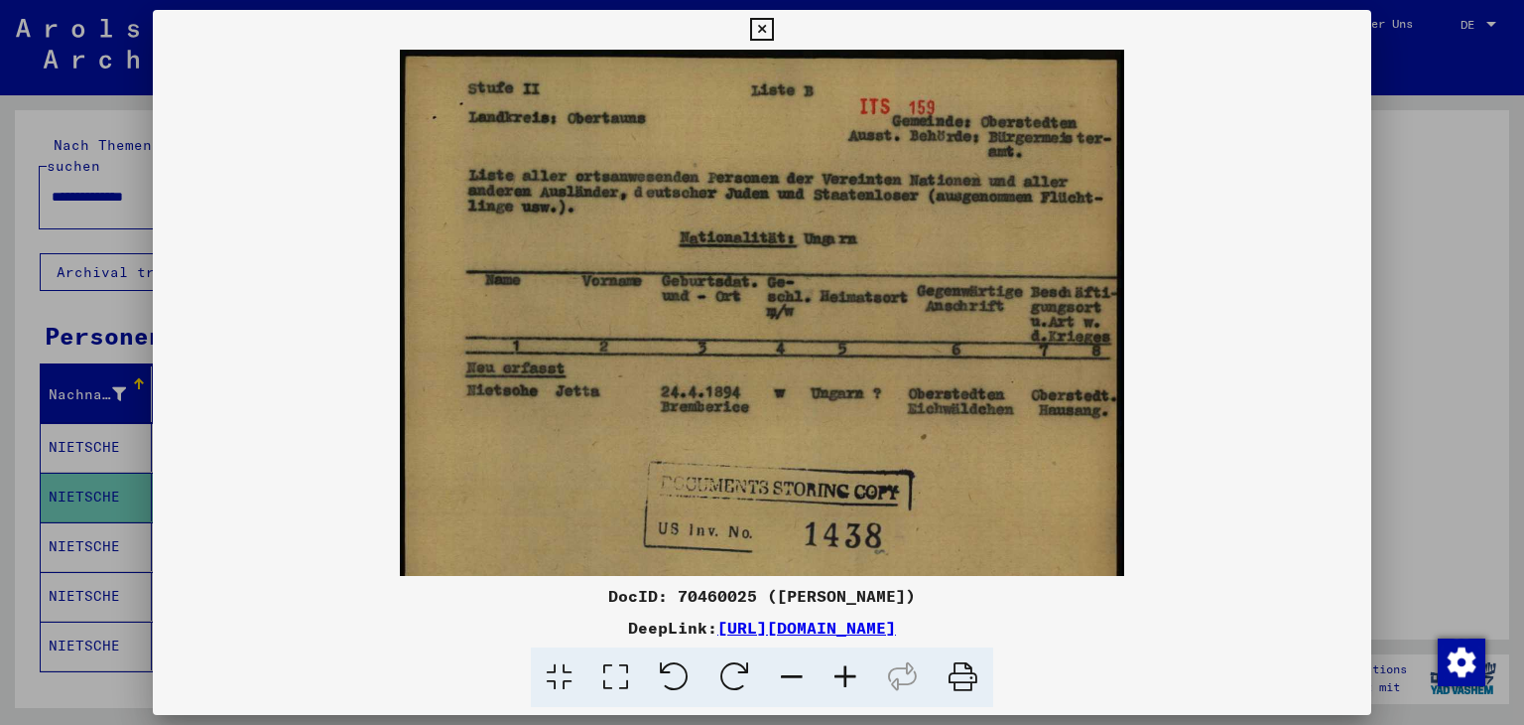
click at [836, 668] on icon at bounding box center [846, 677] width 54 height 61
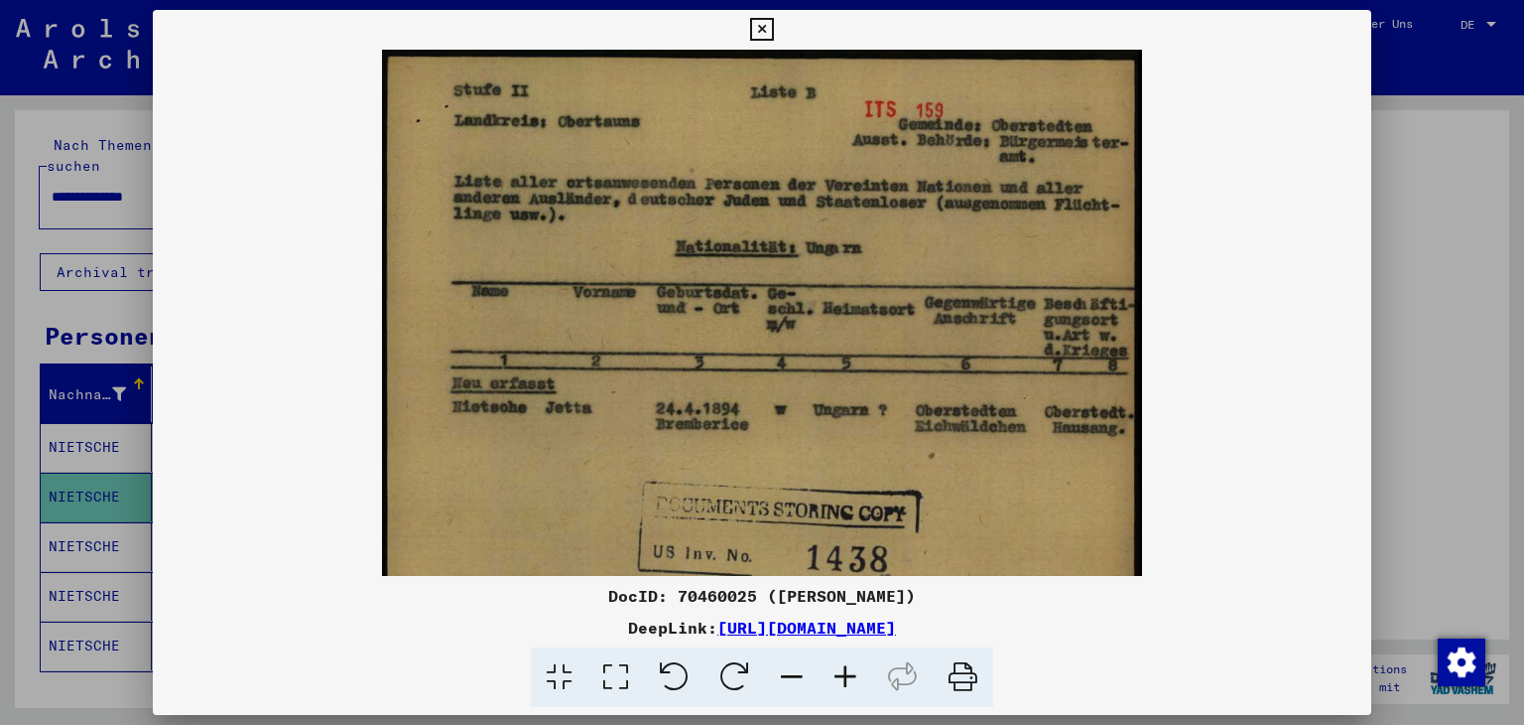
click at [836, 668] on icon at bounding box center [846, 677] width 54 height 61
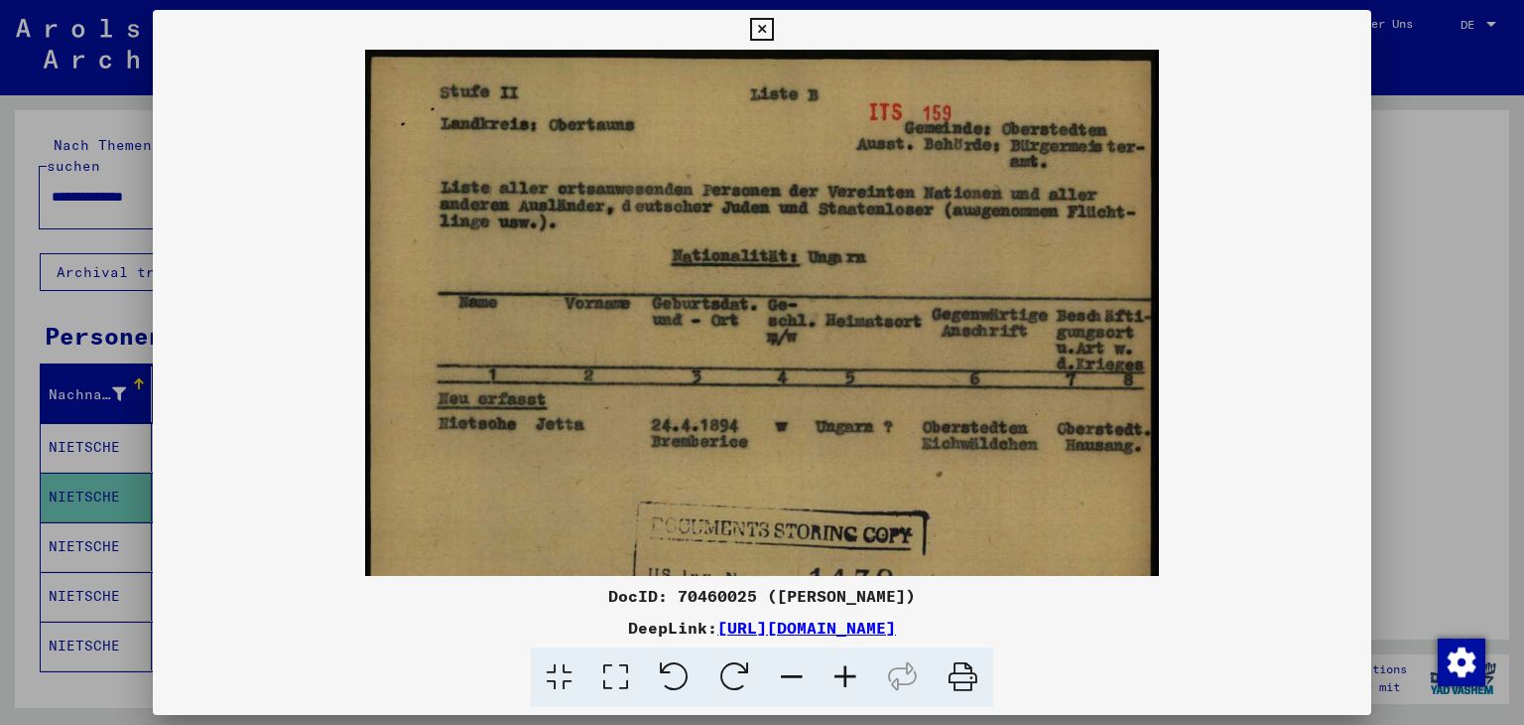
click at [836, 668] on icon at bounding box center [846, 677] width 54 height 61
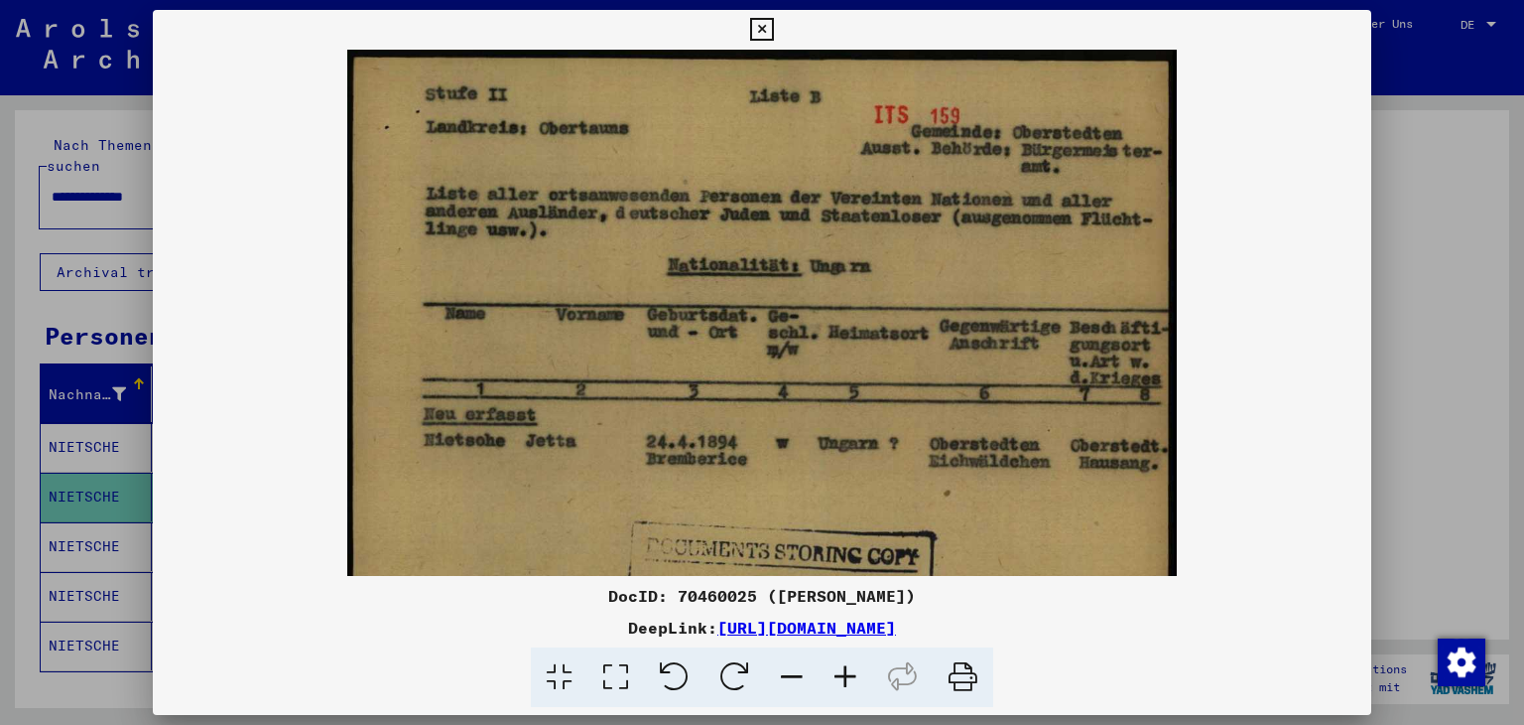
click at [792, 674] on icon at bounding box center [792, 677] width 54 height 61
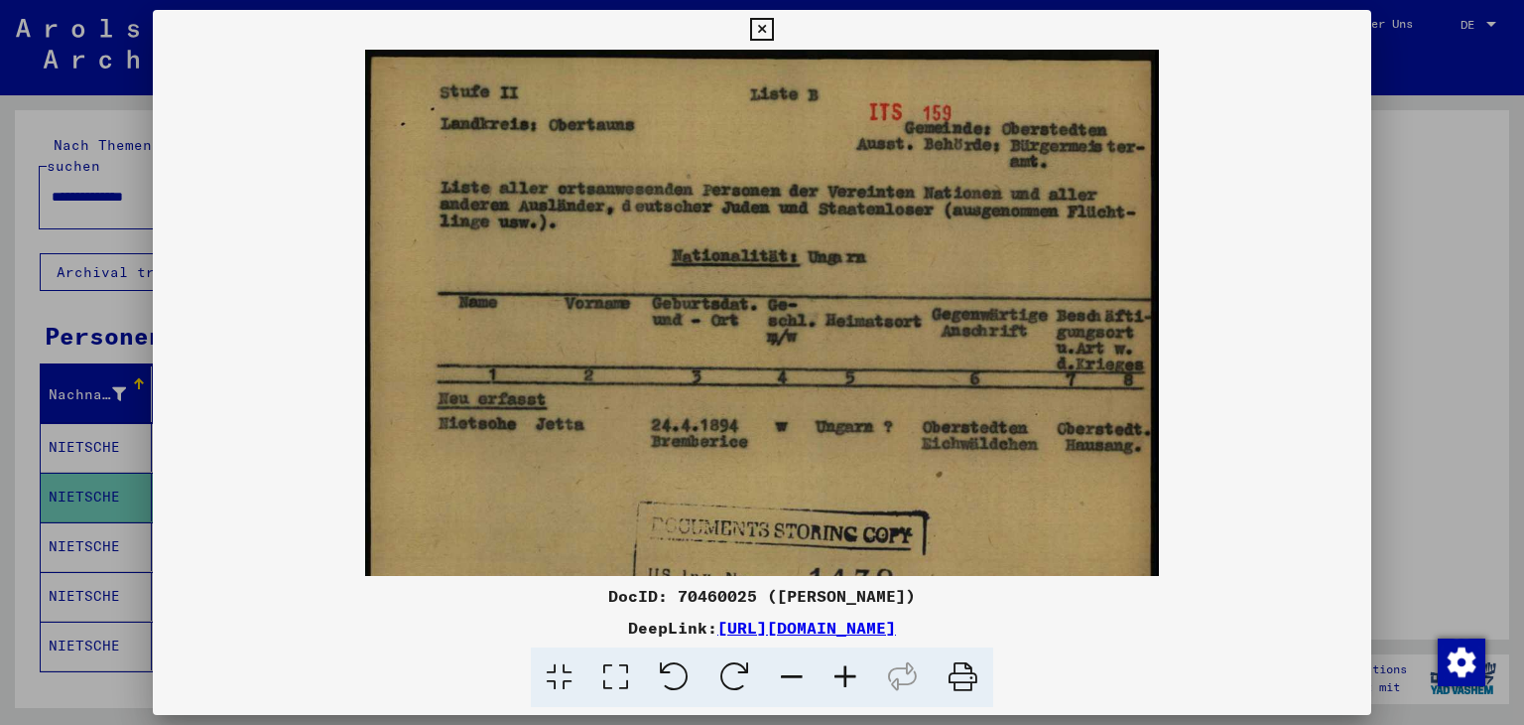
click at [792, 674] on icon at bounding box center [792, 677] width 54 height 61
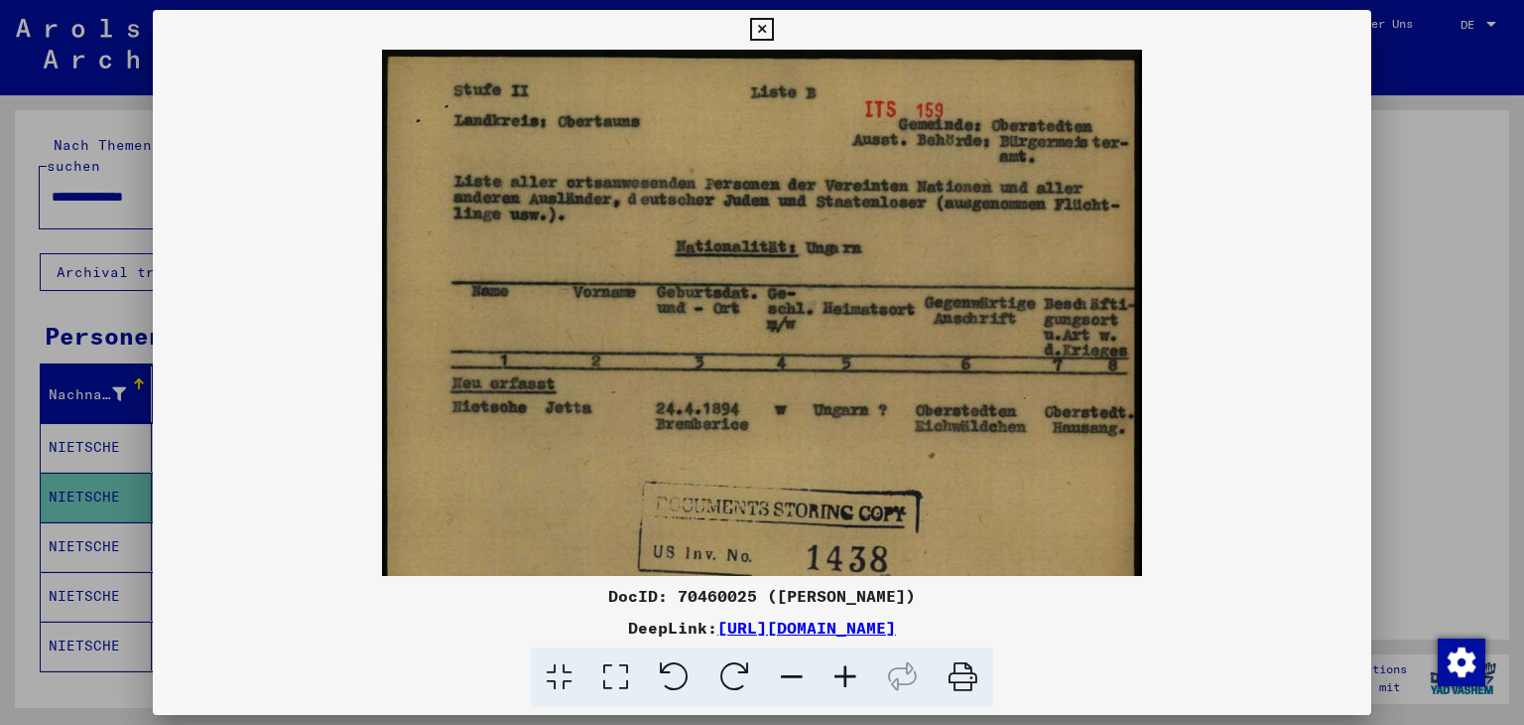
click at [792, 674] on icon at bounding box center [792, 677] width 54 height 61
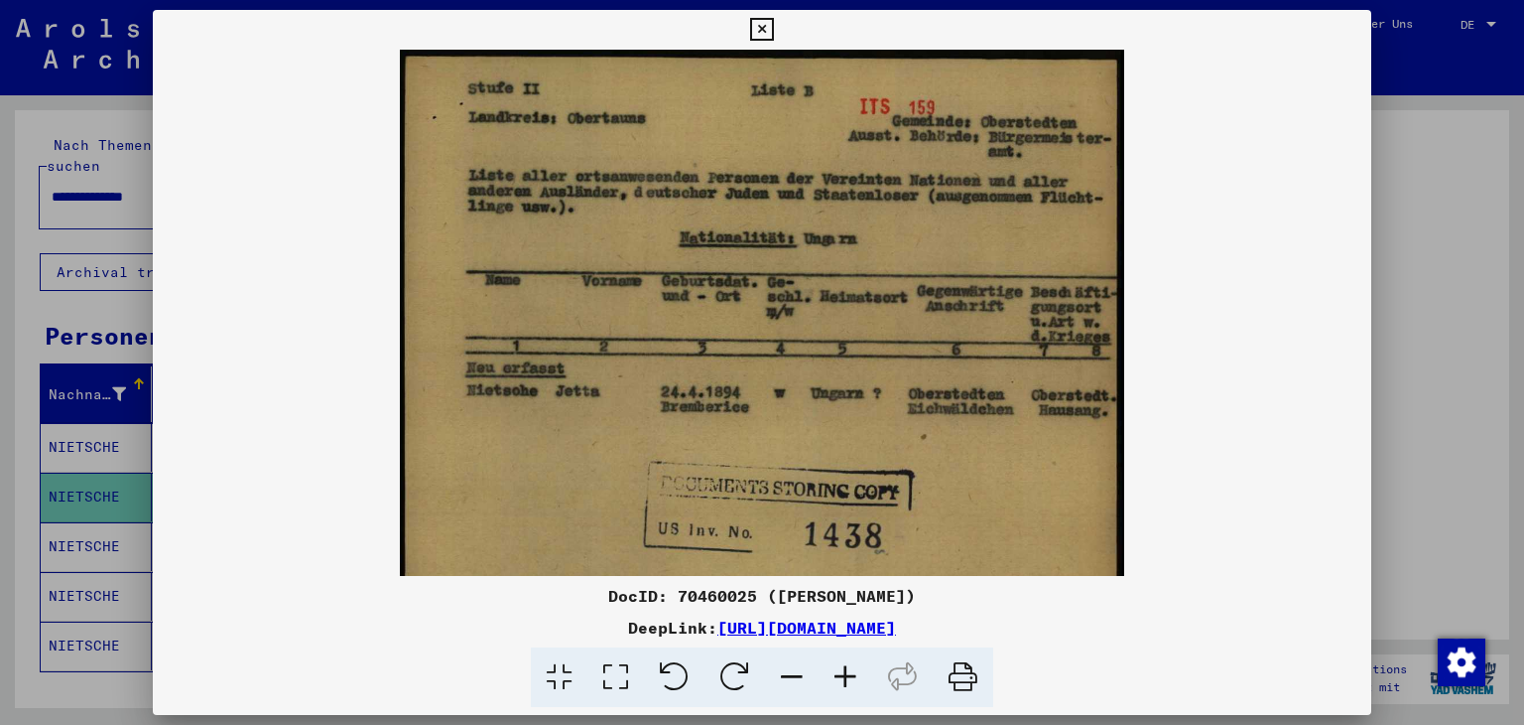
click at [792, 673] on icon at bounding box center [792, 677] width 54 height 61
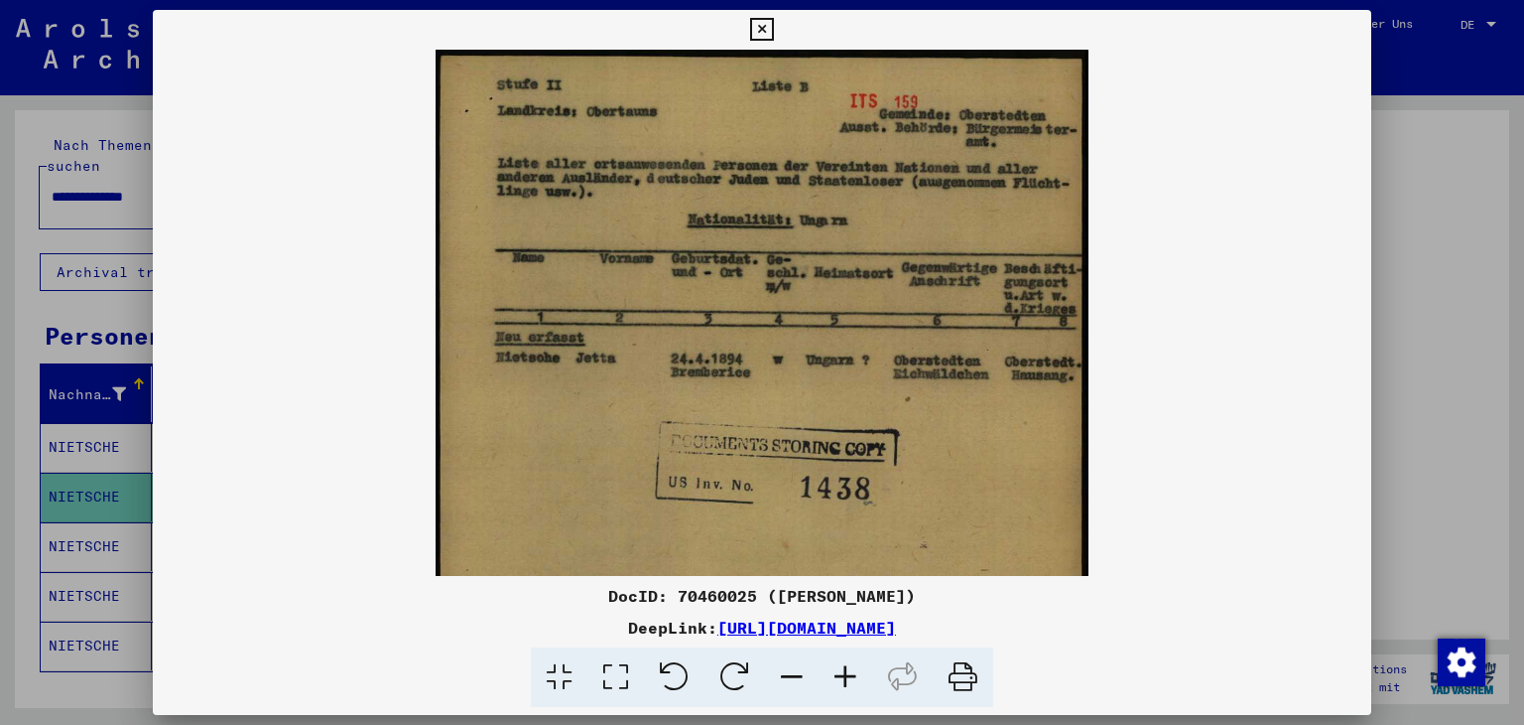
click at [792, 673] on icon at bounding box center [792, 677] width 54 height 61
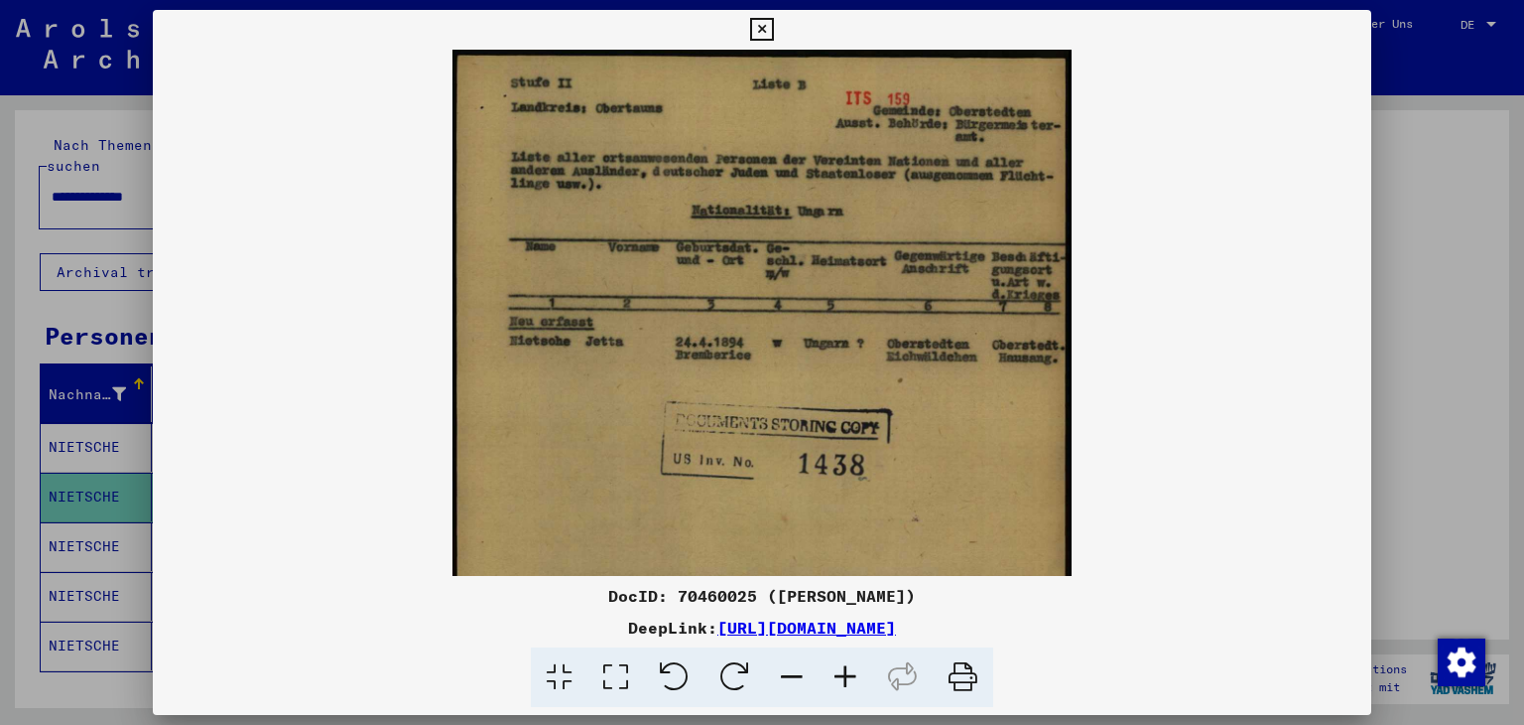
click at [792, 673] on icon at bounding box center [792, 677] width 54 height 61
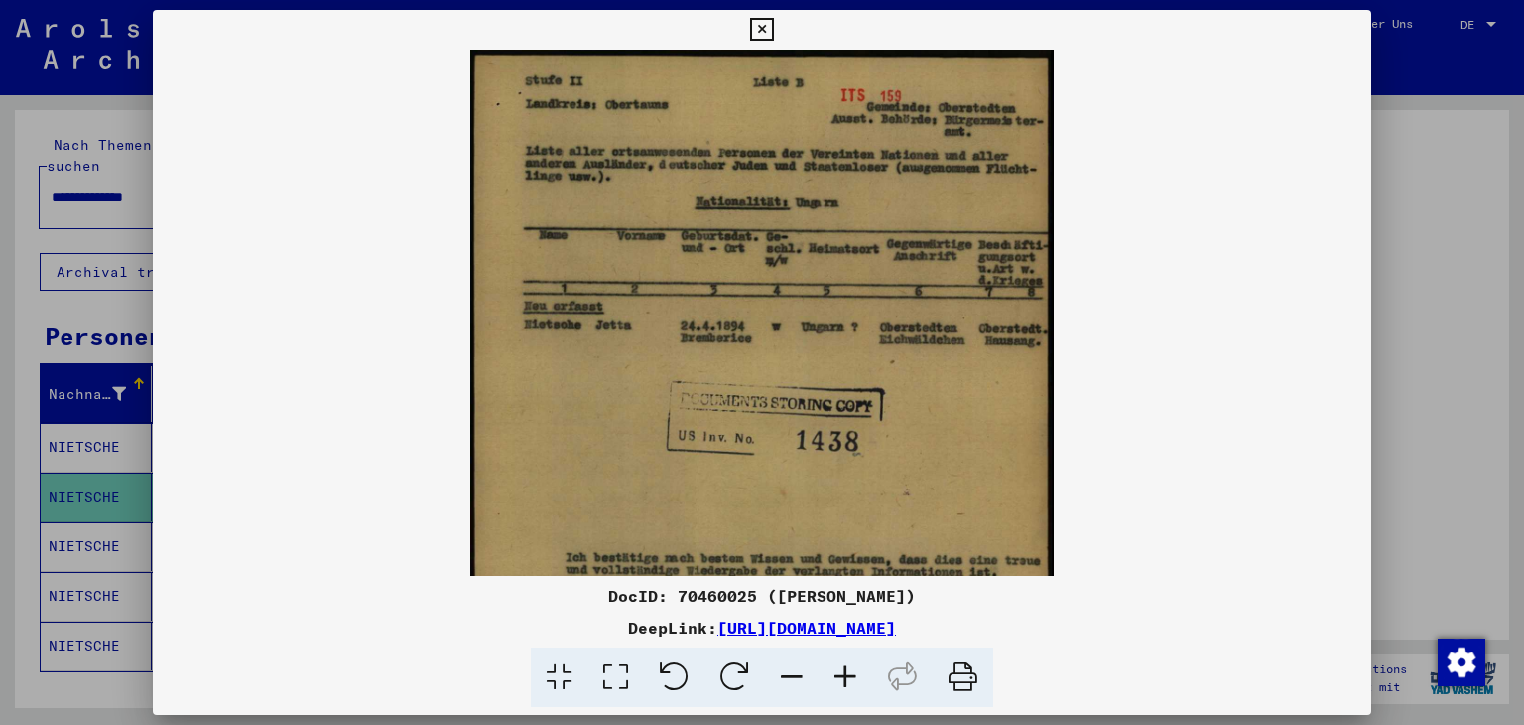
click at [792, 673] on icon at bounding box center [792, 677] width 54 height 61
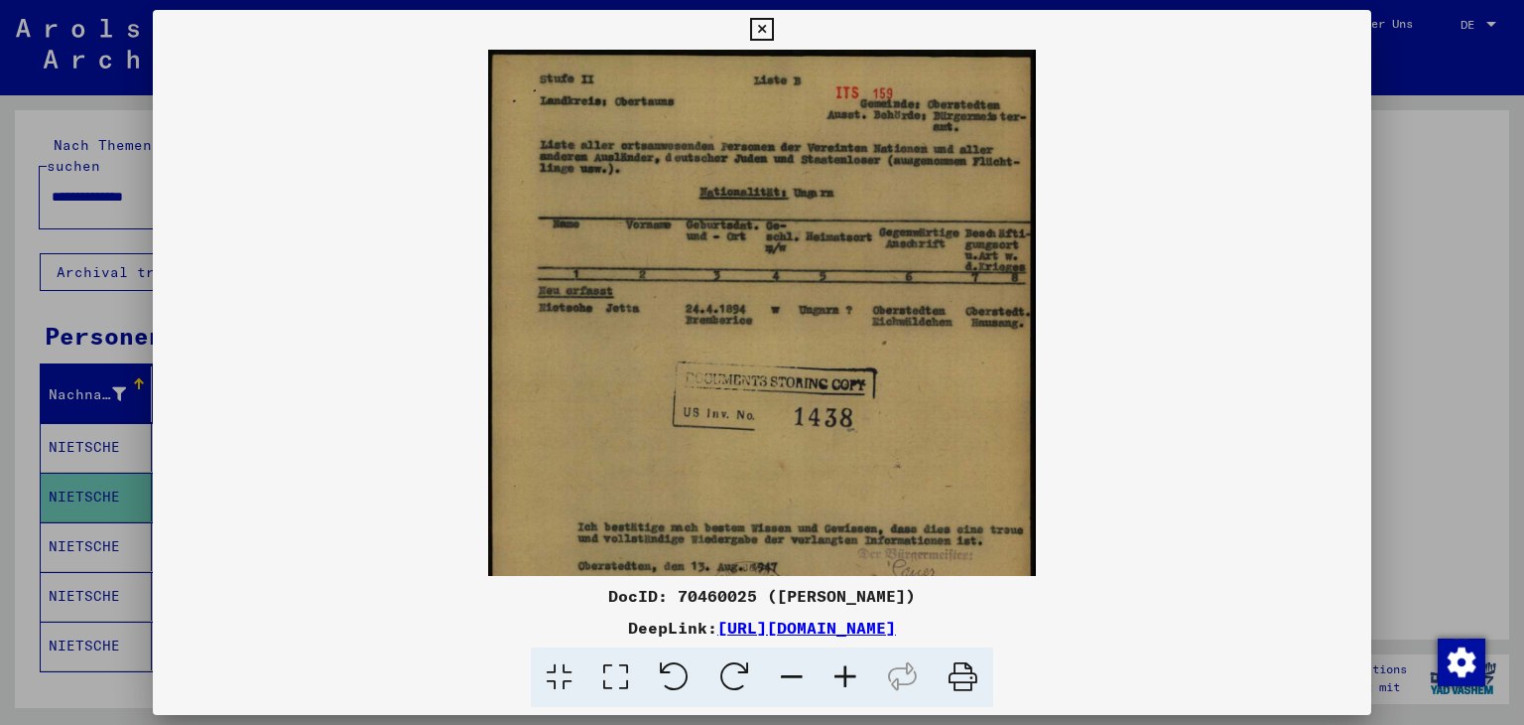
click at [792, 673] on icon at bounding box center [792, 677] width 54 height 61
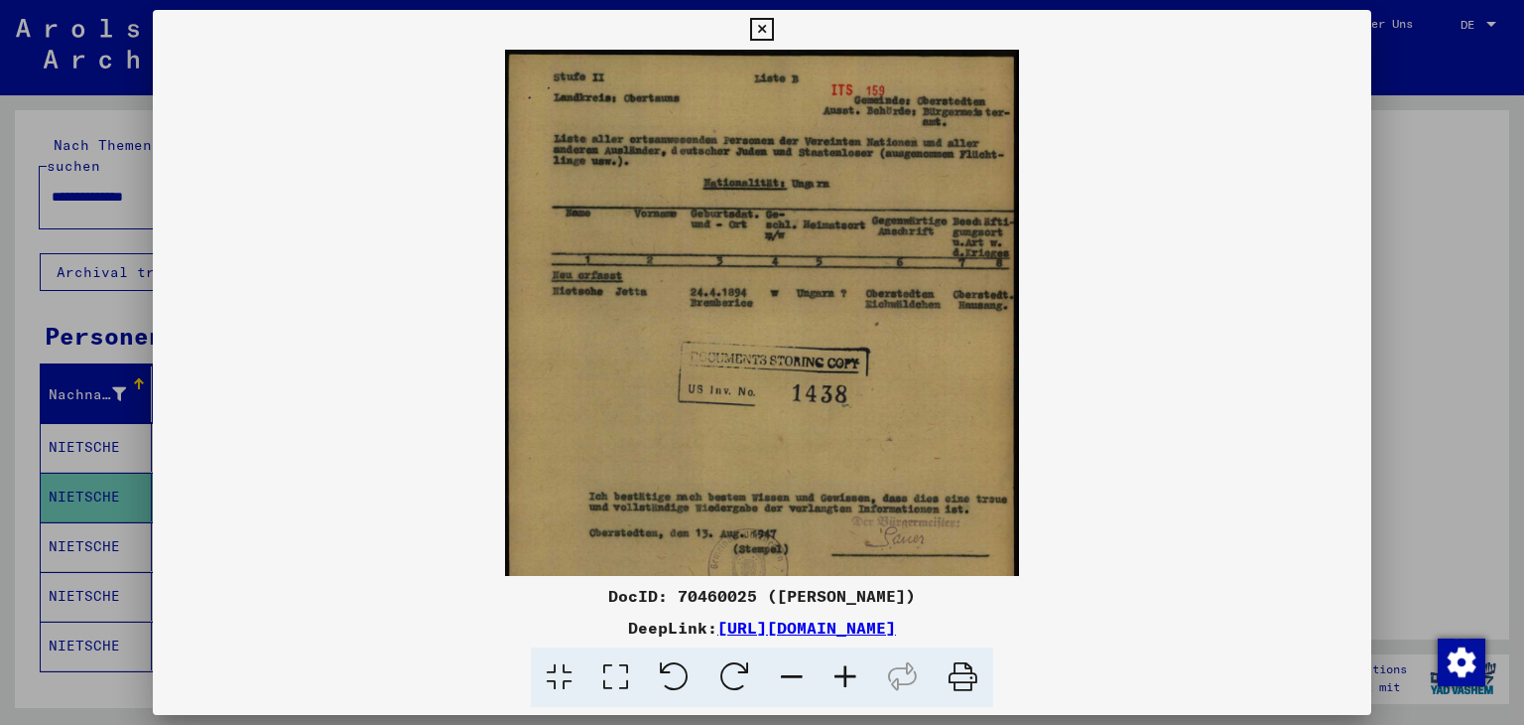
click at [792, 673] on icon at bounding box center [792, 677] width 54 height 61
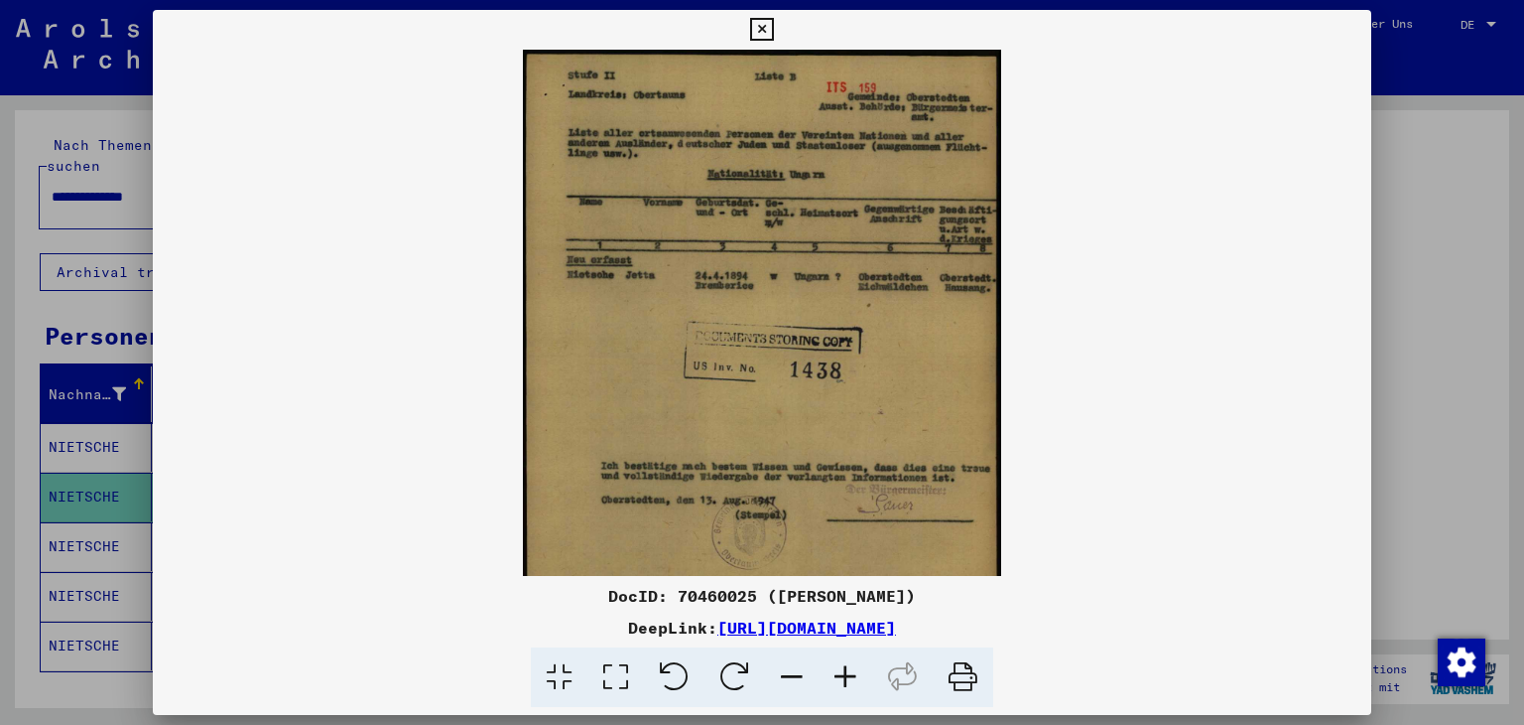
click at [782, 673] on icon at bounding box center [792, 677] width 54 height 61
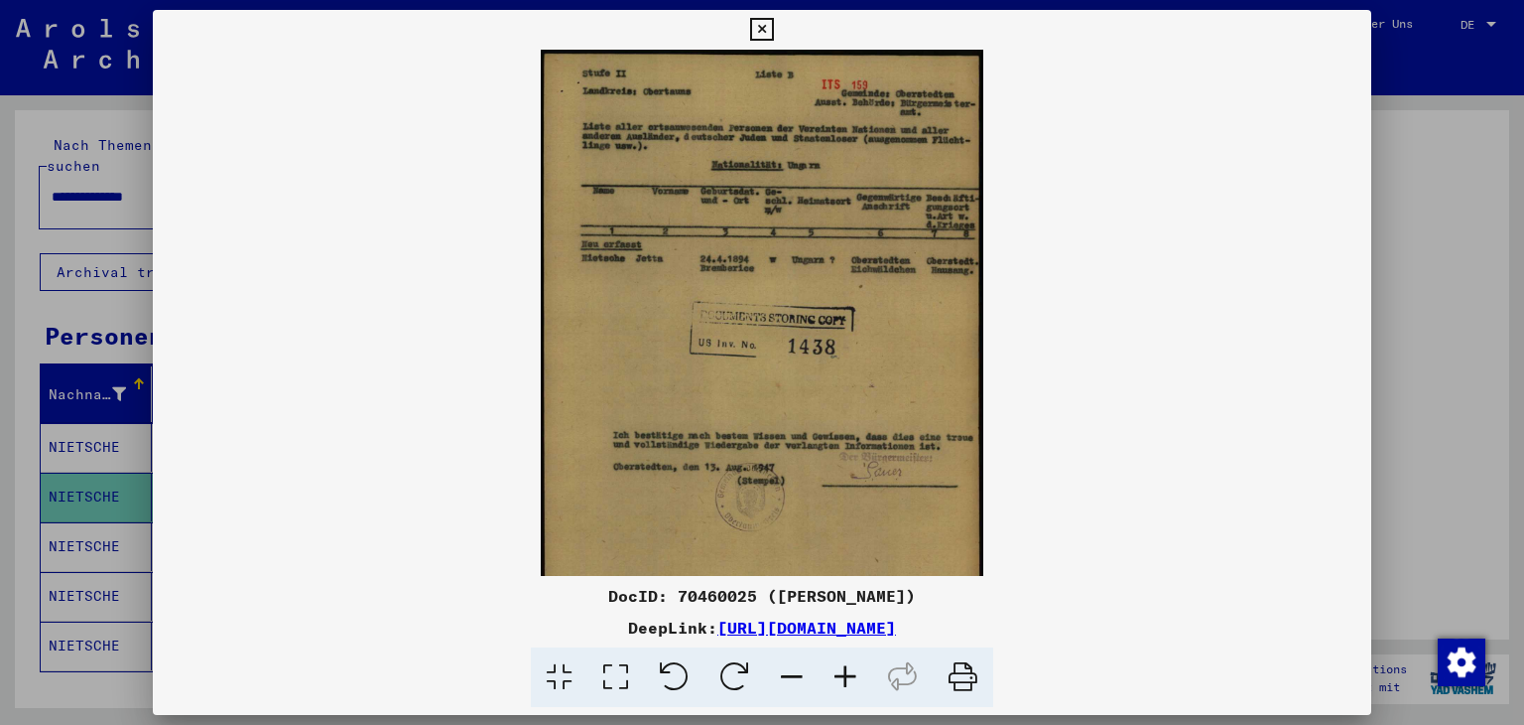
click at [783, 673] on icon at bounding box center [792, 677] width 54 height 61
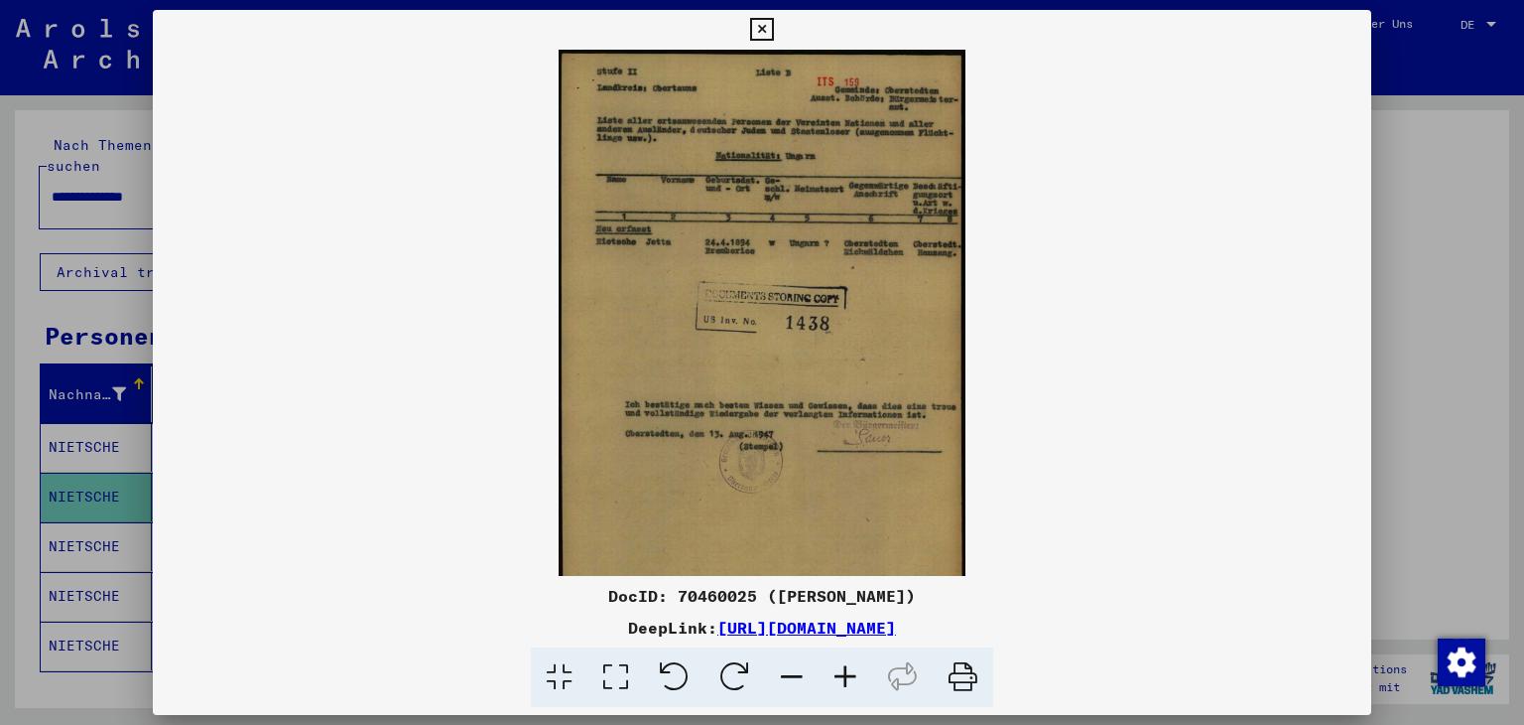
click at [783, 673] on icon at bounding box center [792, 677] width 54 height 61
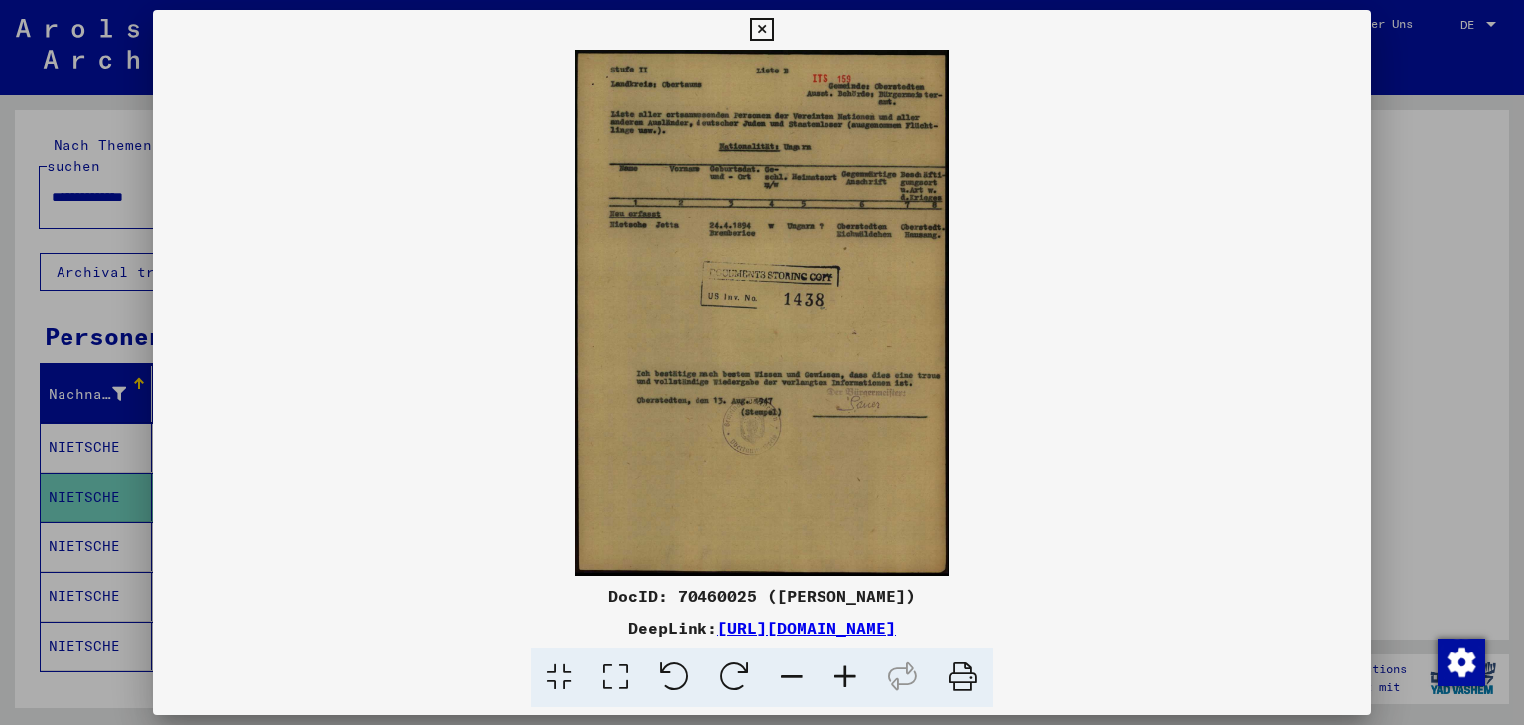
click at [958, 674] on icon at bounding box center [963, 677] width 61 height 61
click at [765, 26] on icon at bounding box center [761, 30] width 23 height 24
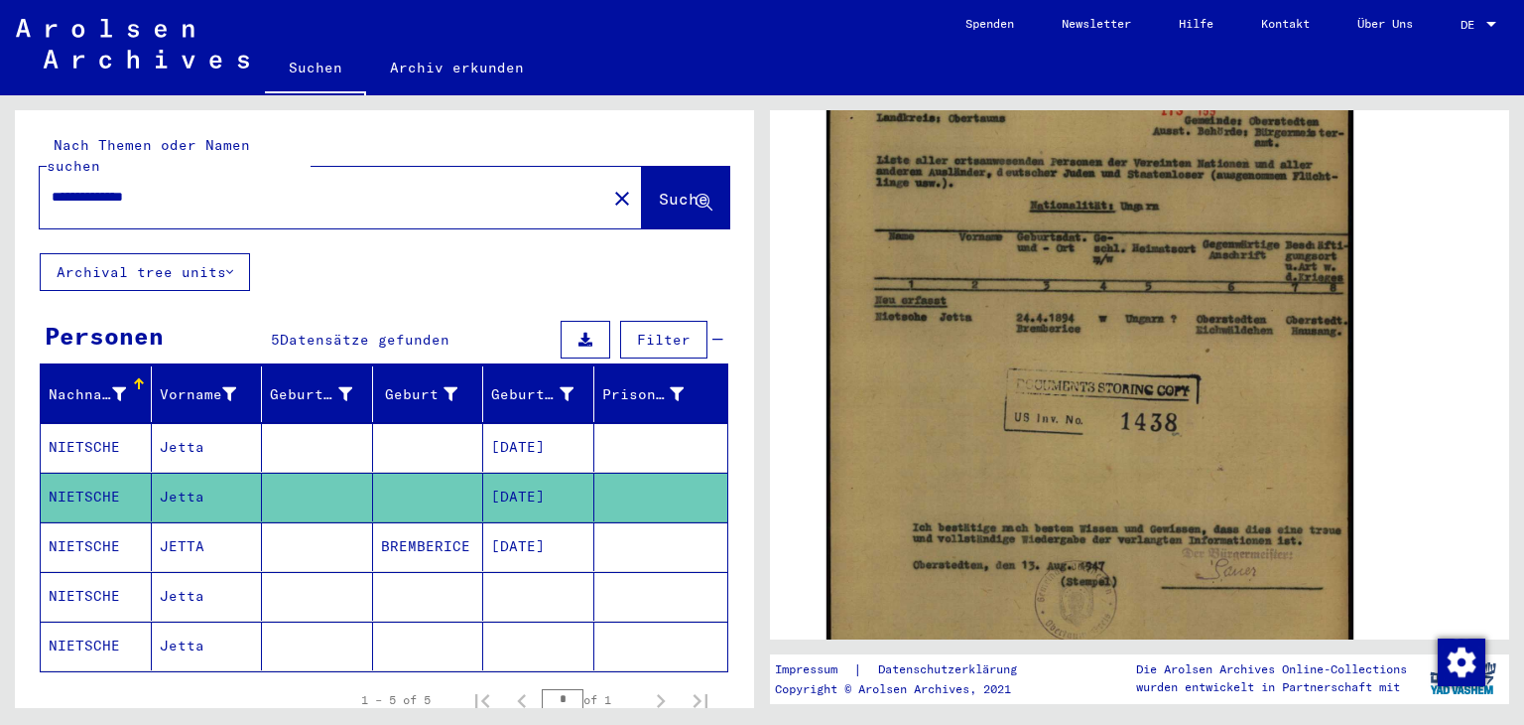
click at [350, 572] on mat-cell at bounding box center [317, 596] width 111 height 49
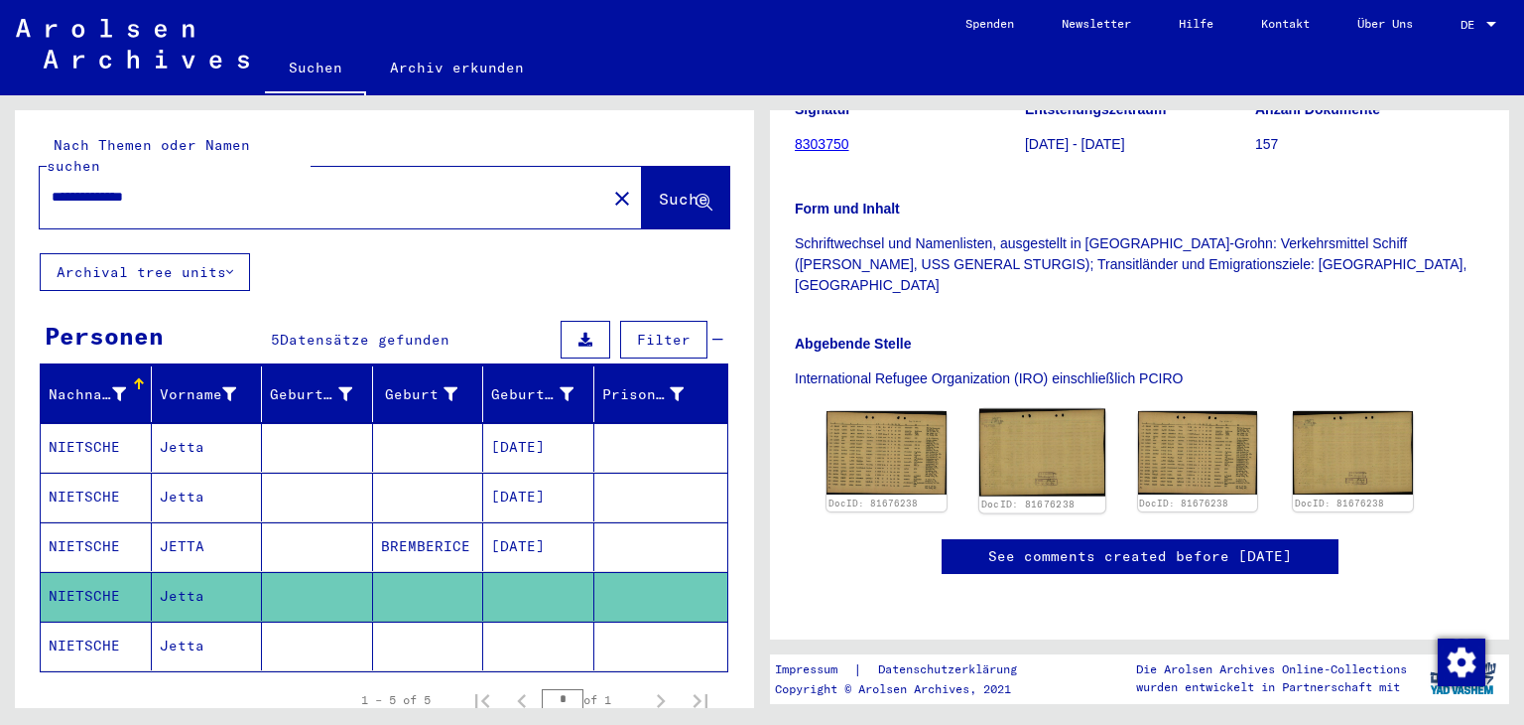
scroll to position [496, 0]
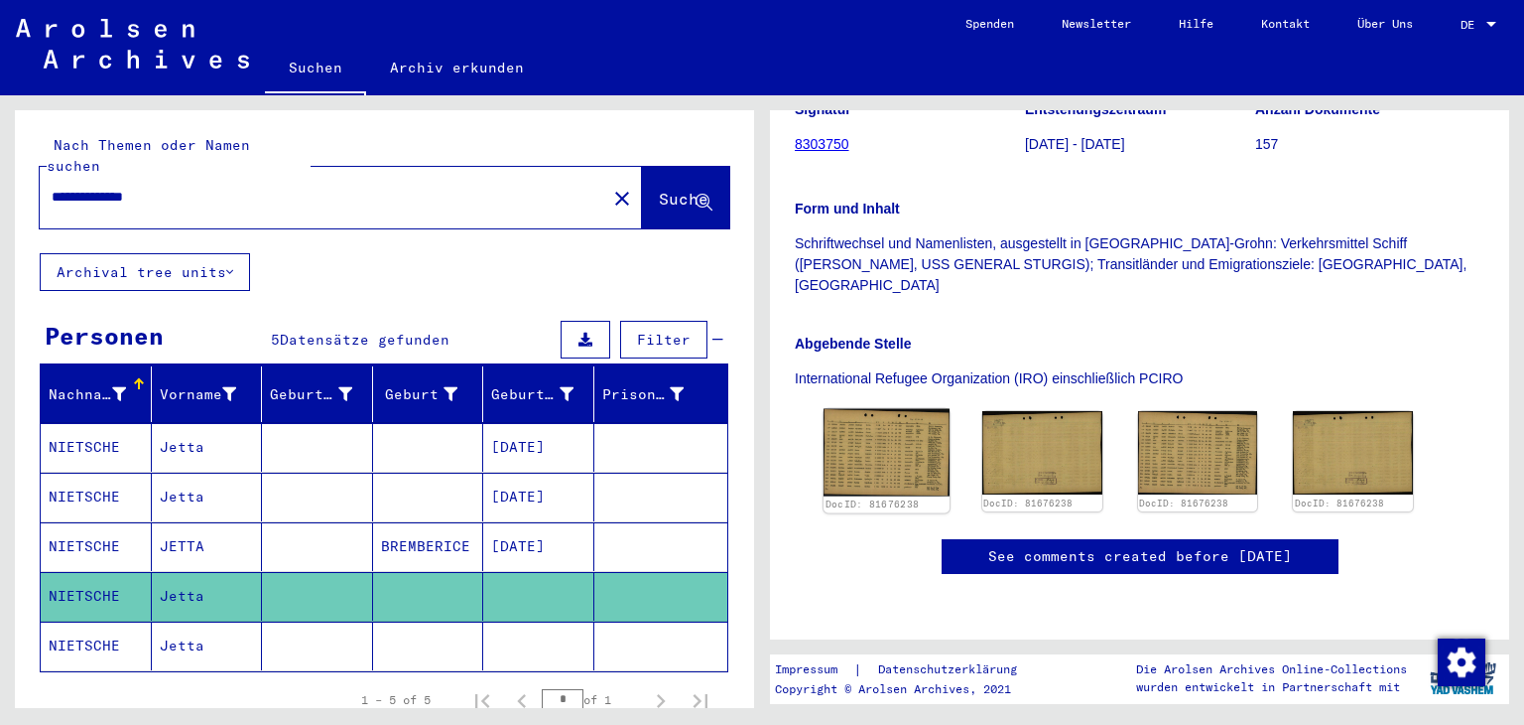
click at [872, 409] on img at bounding box center [887, 452] width 126 height 87
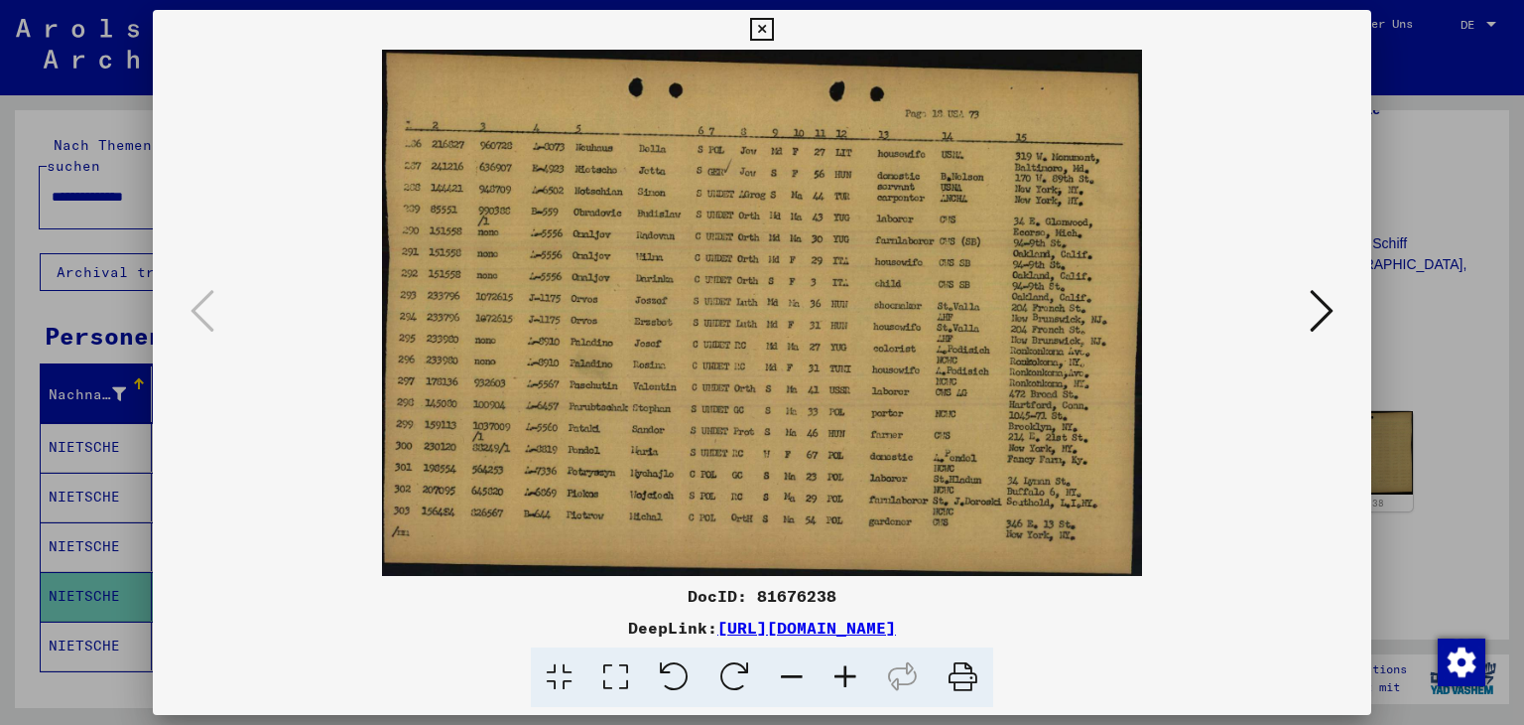
click at [850, 677] on icon at bounding box center [846, 677] width 54 height 61
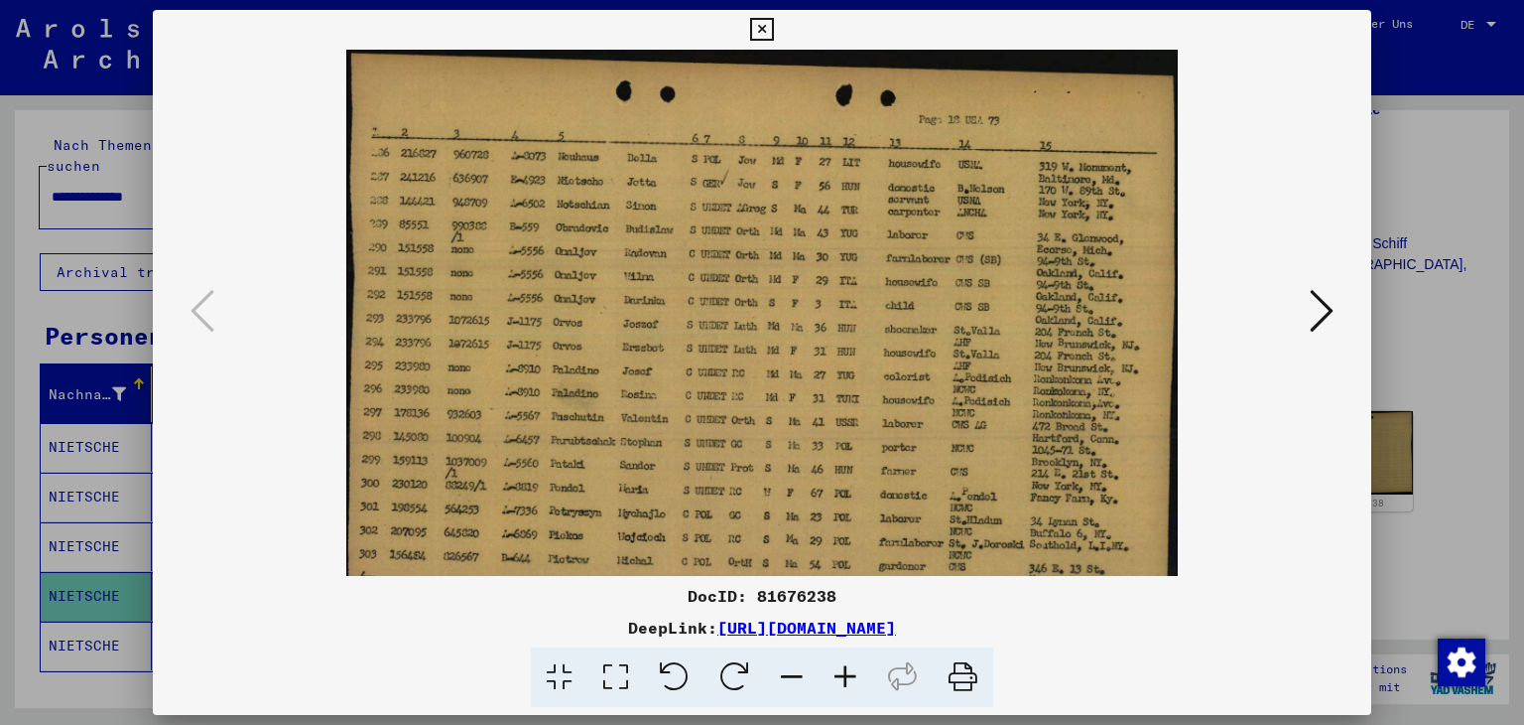
click at [850, 677] on icon at bounding box center [846, 677] width 54 height 61
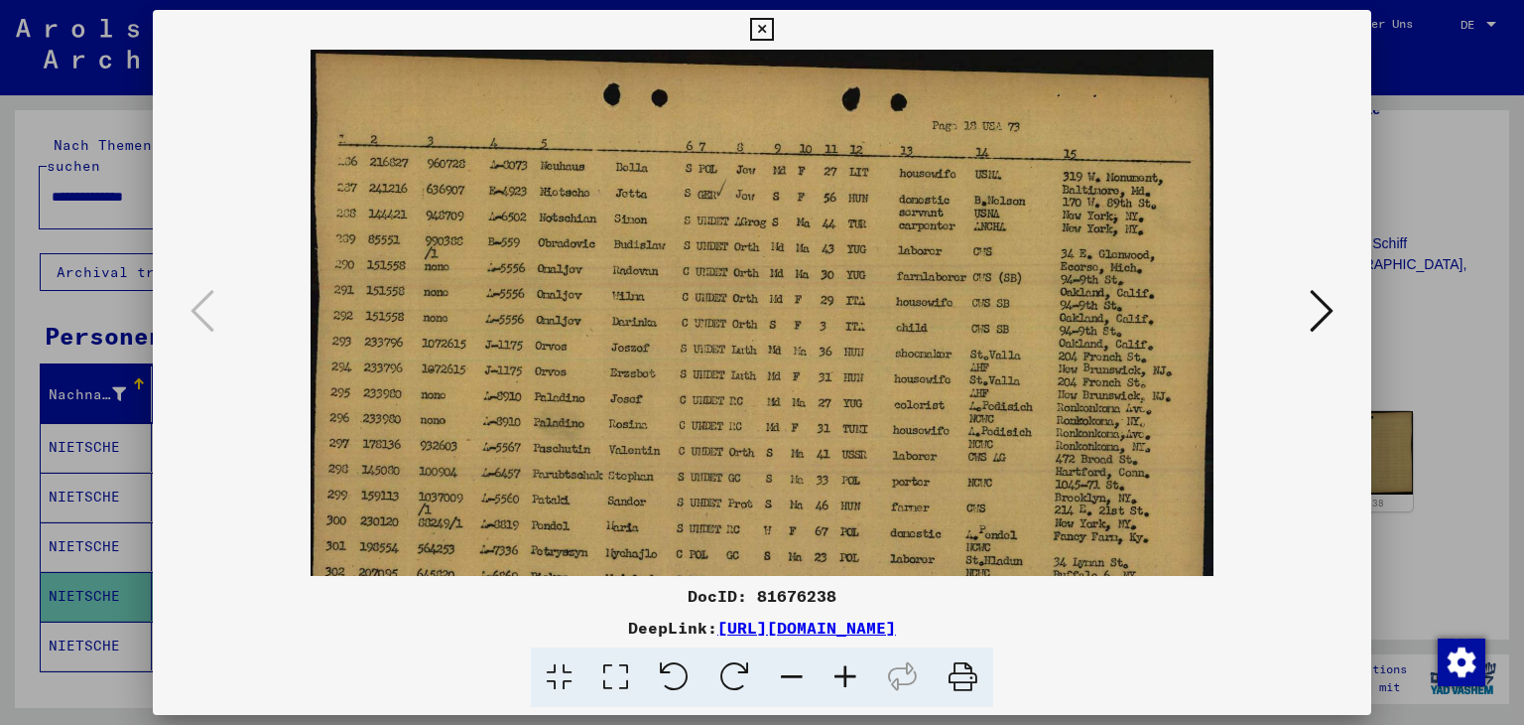
click at [850, 677] on icon at bounding box center [846, 677] width 54 height 61
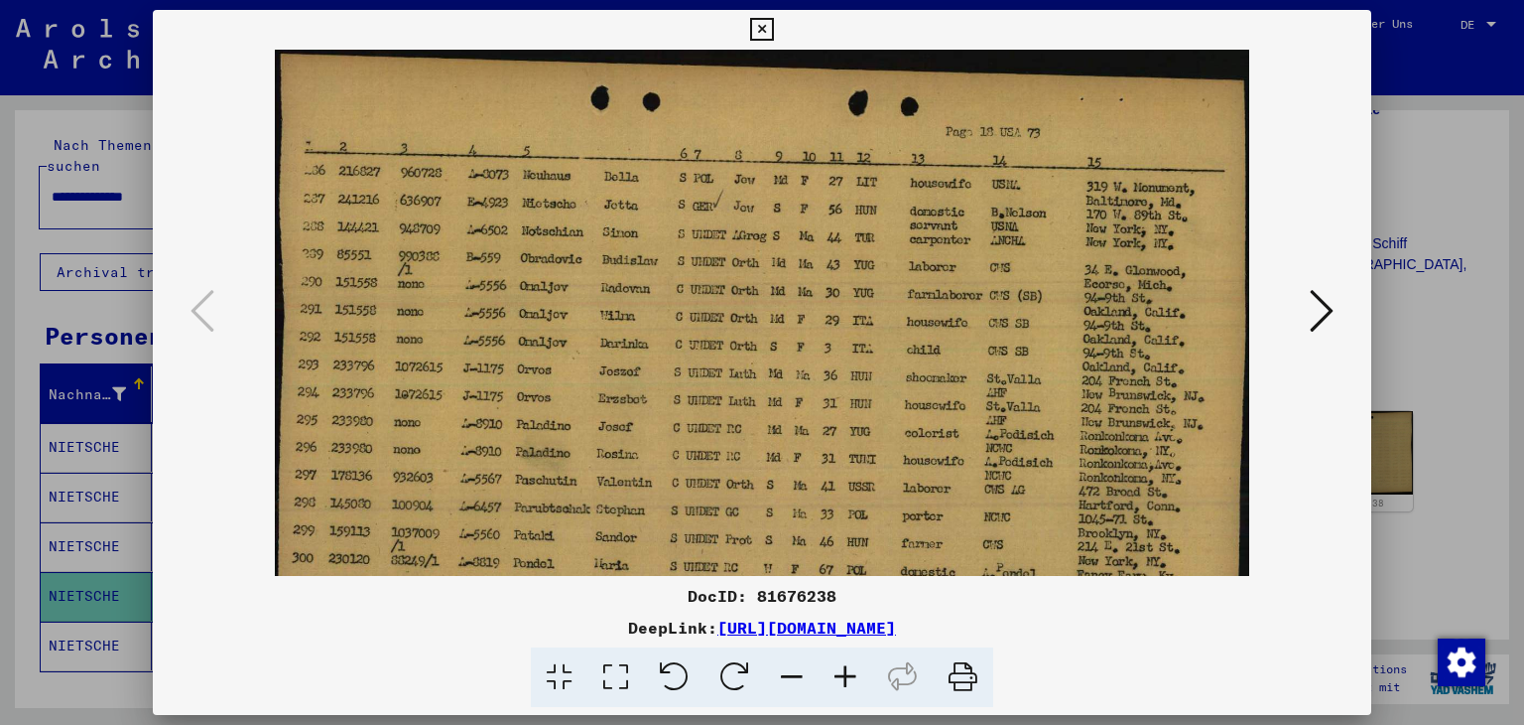
click at [1320, 307] on icon at bounding box center [1322, 311] width 24 height 48
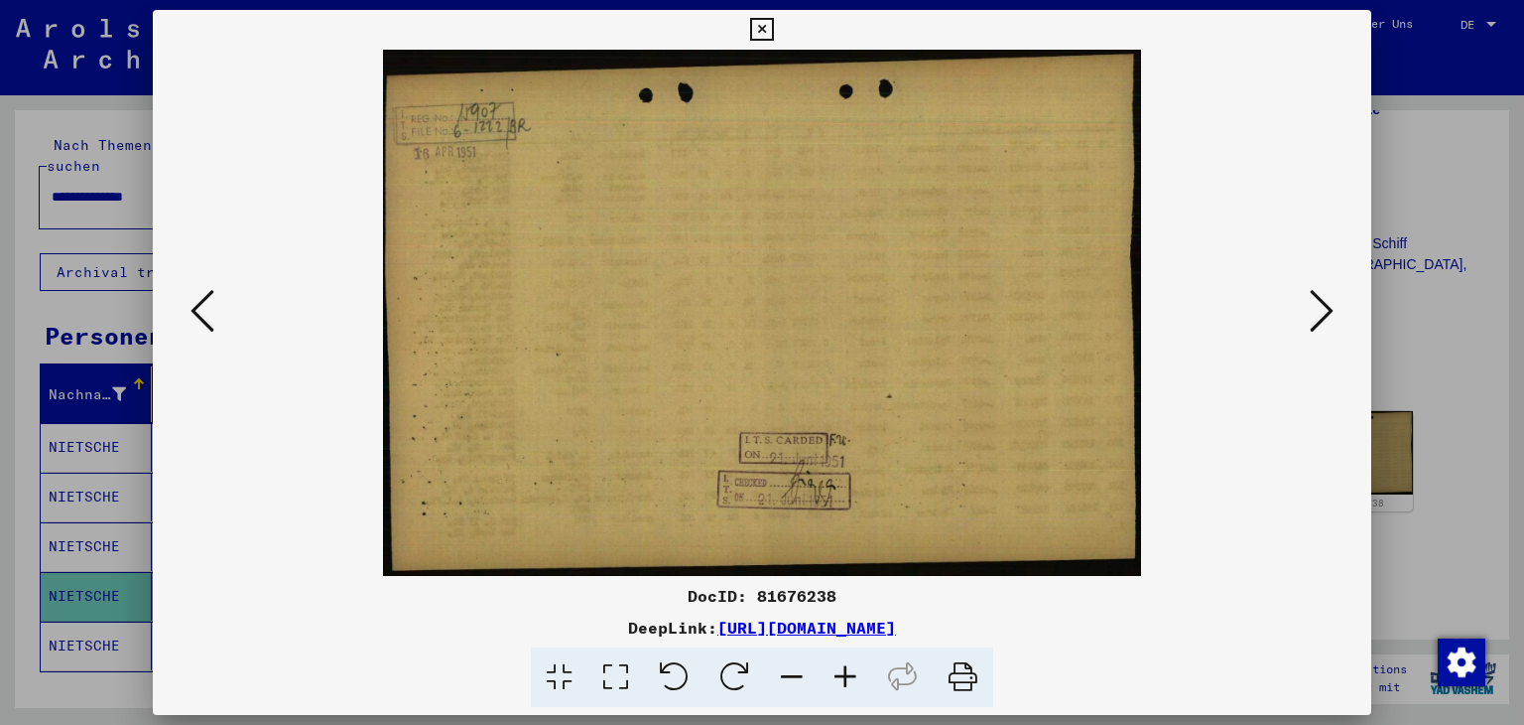
click at [1323, 304] on icon at bounding box center [1322, 311] width 24 height 48
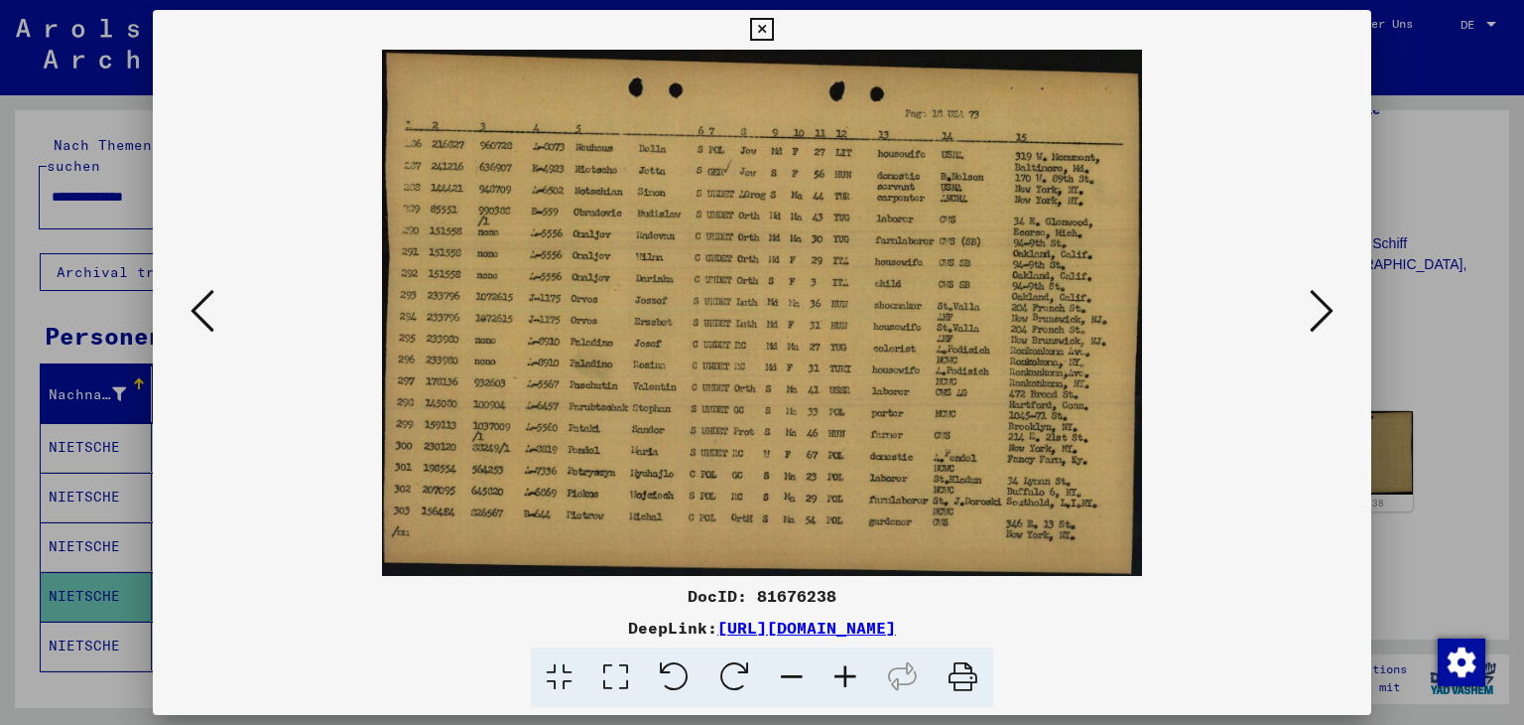
click at [1319, 318] on icon at bounding box center [1322, 311] width 24 height 48
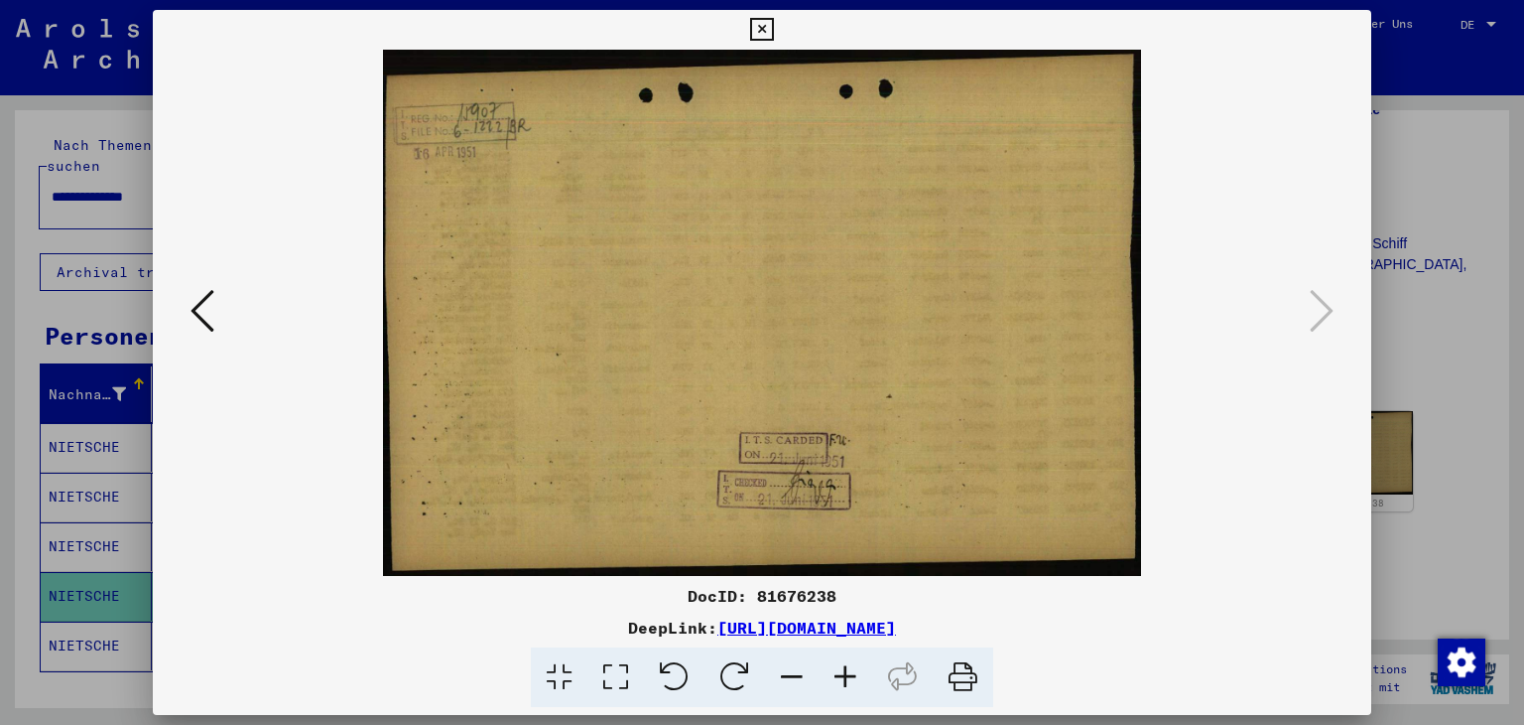
click at [1238, 421] on viewer-one-image at bounding box center [762, 313] width 1085 height 526
click at [758, 27] on icon at bounding box center [761, 30] width 23 height 24
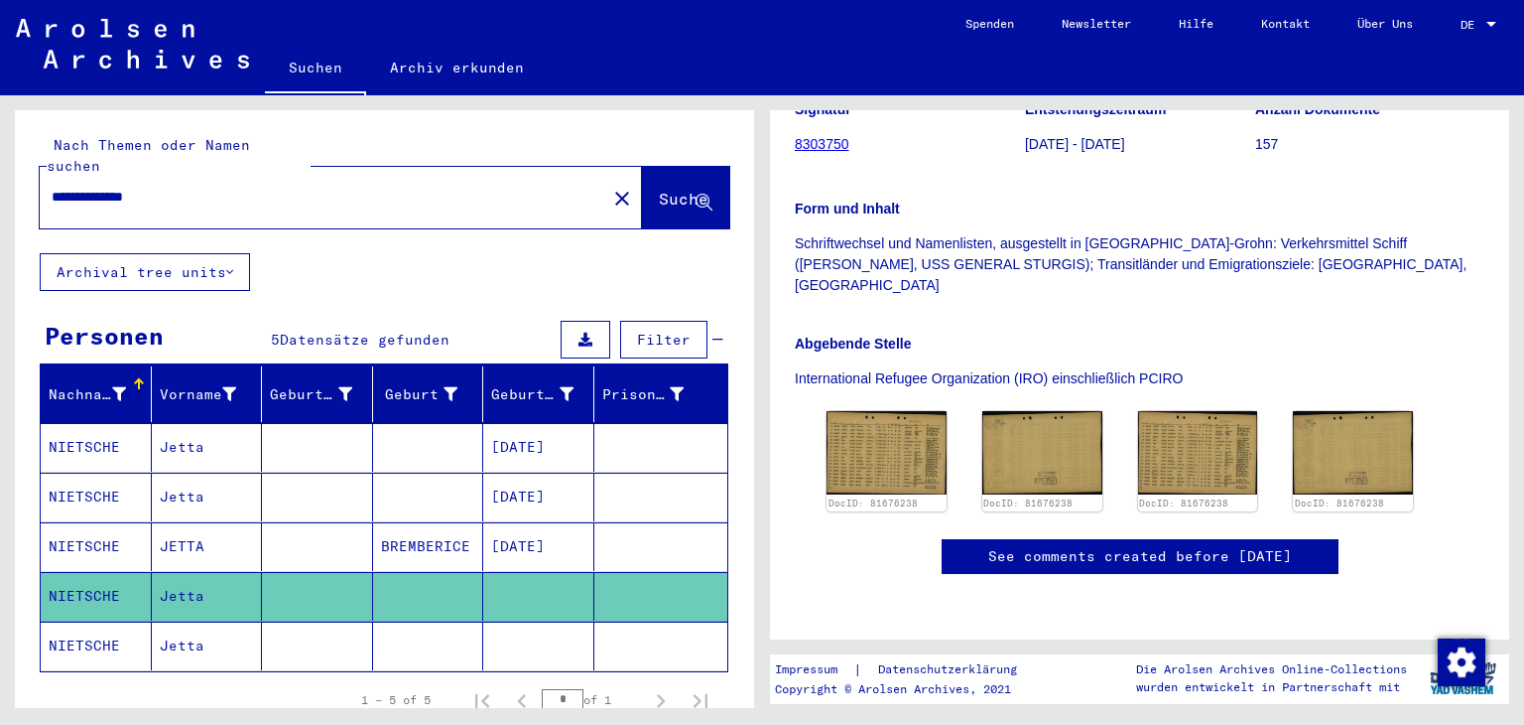
click at [205, 621] on mat-cell "Jetta" at bounding box center [207, 645] width 111 height 49
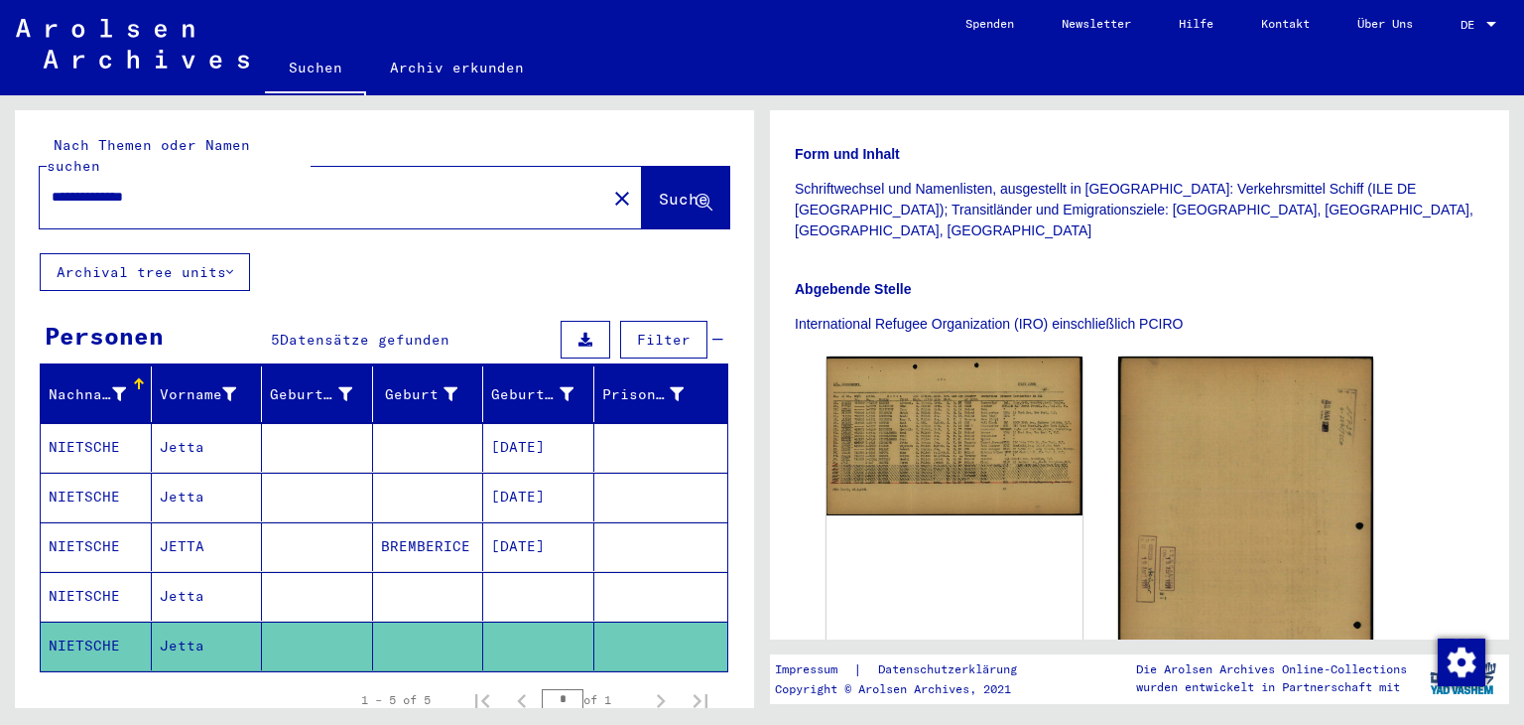
scroll to position [397, 0]
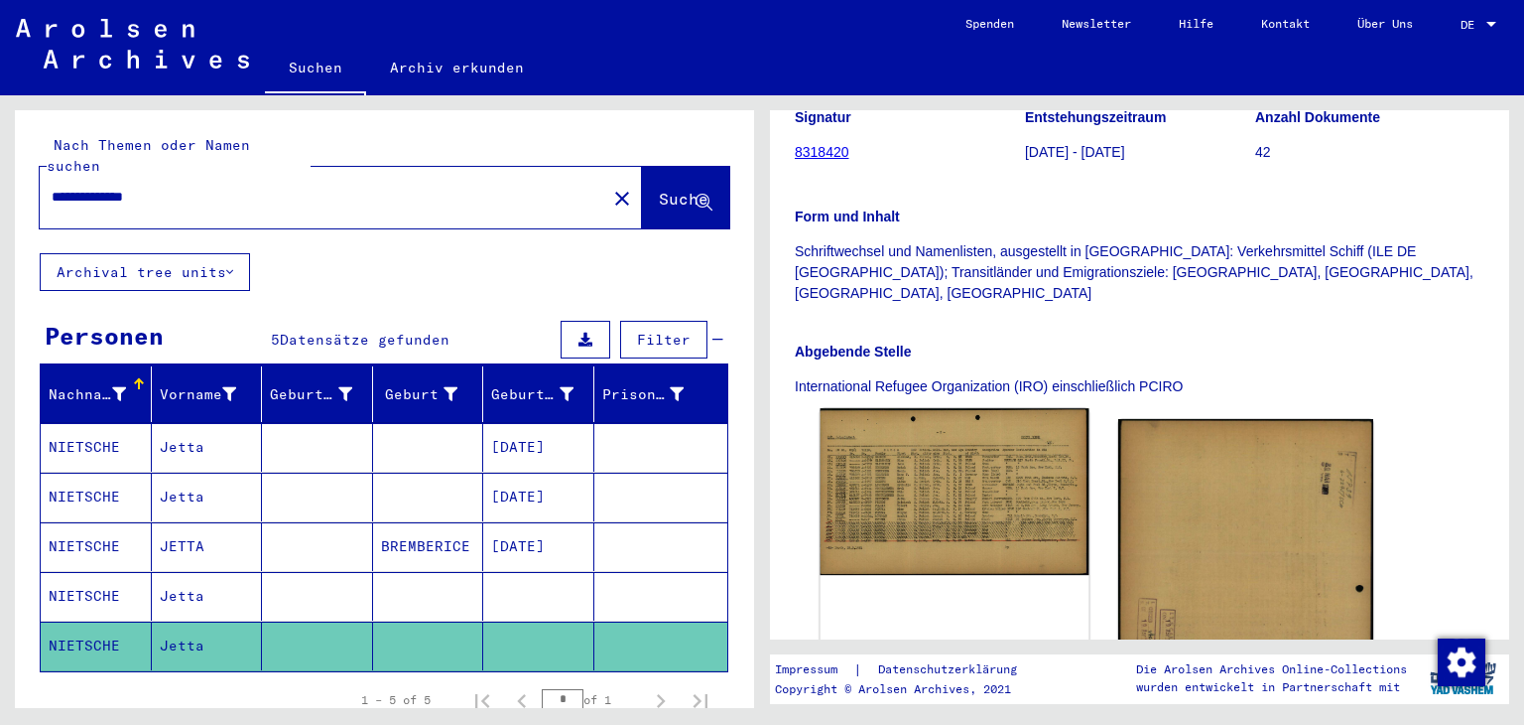
click at [999, 430] on img at bounding box center [955, 491] width 268 height 166
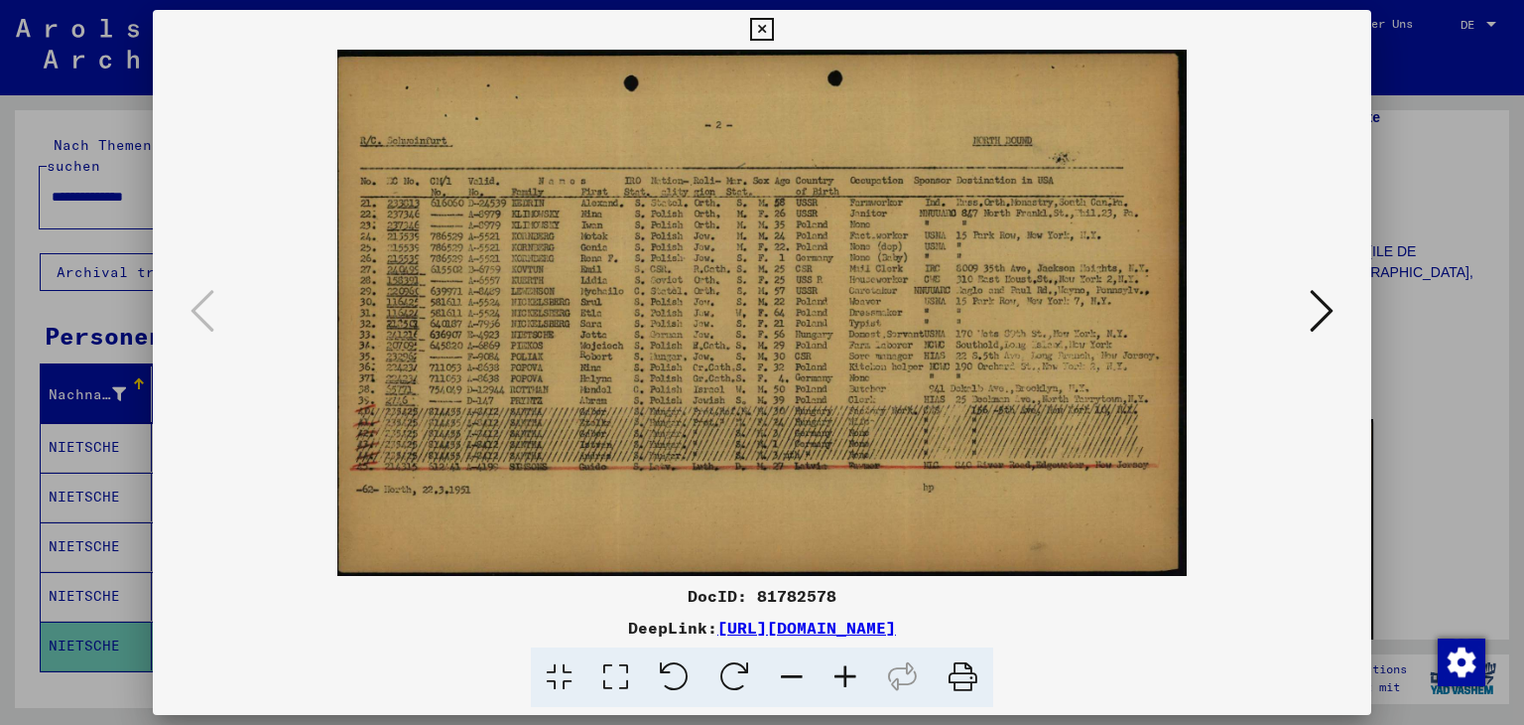
click at [850, 677] on icon at bounding box center [846, 677] width 54 height 61
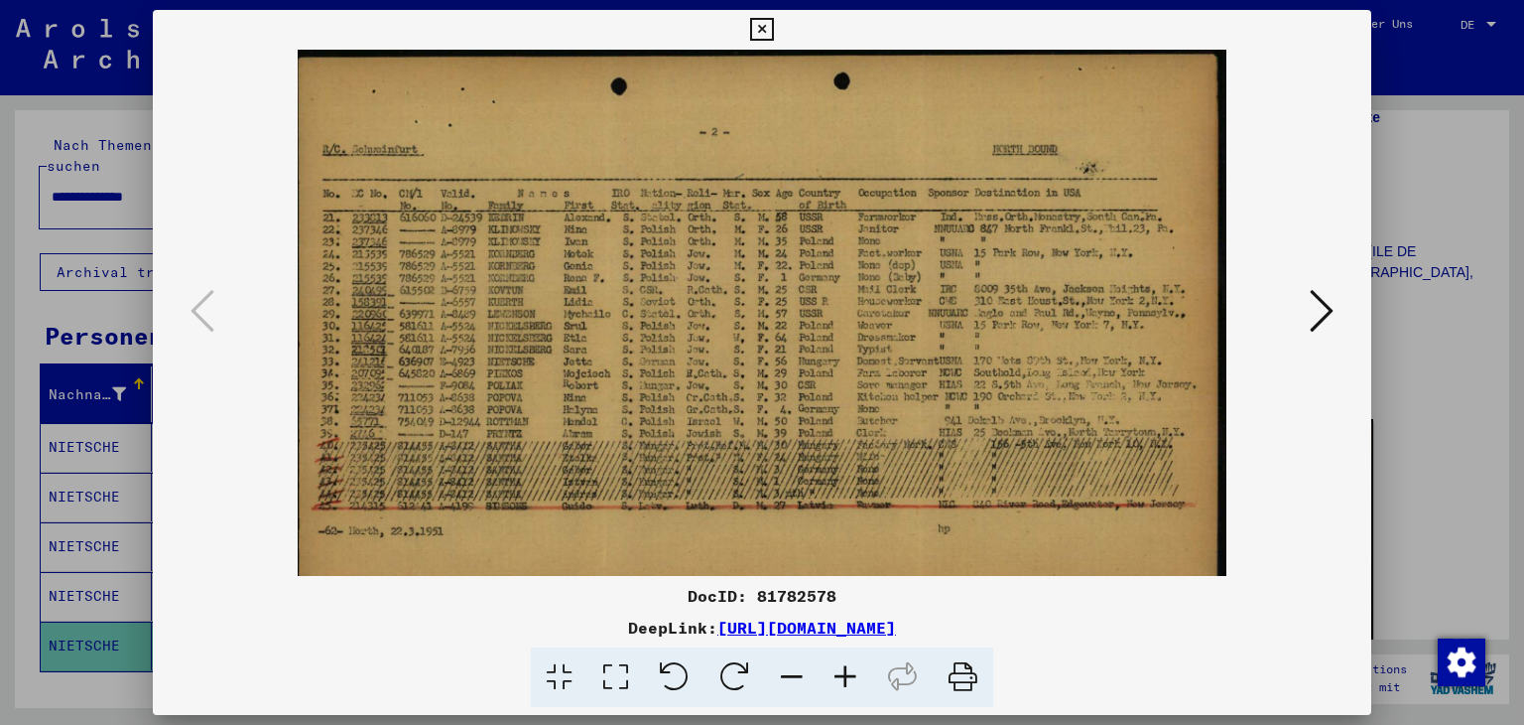
click at [850, 677] on icon at bounding box center [846, 677] width 54 height 61
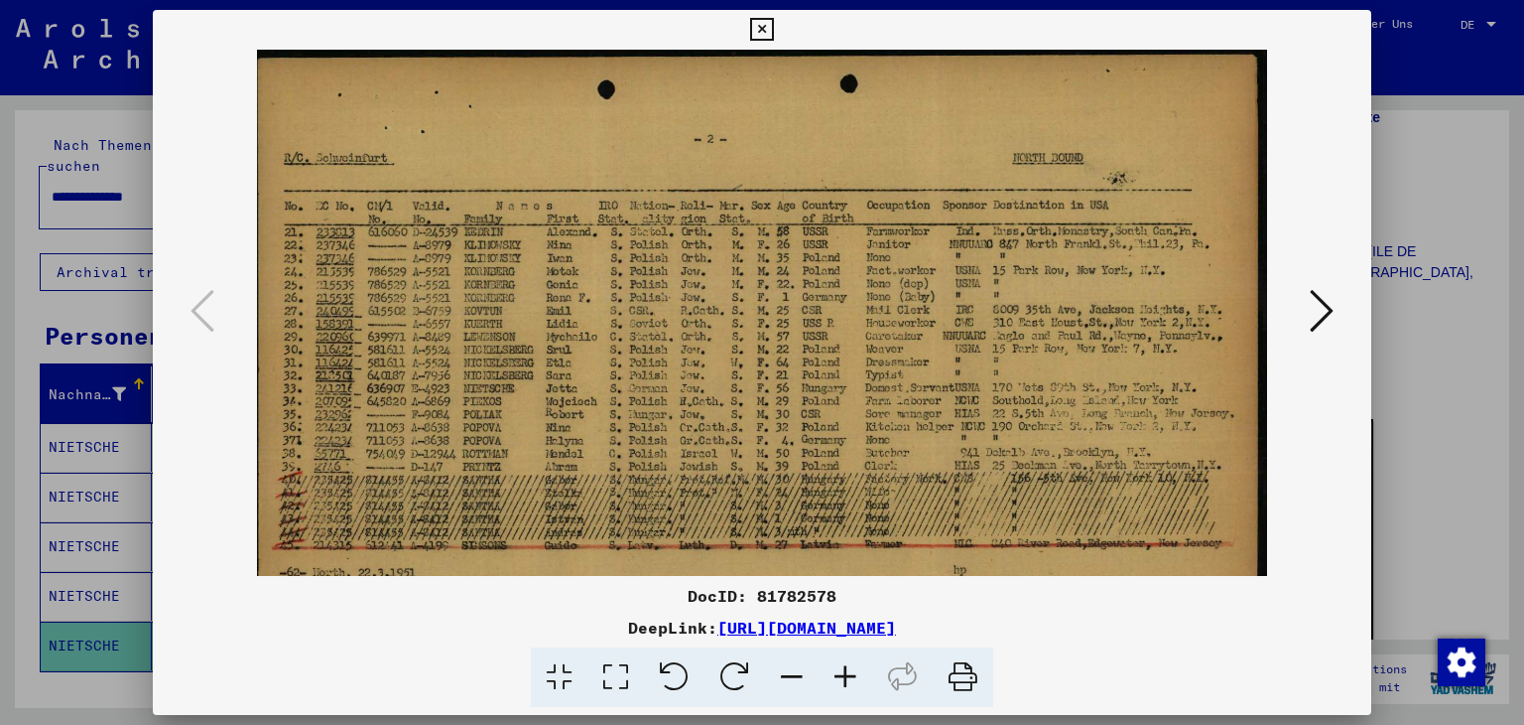
click at [1318, 320] on icon at bounding box center [1322, 311] width 24 height 48
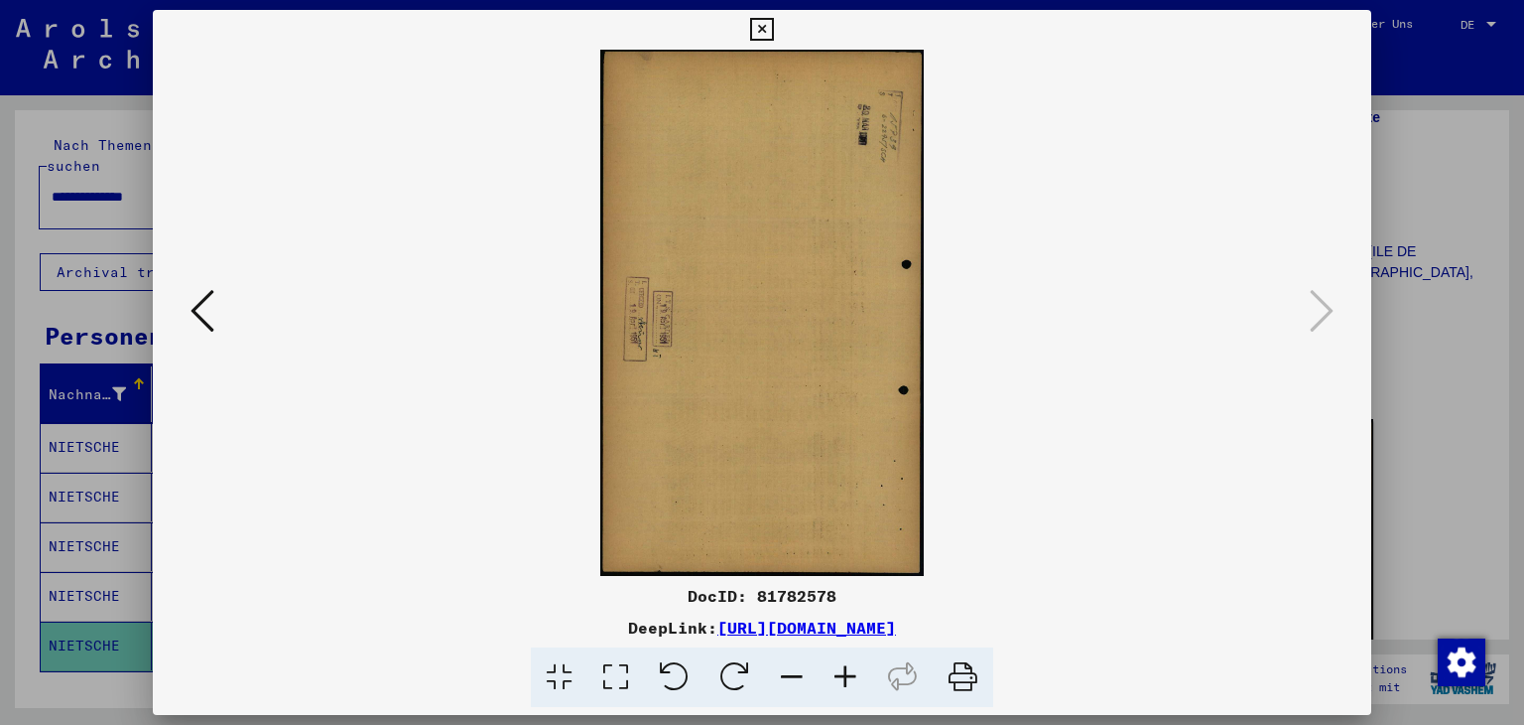
click at [1290, 466] on viewer-one-image at bounding box center [762, 313] width 1085 height 526
click at [763, 23] on icon at bounding box center [761, 30] width 23 height 24
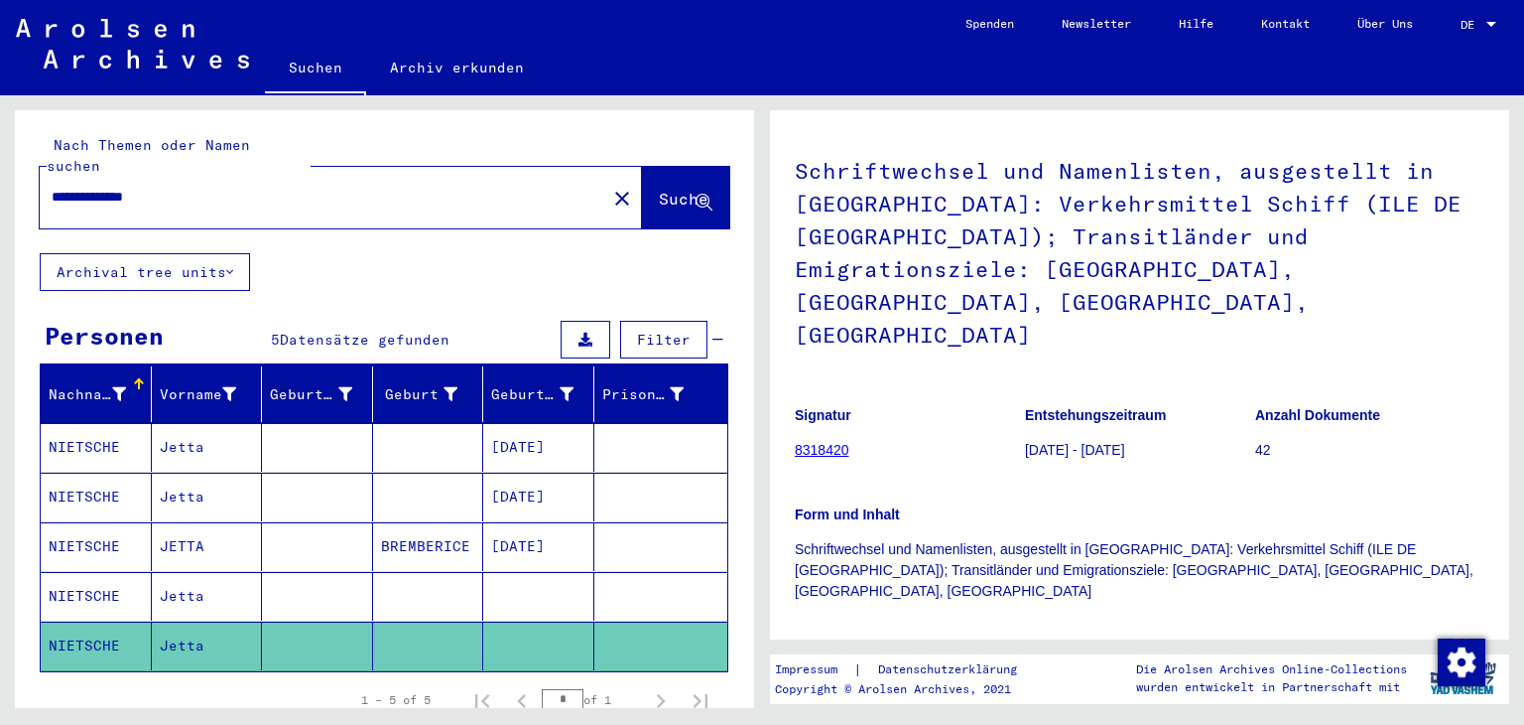
scroll to position [0, 0]
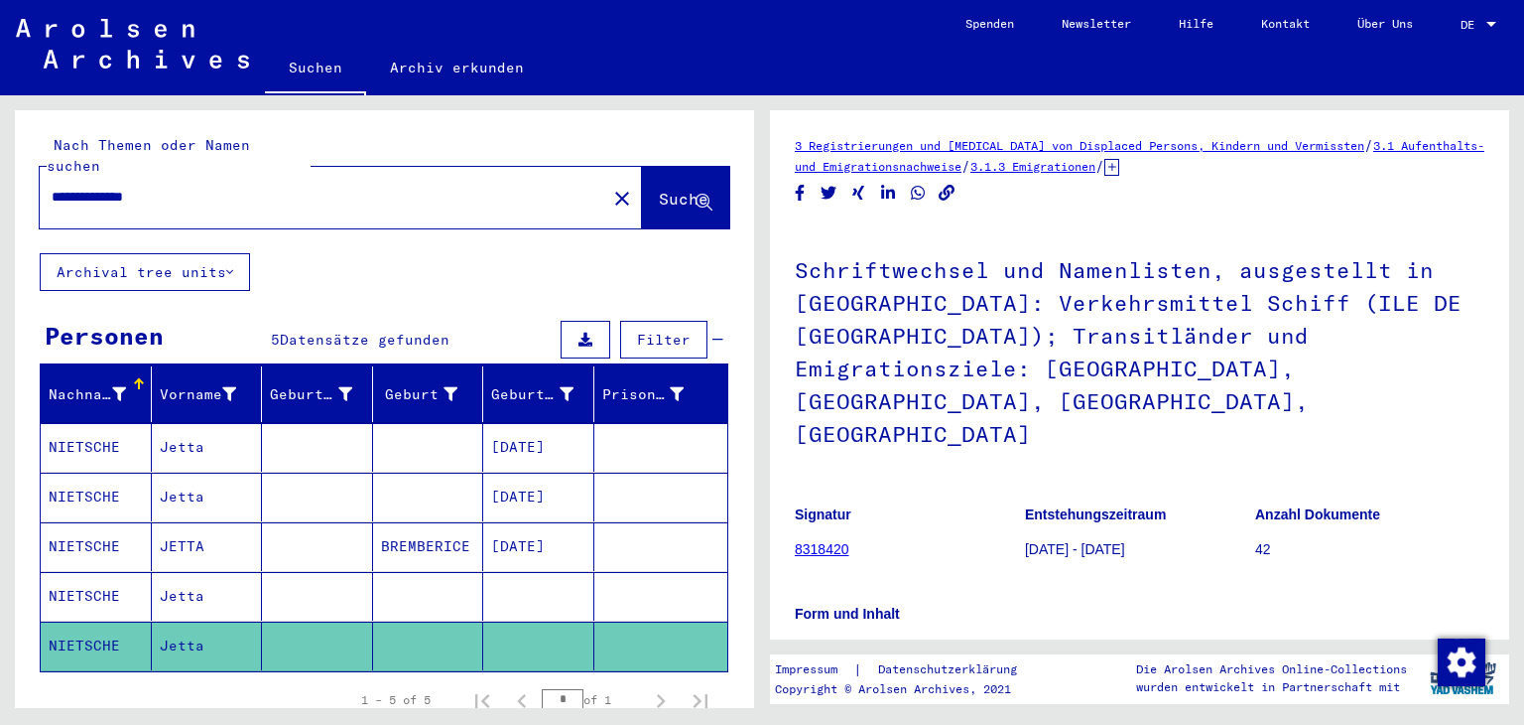
drag, startPoint x: 1097, startPoint y: 274, endPoint x: 1277, endPoint y: 190, distance: 199.4
